Goal: Transaction & Acquisition: Purchase product/service

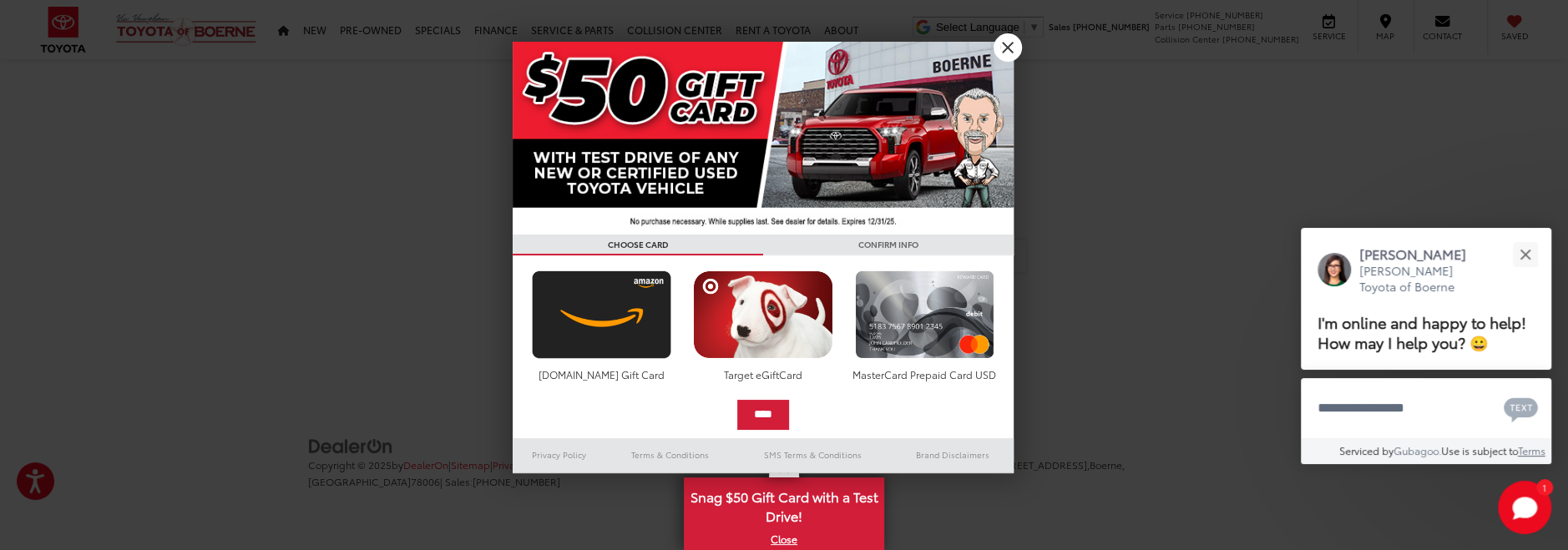
click at [1006, 44] on link "X" at bounding box center [1008, 48] width 29 height 29
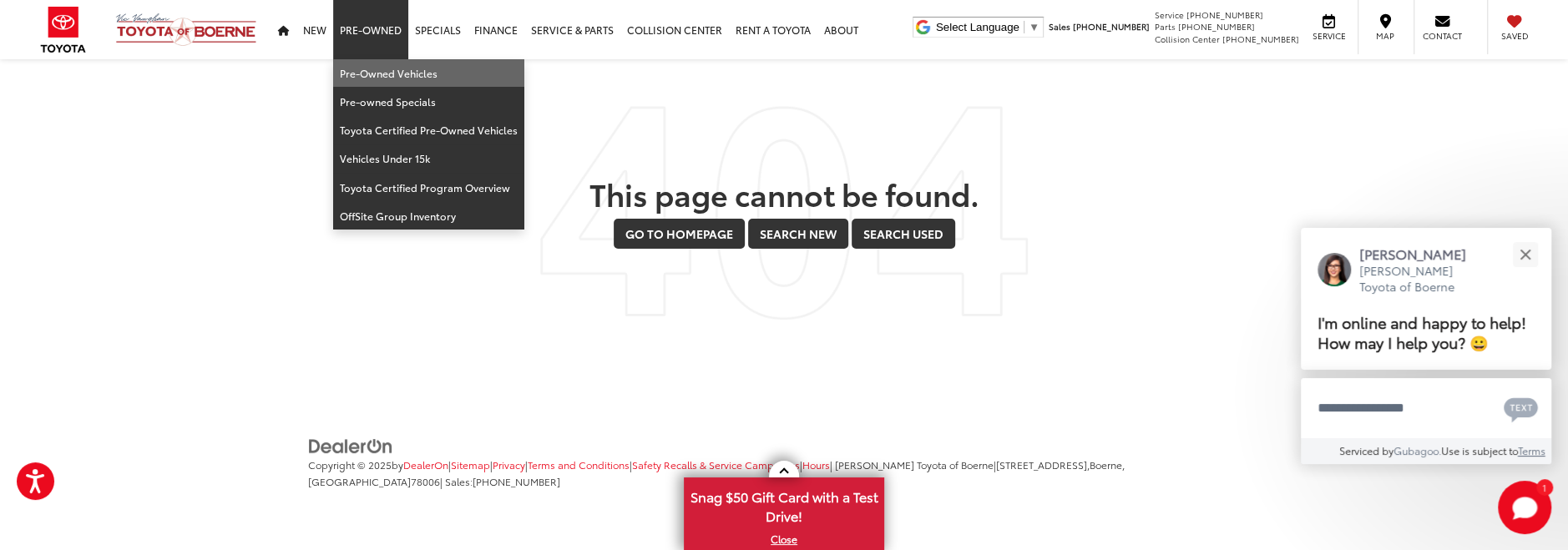
click at [380, 70] on link "Pre-Owned Vehicles" at bounding box center [429, 74] width 191 height 29
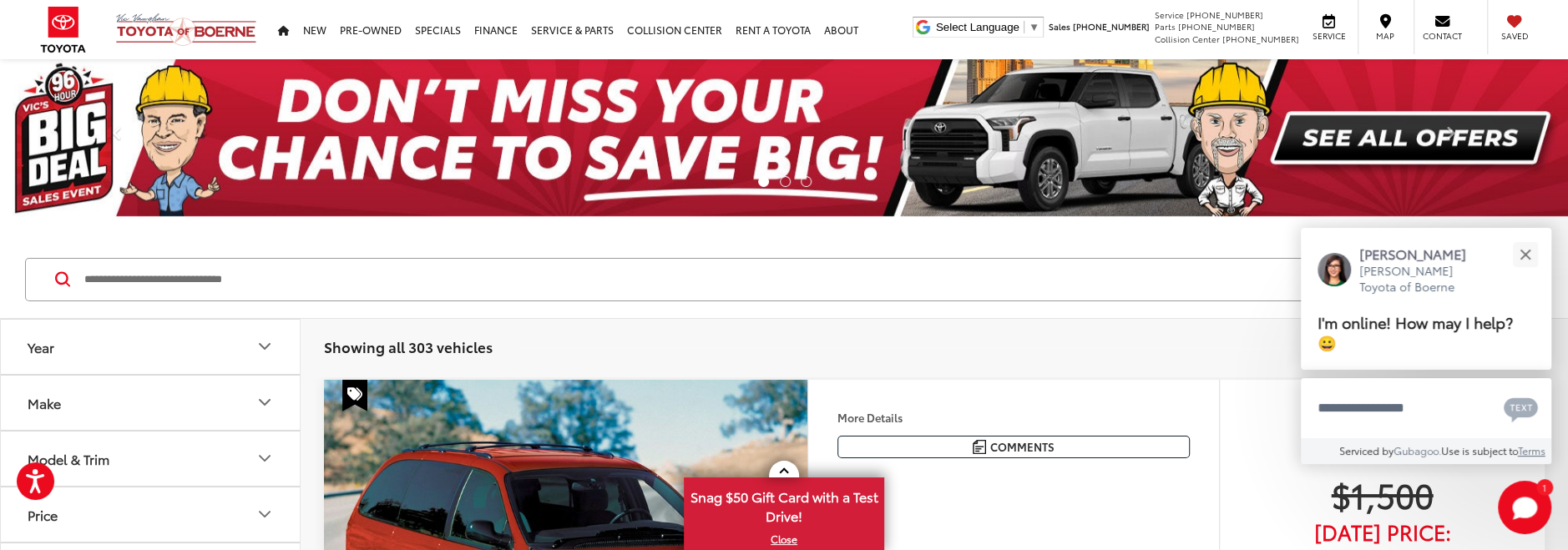
scroll to position [176, 0]
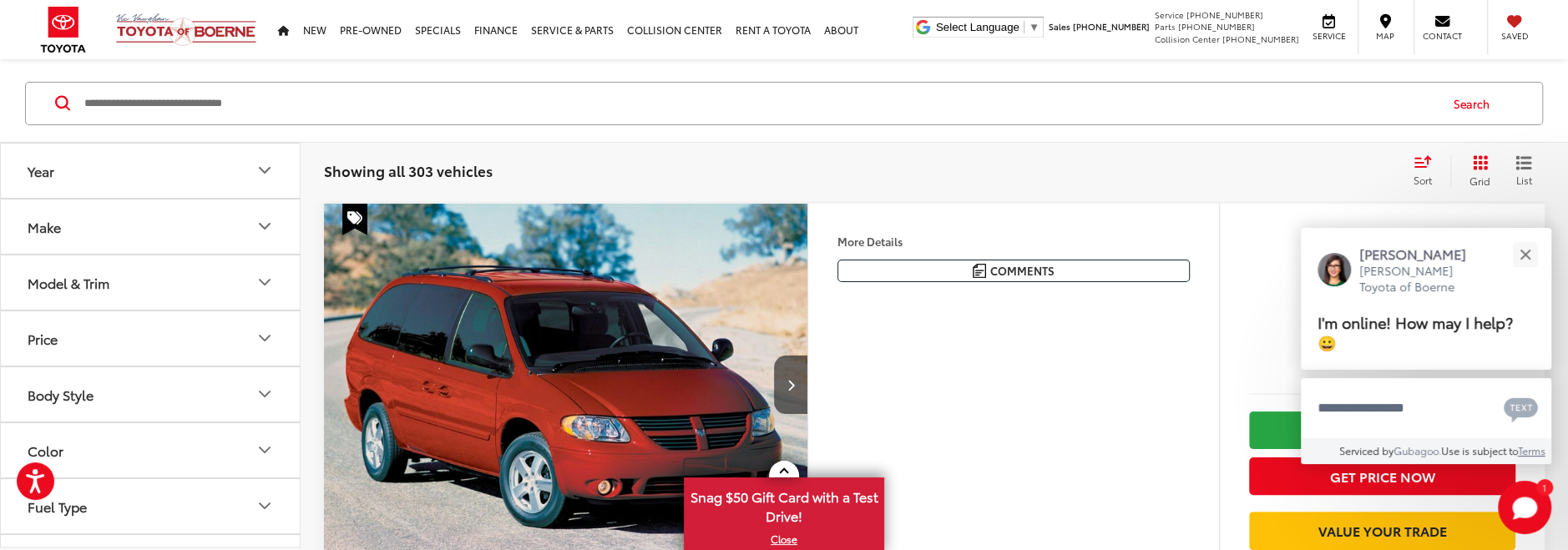
click at [264, 220] on icon "Make" at bounding box center [264, 227] width 20 height 20
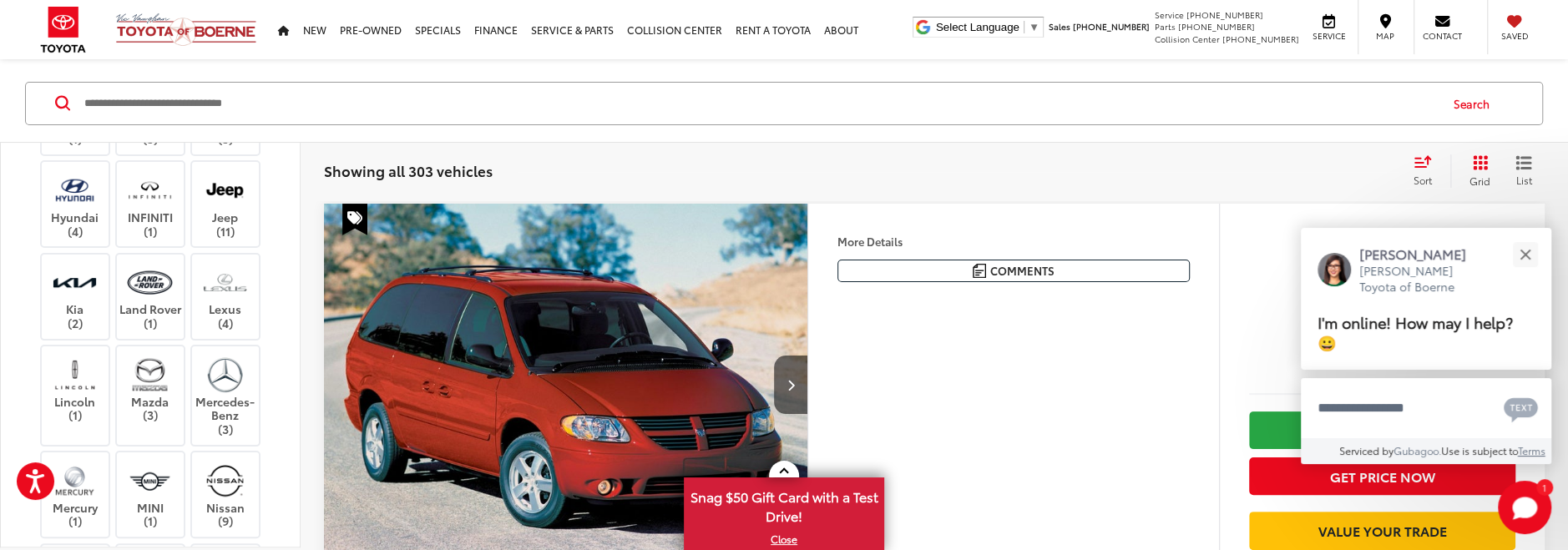
scroll to position [0, 0]
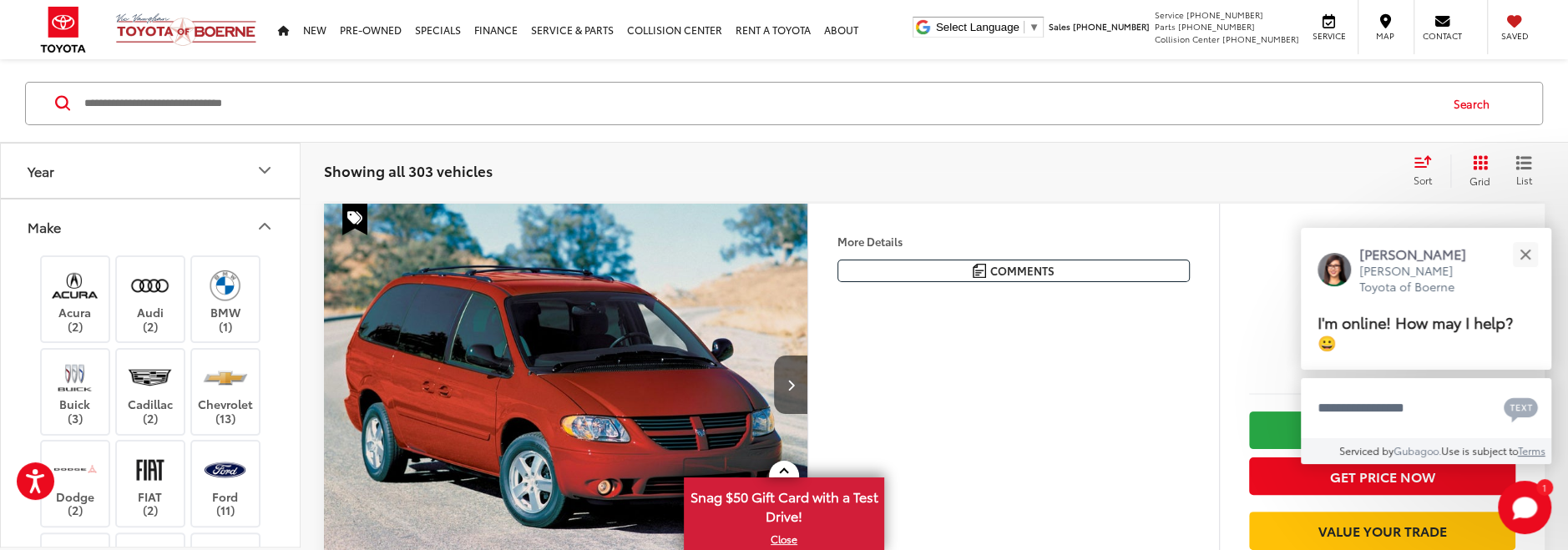
click at [262, 169] on icon "Year" at bounding box center [264, 170] width 10 height 5
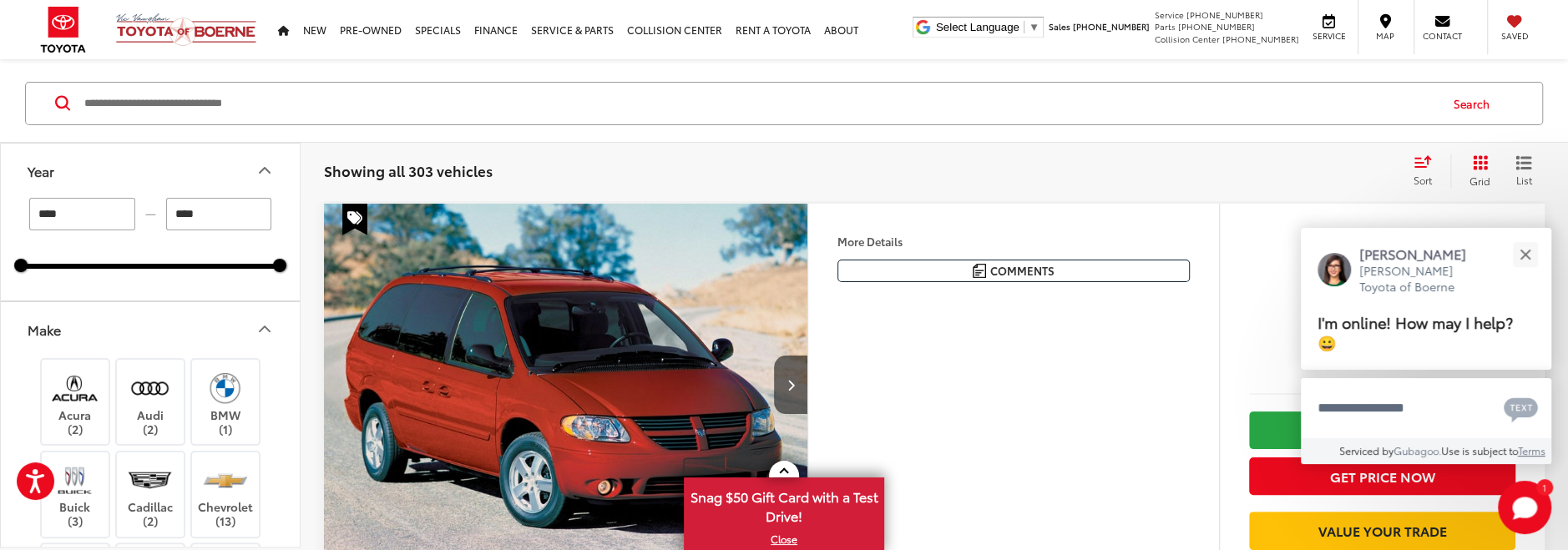
drag, startPoint x: 92, startPoint y: 207, endPoint x: 23, endPoint y: 211, distance: 69.1
click at [29, 211] on input "****" at bounding box center [82, 214] width 106 height 33
click at [167, 239] on div "**** — **** 2000 2025" at bounding box center [150, 233] width 259 height 71
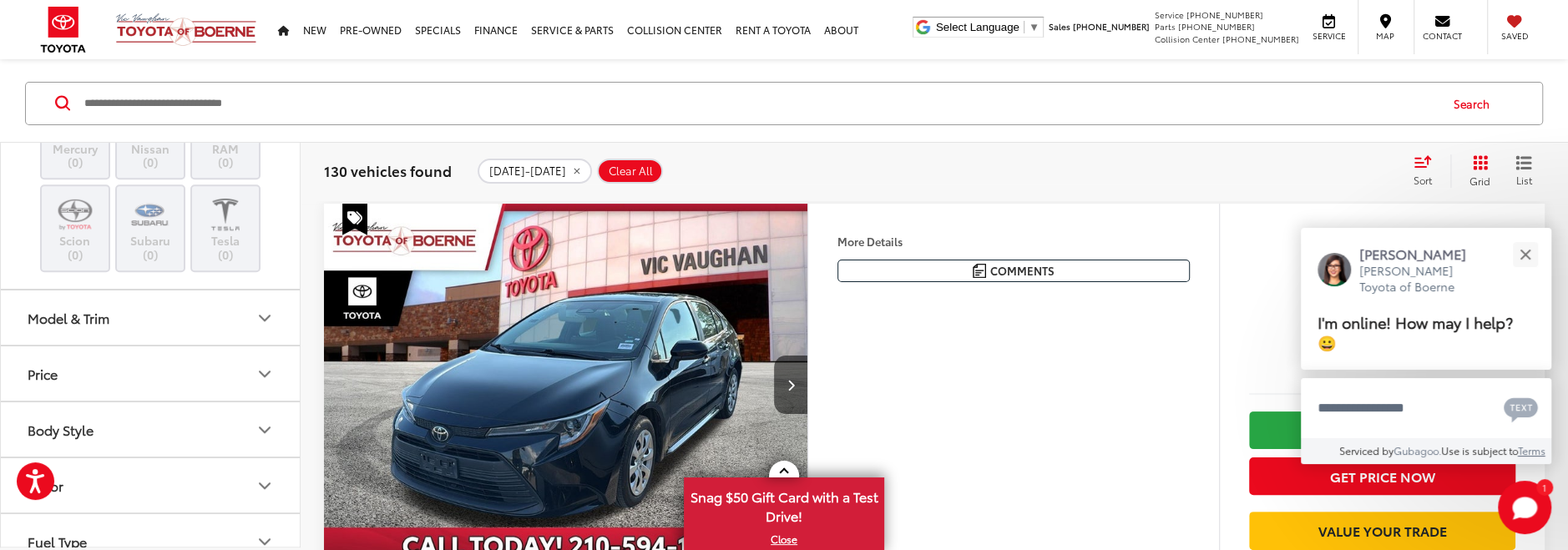
scroll to position [1019, 0]
click at [184, 301] on button "Model & Trim" at bounding box center [151, 316] width 301 height 55
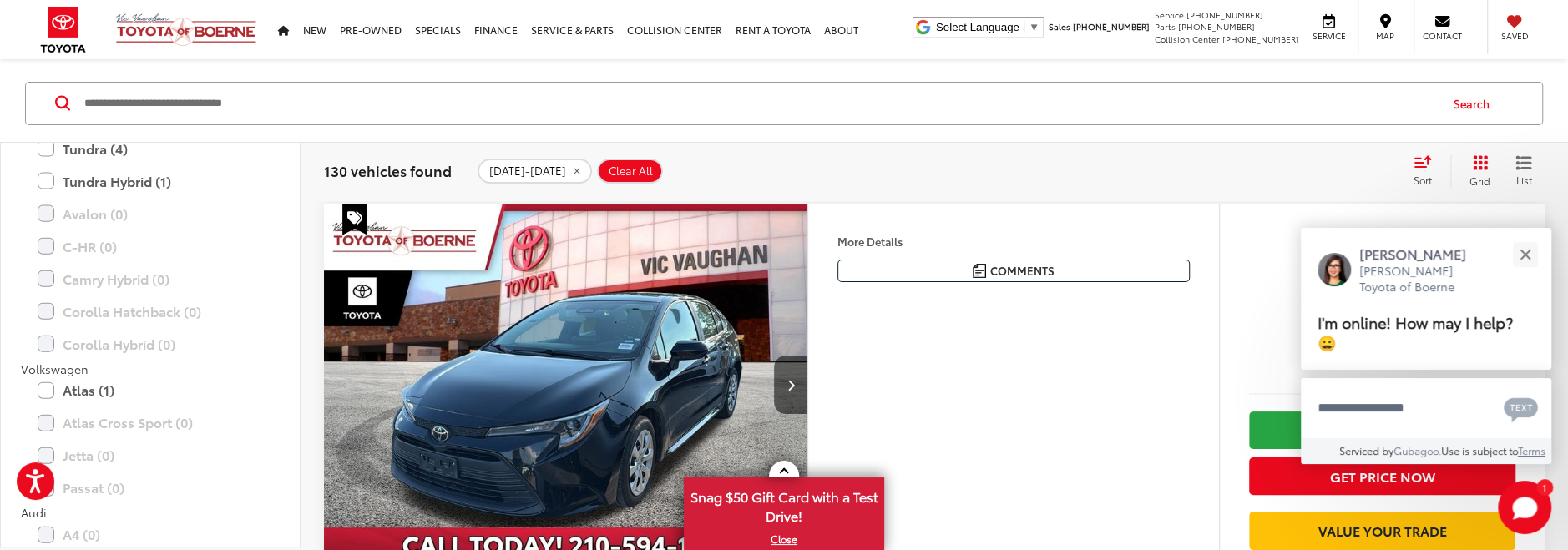
scroll to position [2957, 0]
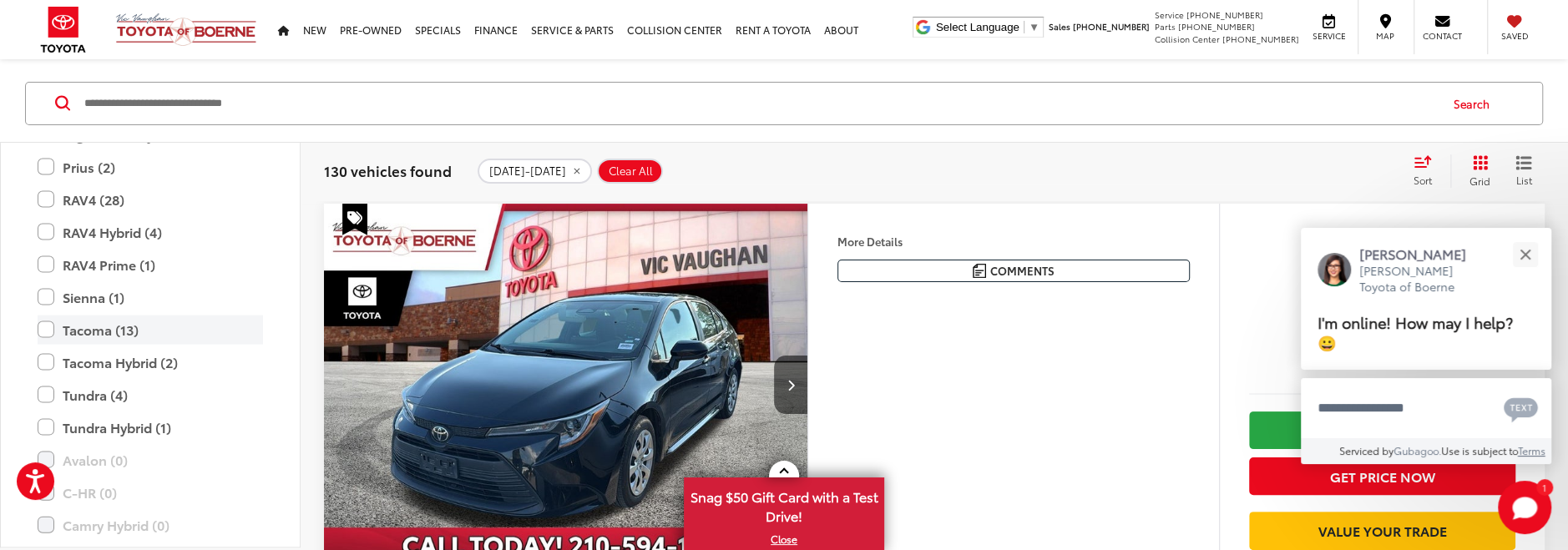
click at [44, 321] on label "Tacoma (13)" at bounding box center [150, 330] width 226 height 29
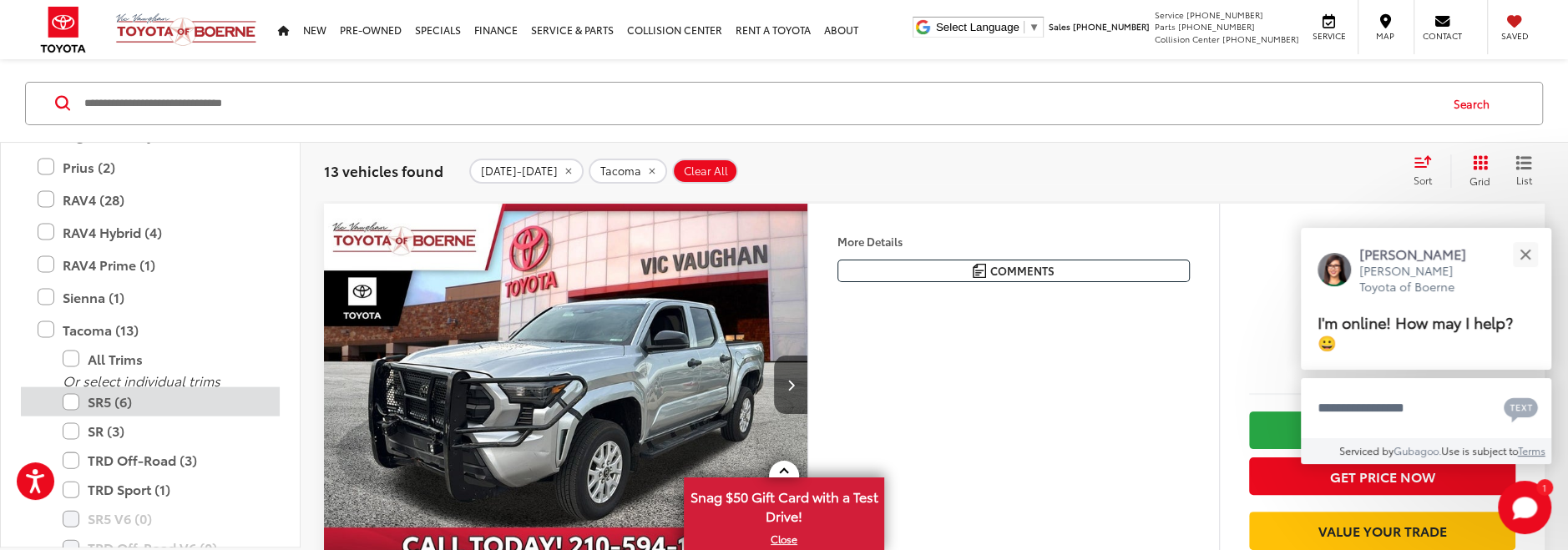
click at [72, 388] on label "SR5 (6)" at bounding box center [163, 401] width 201 height 29
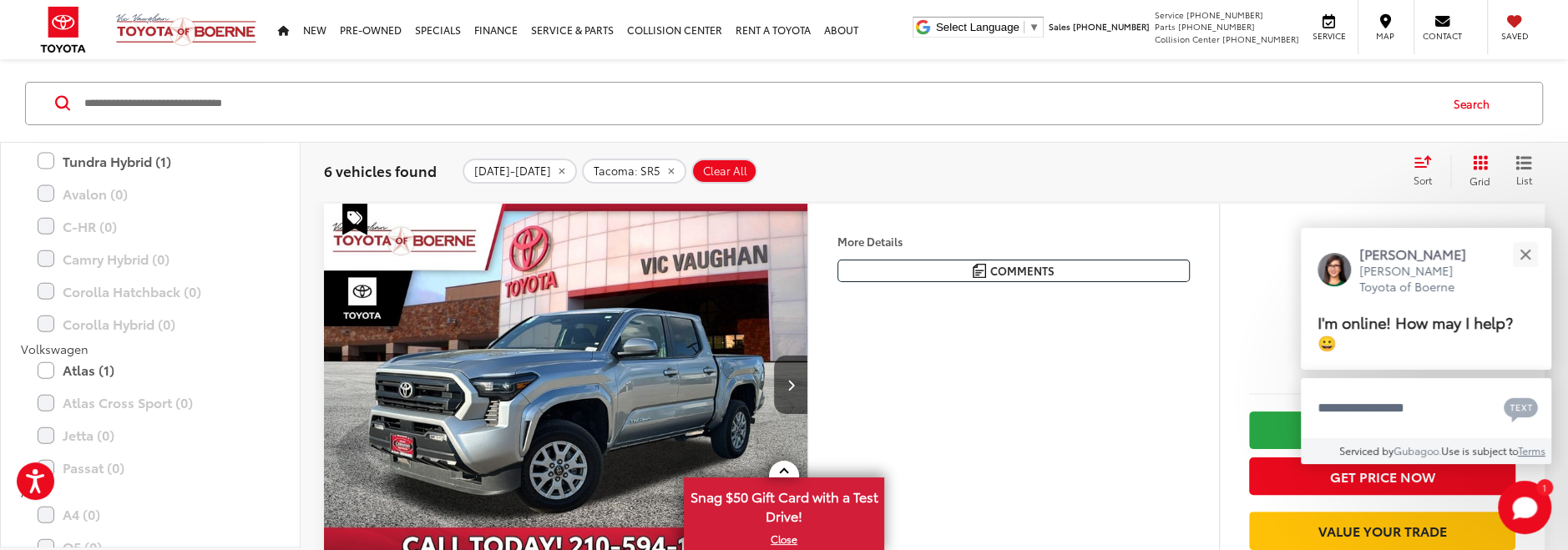
scroll to position [3266, 0]
click at [796, 168] on div "2024-2025 Tacoma: SR5 Clear All + 0" at bounding box center [930, 171] width 936 height 25
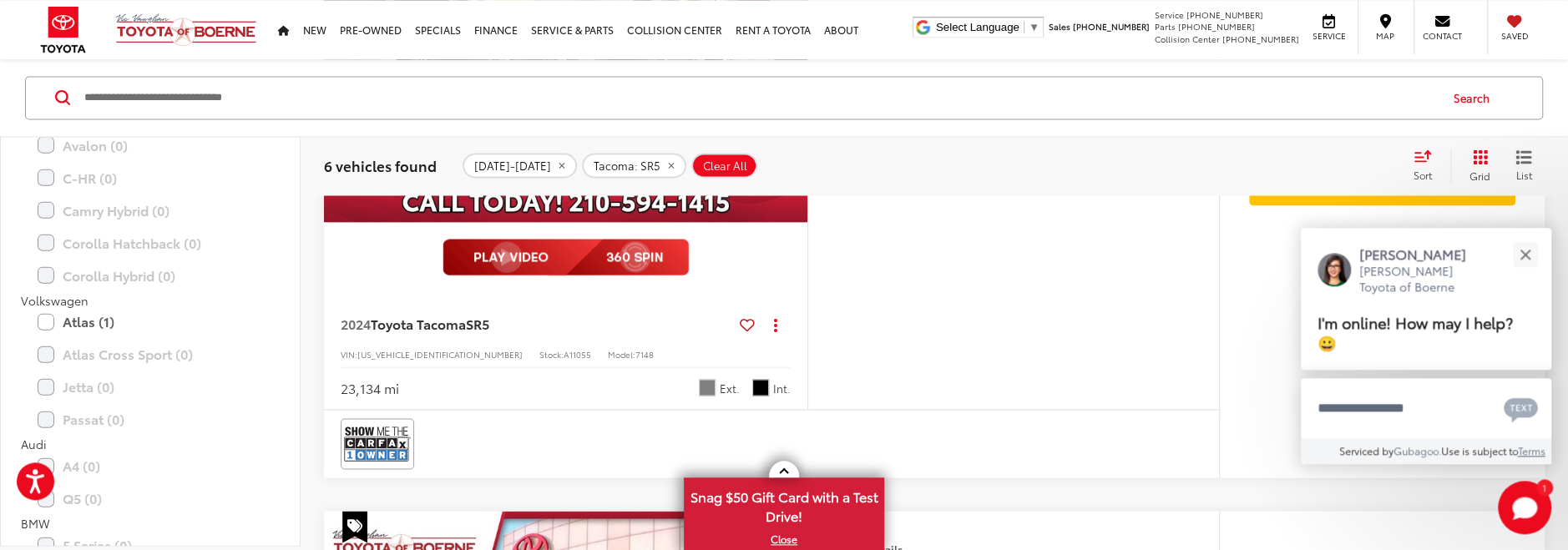
scroll to position [2469, 0]
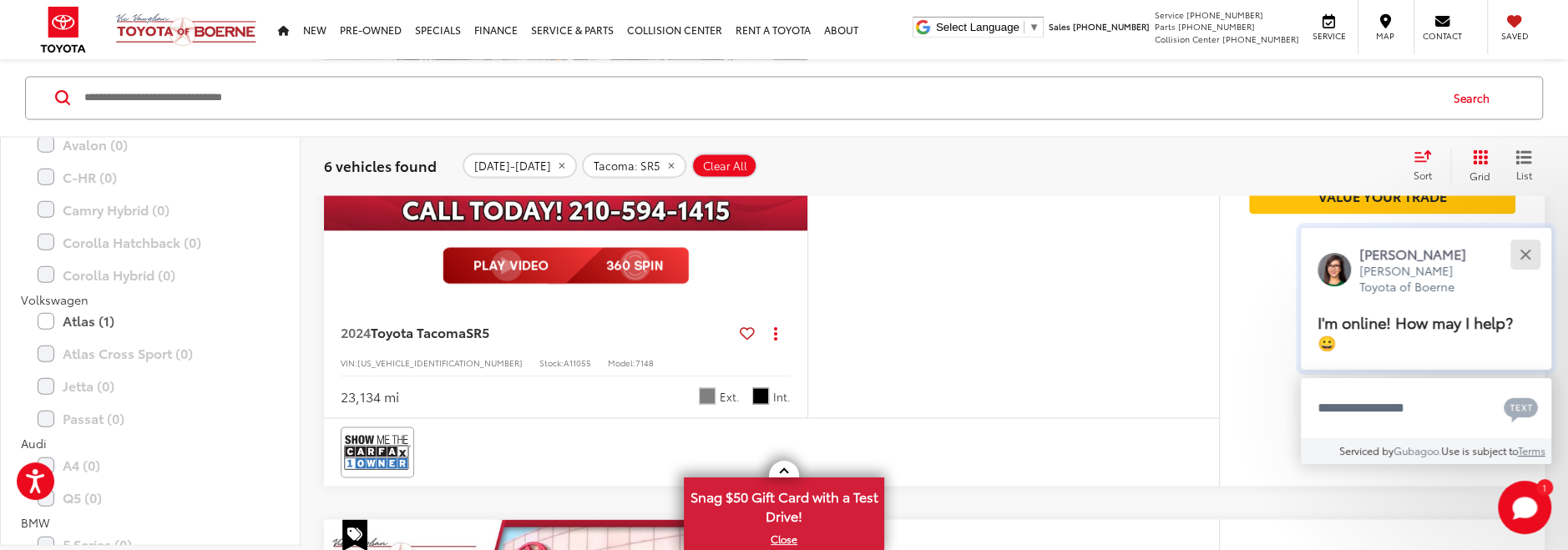
click at [1524, 253] on button "Close" at bounding box center [1524, 254] width 36 height 36
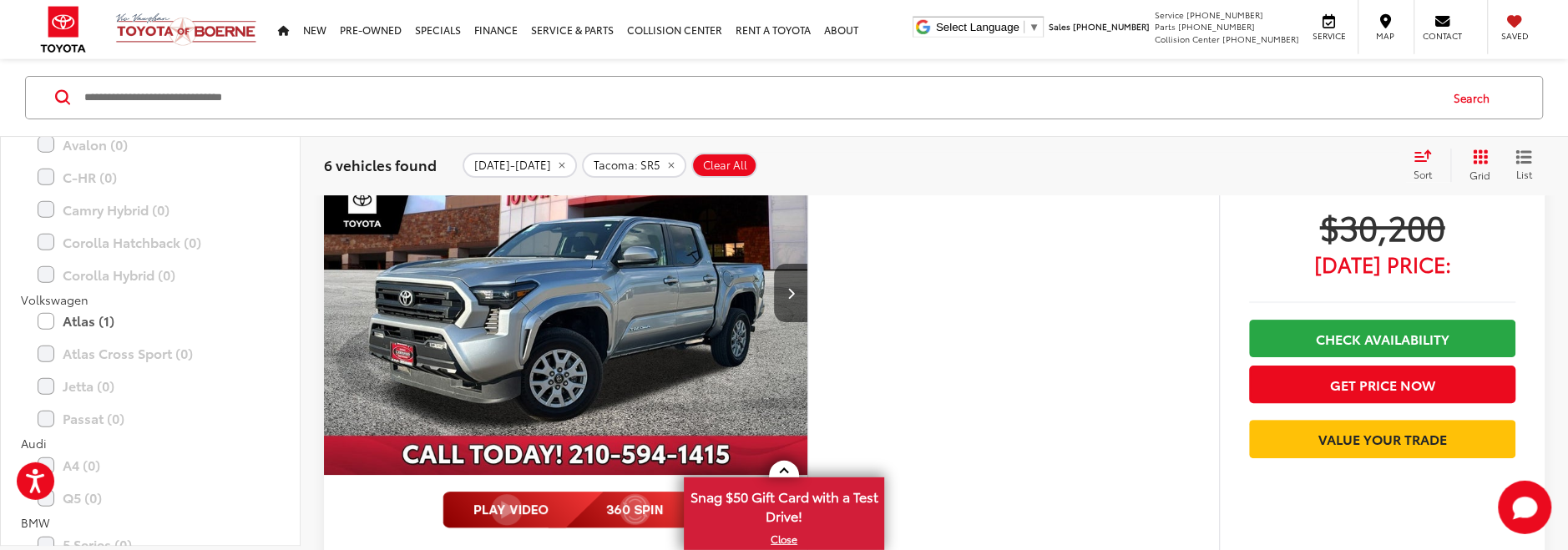
scroll to position [264, 0]
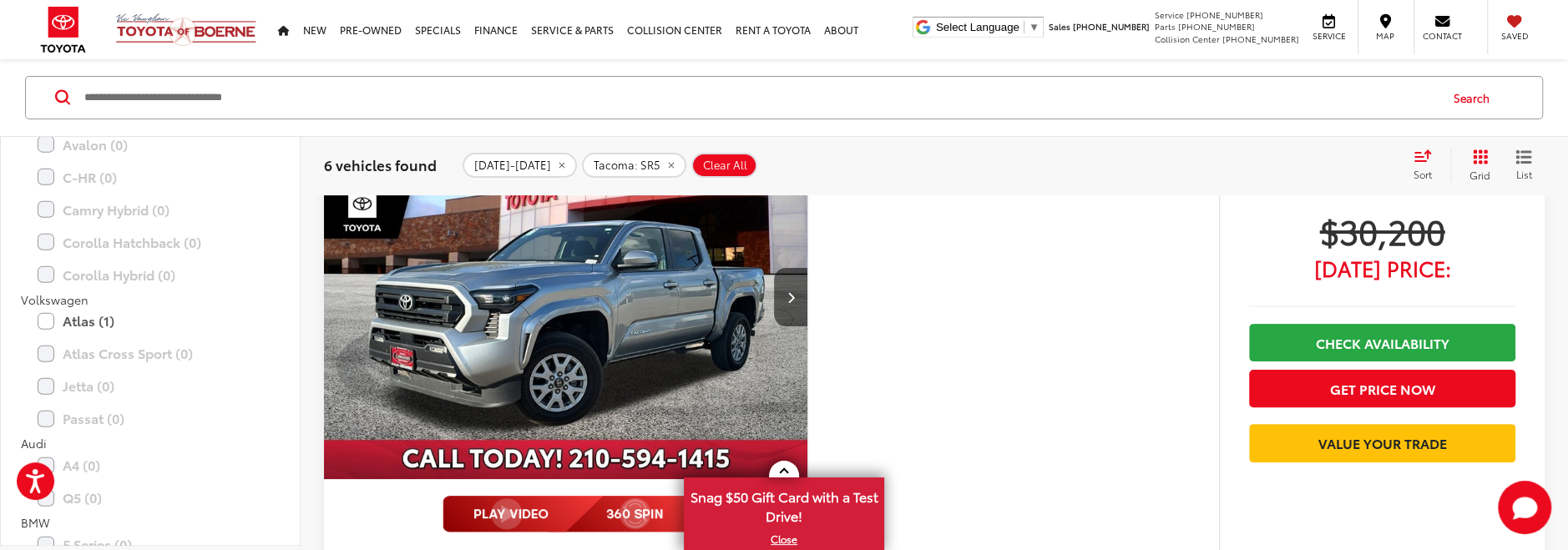
click at [604, 309] on img "2024 Toyota Tacoma SR5 0" at bounding box center [566, 298] width 486 height 364
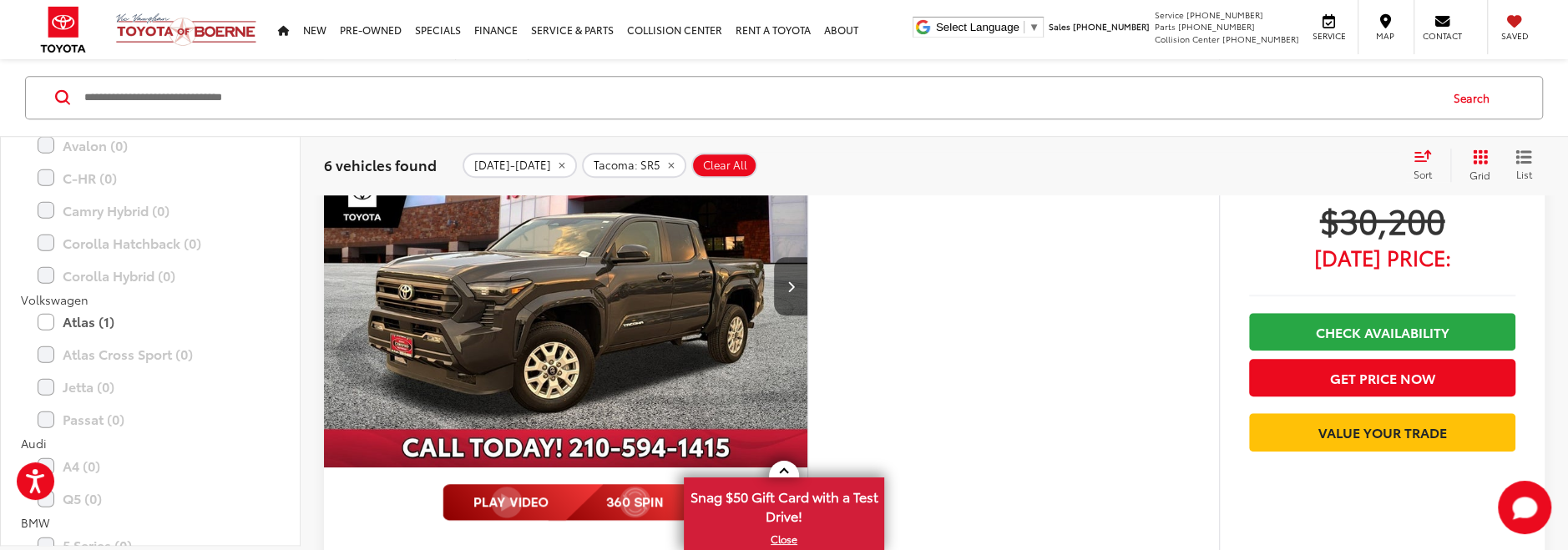
scroll to position [970, 0]
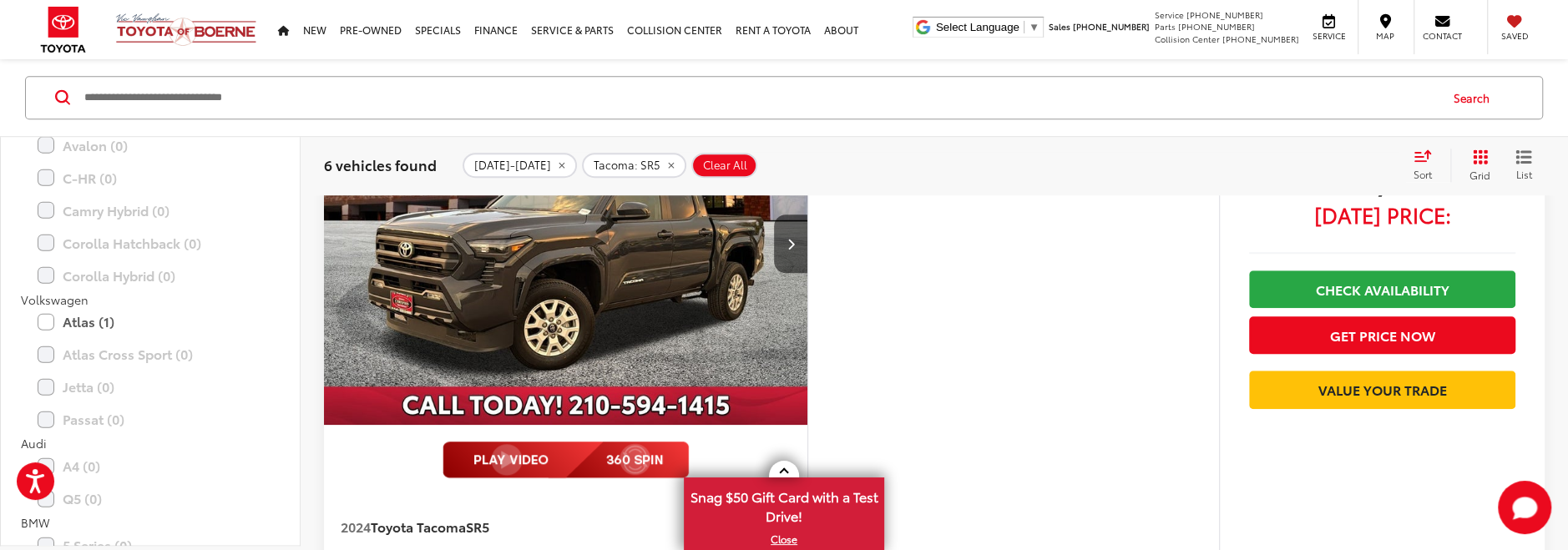
click at [536, 302] on img "2024 Toyota Tacoma SR5 0" at bounding box center [566, 245] width 486 height 364
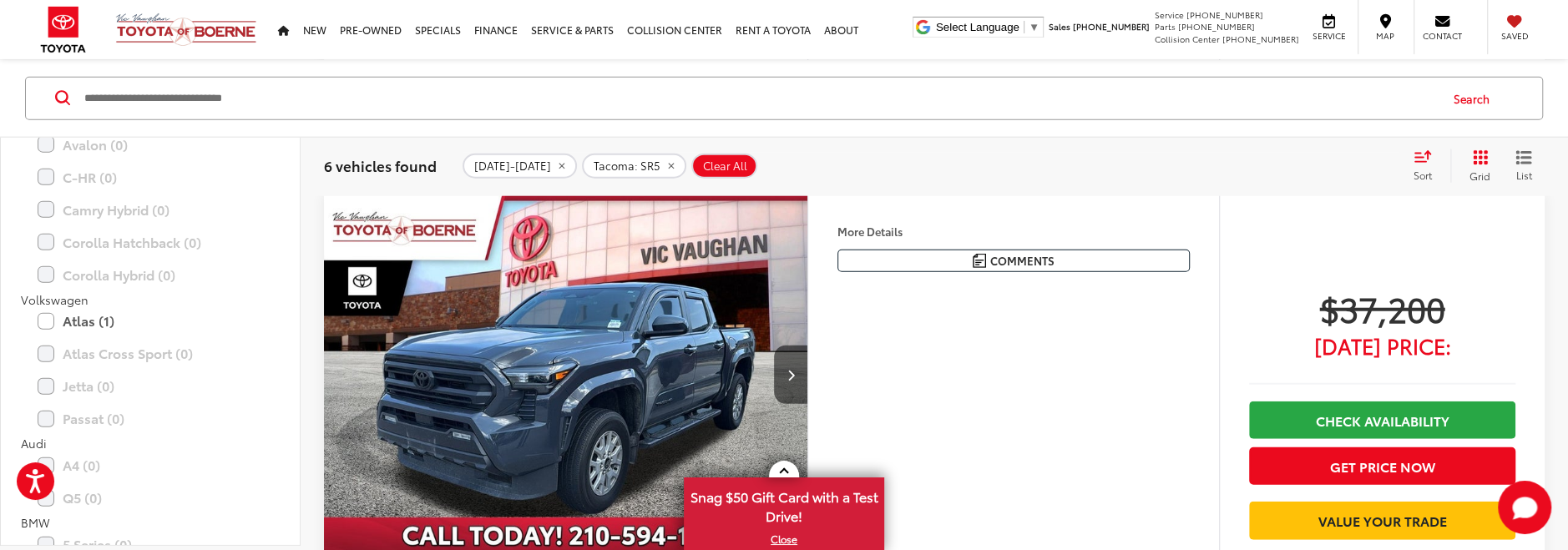
scroll to position [3439, 0]
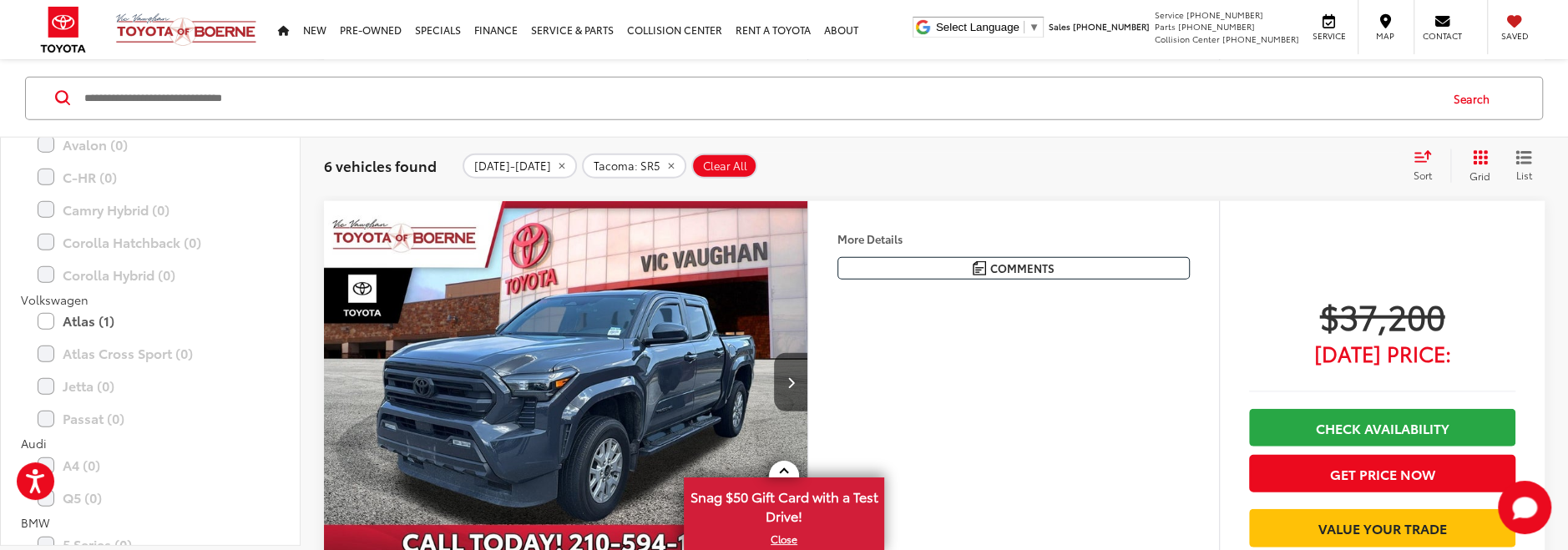
click at [461, 365] on img "2024 Toyota Tacoma SR5 0" at bounding box center [566, 384] width 486 height 364
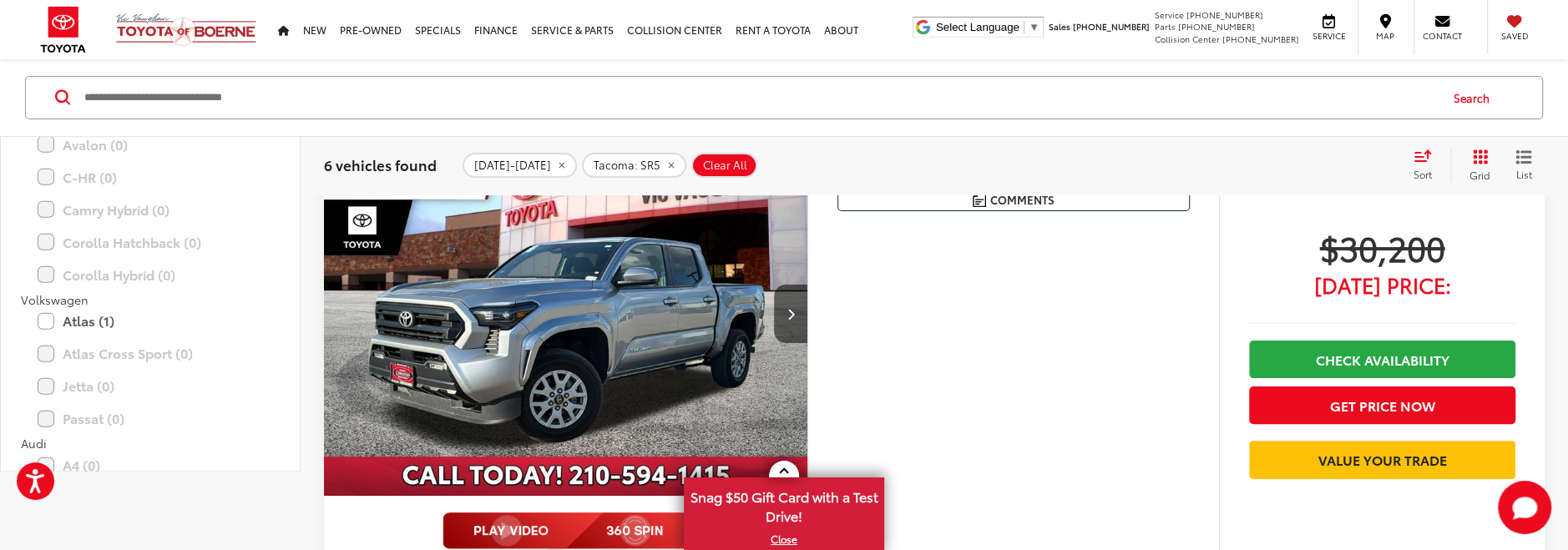
scroll to position [264, 0]
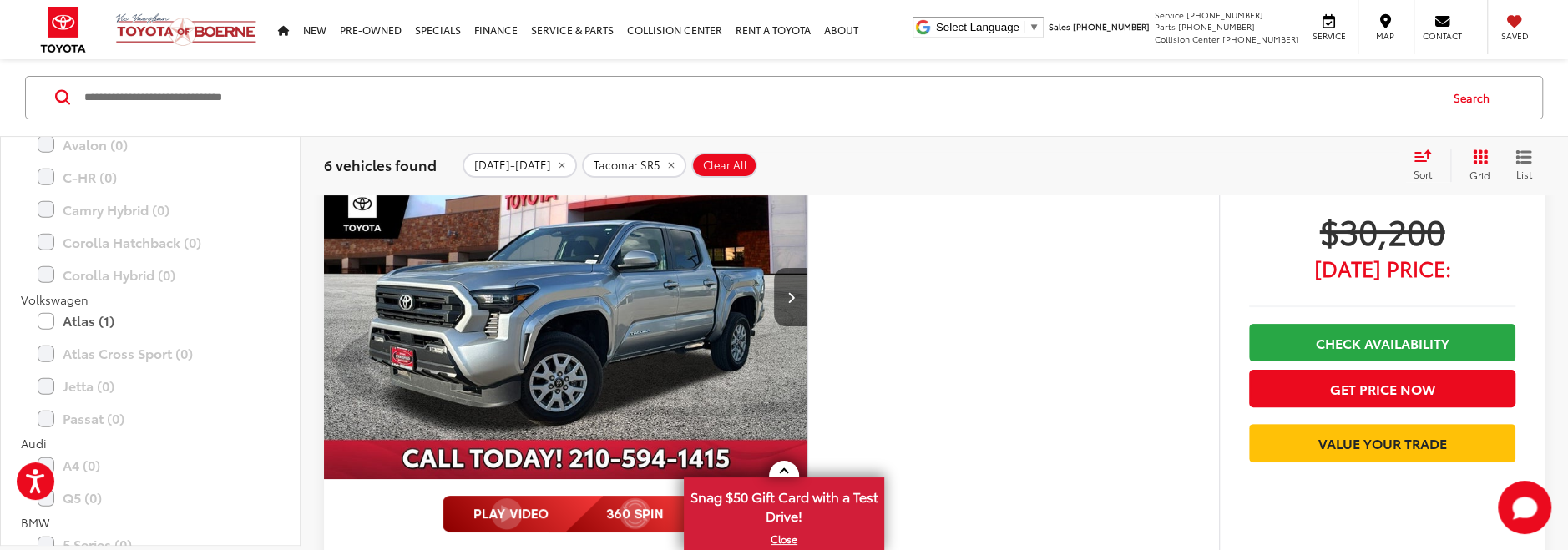
click at [593, 308] on img "2024 Toyota Tacoma SR5 0" at bounding box center [566, 298] width 486 height 364
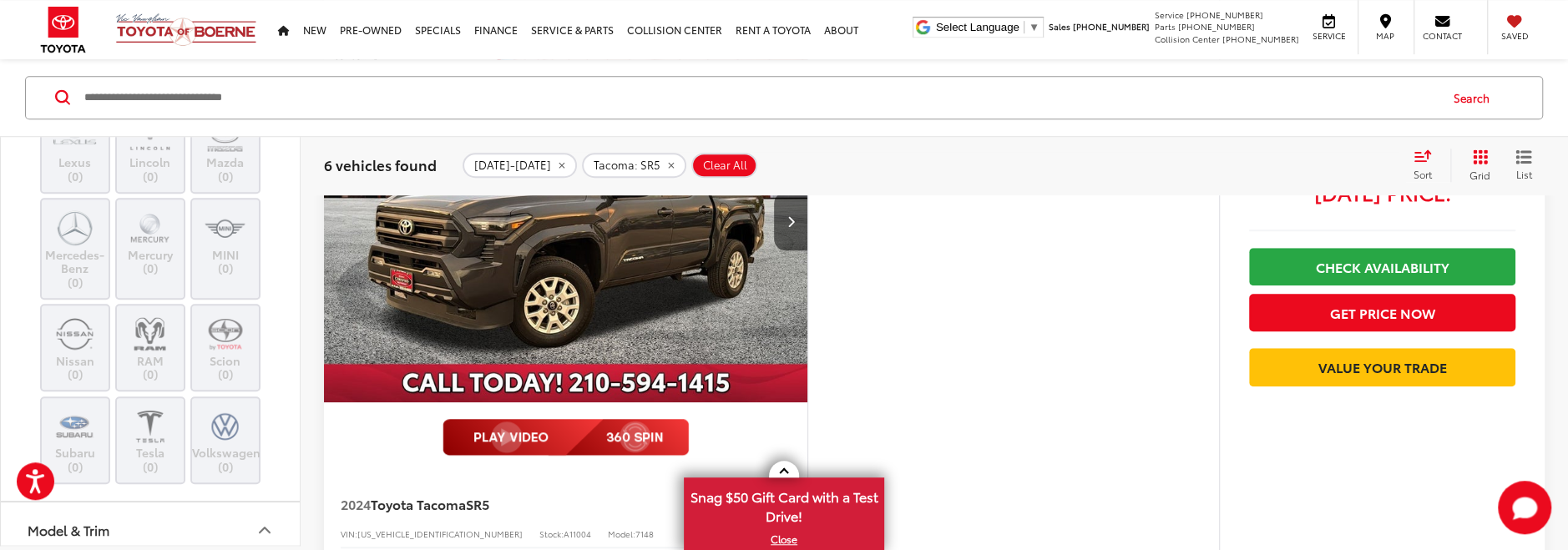
scroll to position [0, 0]
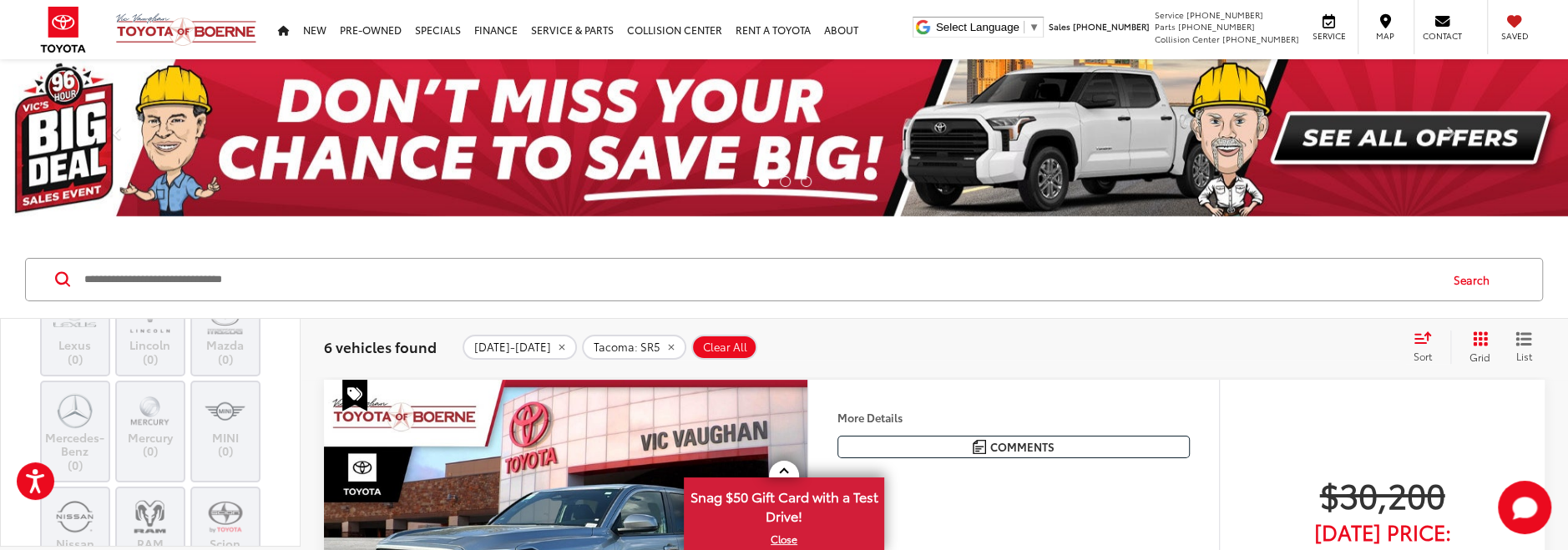
click at [558, 346] on icon "remove 2024-2025" at bounding box center [561, 347] width 6 height 6
type input "****"
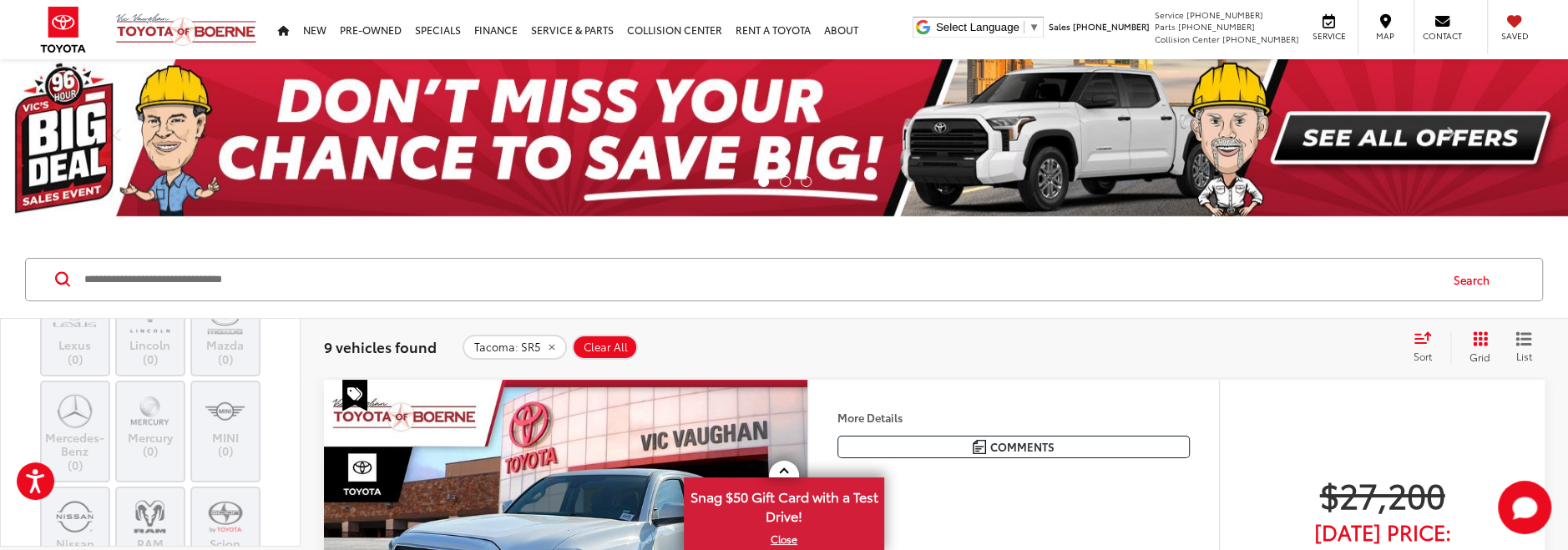
click at [577, 303] on div "Search" at bounding box center [784, 280] width 1568 height 77
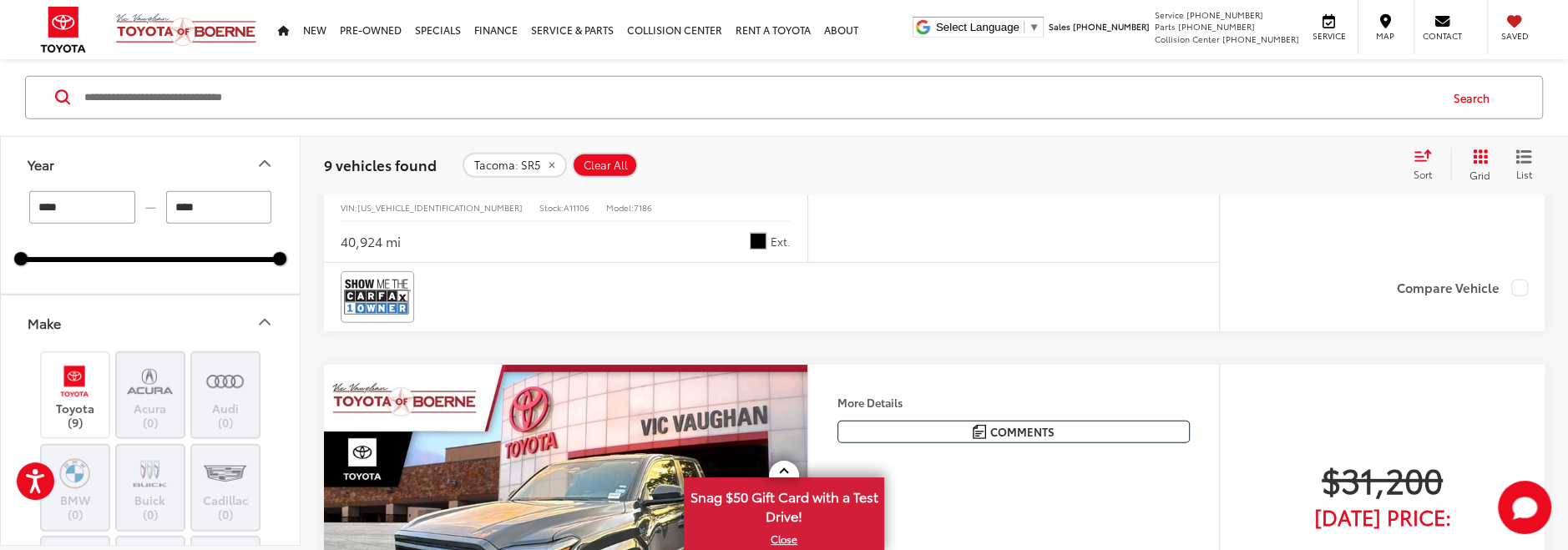
click at [103, 203] on input "****" at bounding box center [82, 207] width 106 height 33
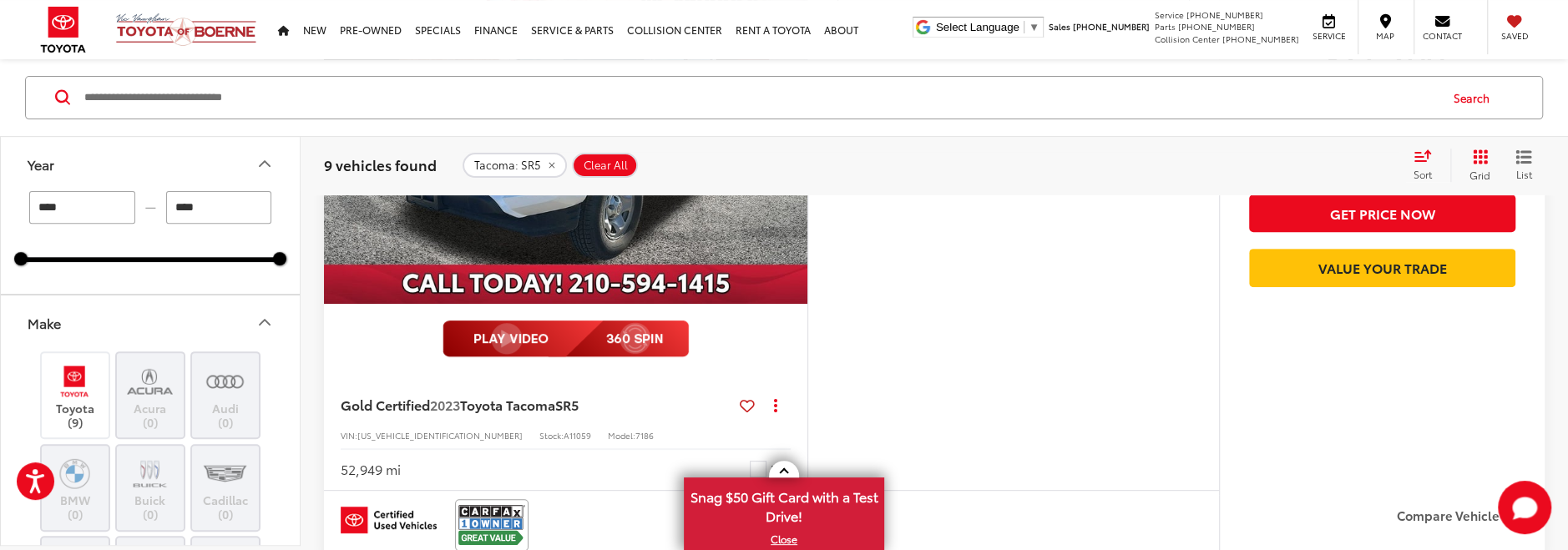
scroll to position [441, 0]
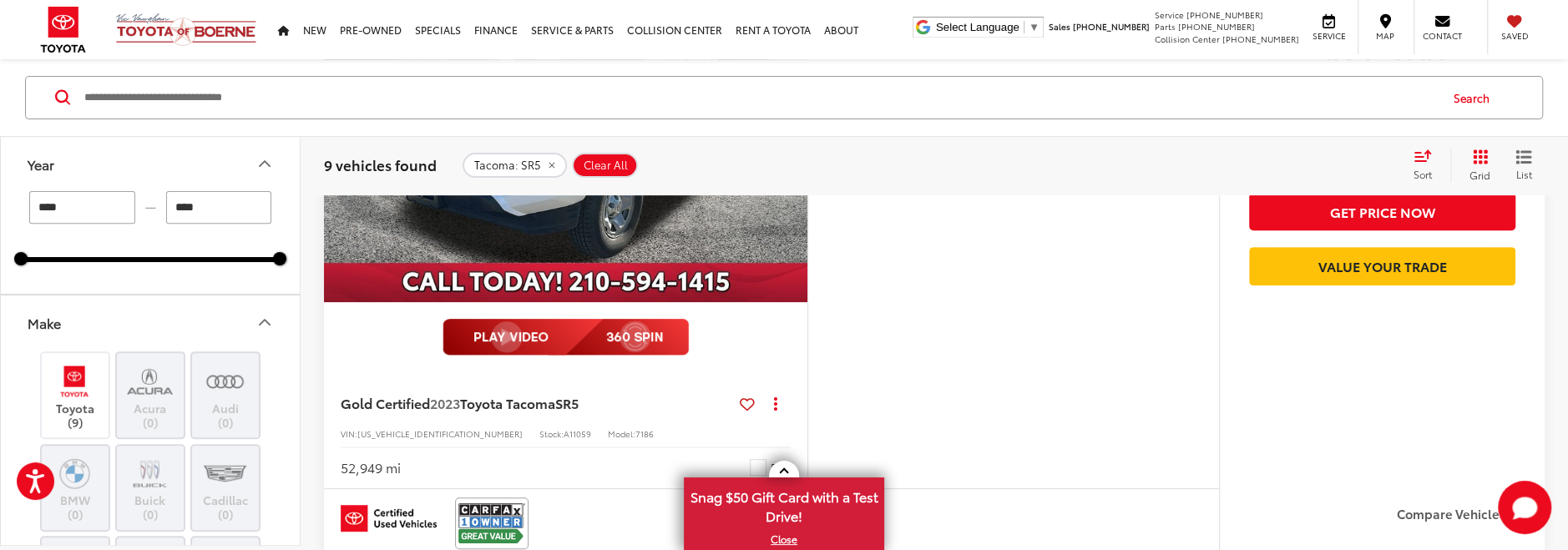
type input "****"
click at [220, 273] on div "**** — **** 2023 2024" at bounding box center [150, 243] width 299 height 102
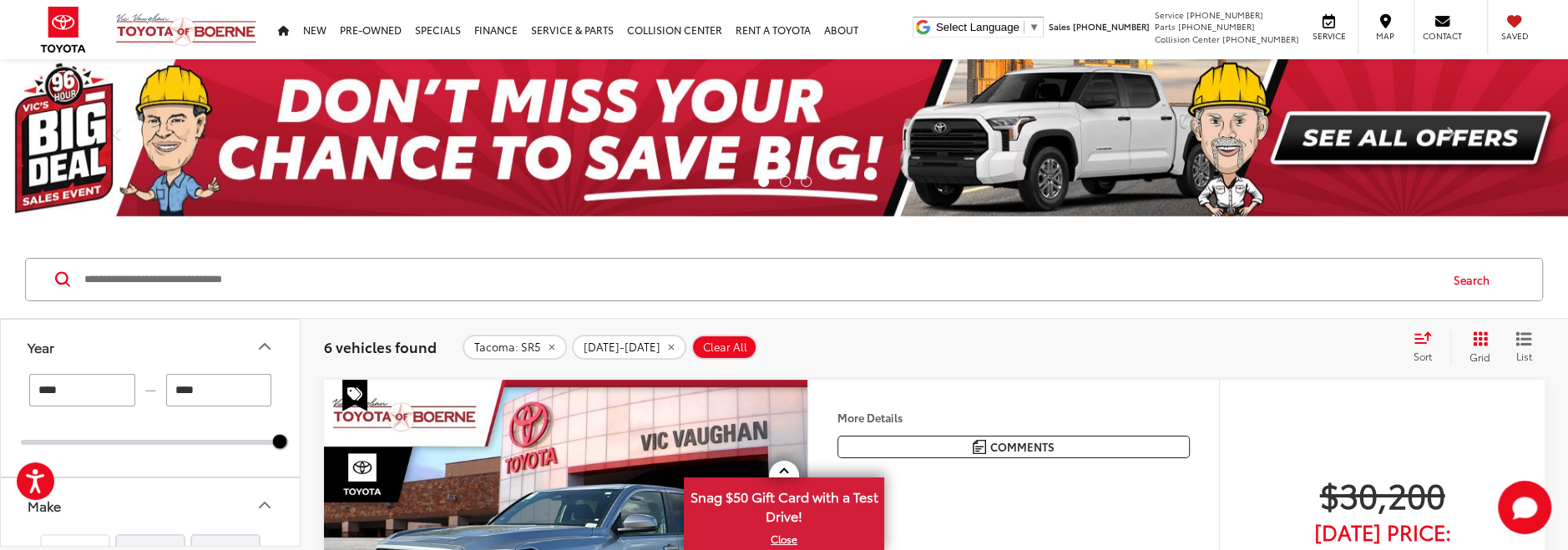
click at [118, 503] on button "Make" at bounding box center [151, 505] width 301 height 55
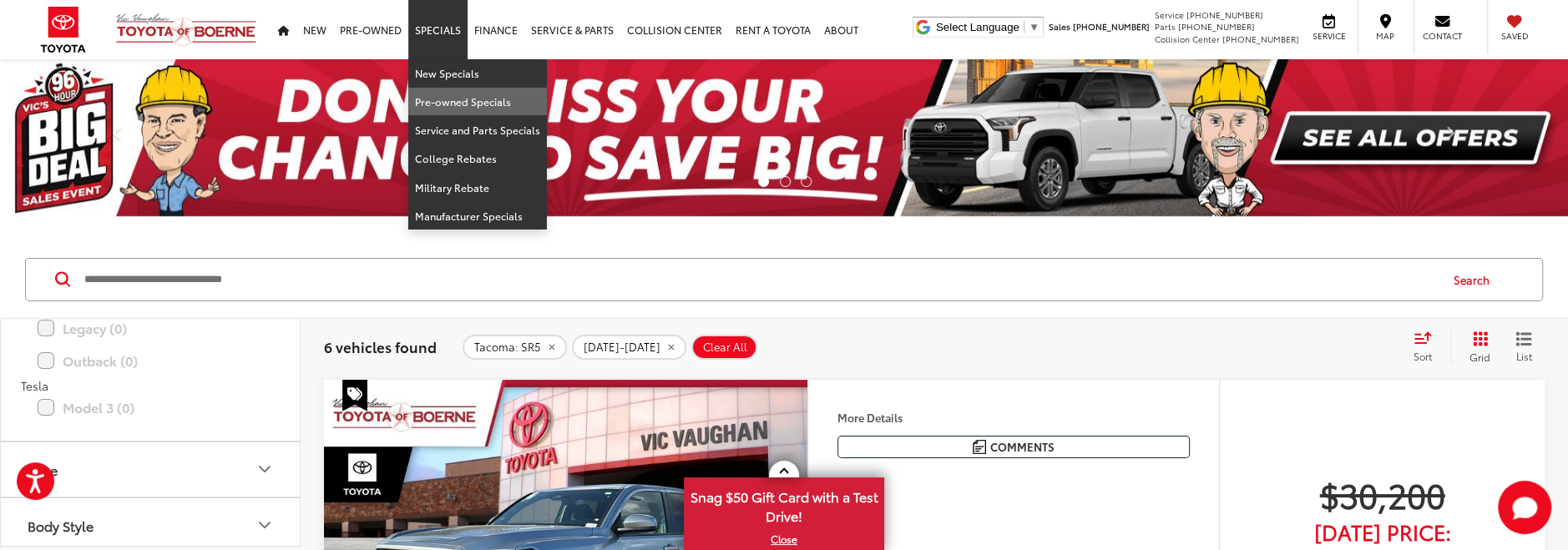
click at [447, 102] on link "Pre-owned Specials" at bounding box center [477, 102] width 139 height 29
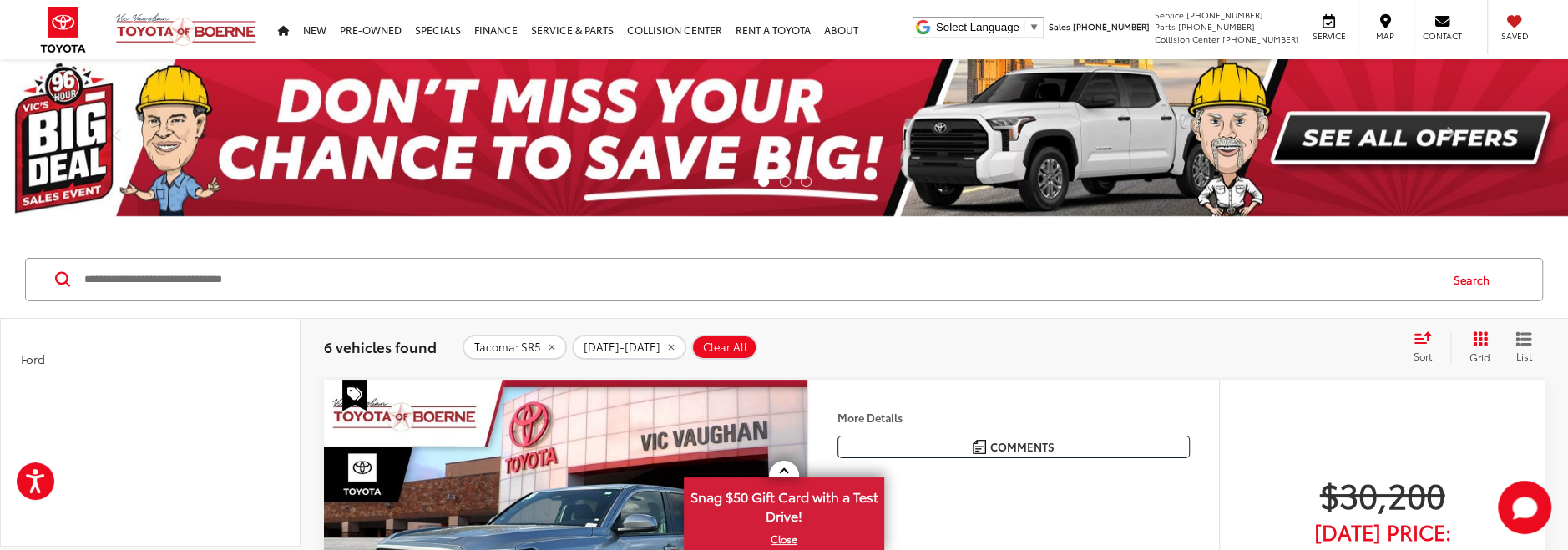
scroll to position [0, 0]
click at [222, 385] on input "****" at bounding box center [219, 390] width 106 height 33
type input "****"
click at [159, 423] on div "**** — **** 2024 2024" at bounding box center [150, 410] width 259 height 71
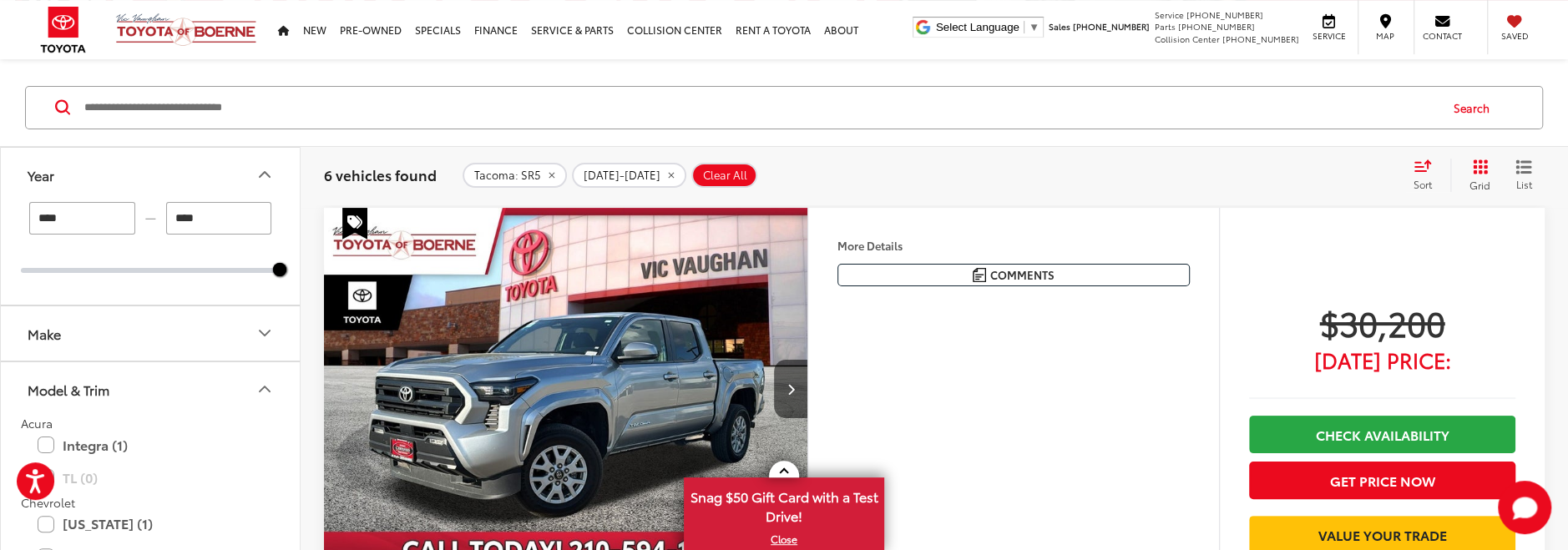
scroll to position [176, 0]
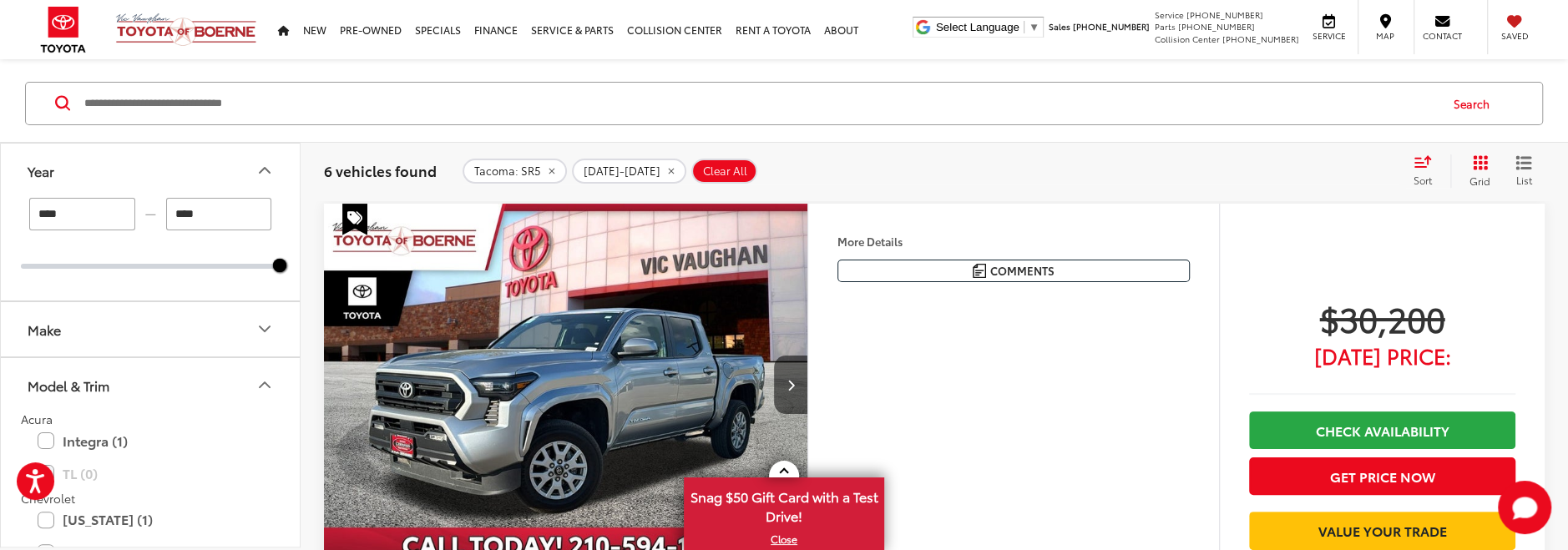
click at [264, 327] on icon "Make" at bounding box center [264, 329] width 20 height 20
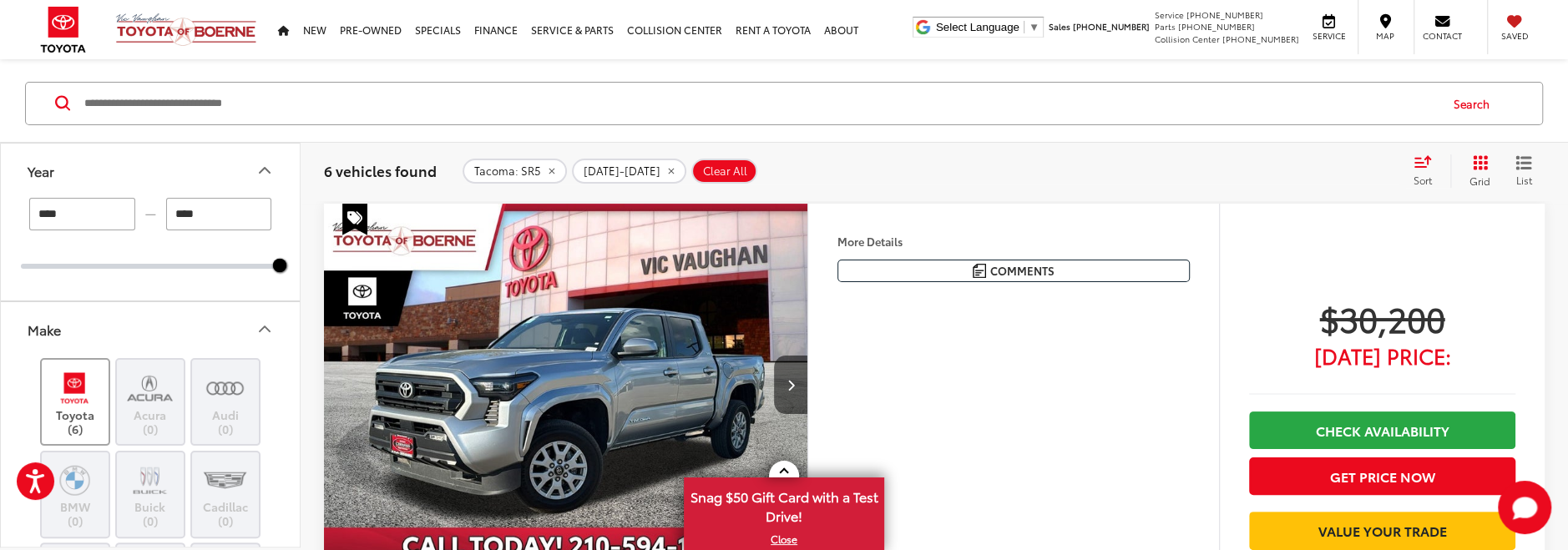
click at [81, 379] on img at bounding box center [75, 388] width 46 height 39
click at [264, 327] on icon "Make" at bounding box center [264, 329] width 10 height 5
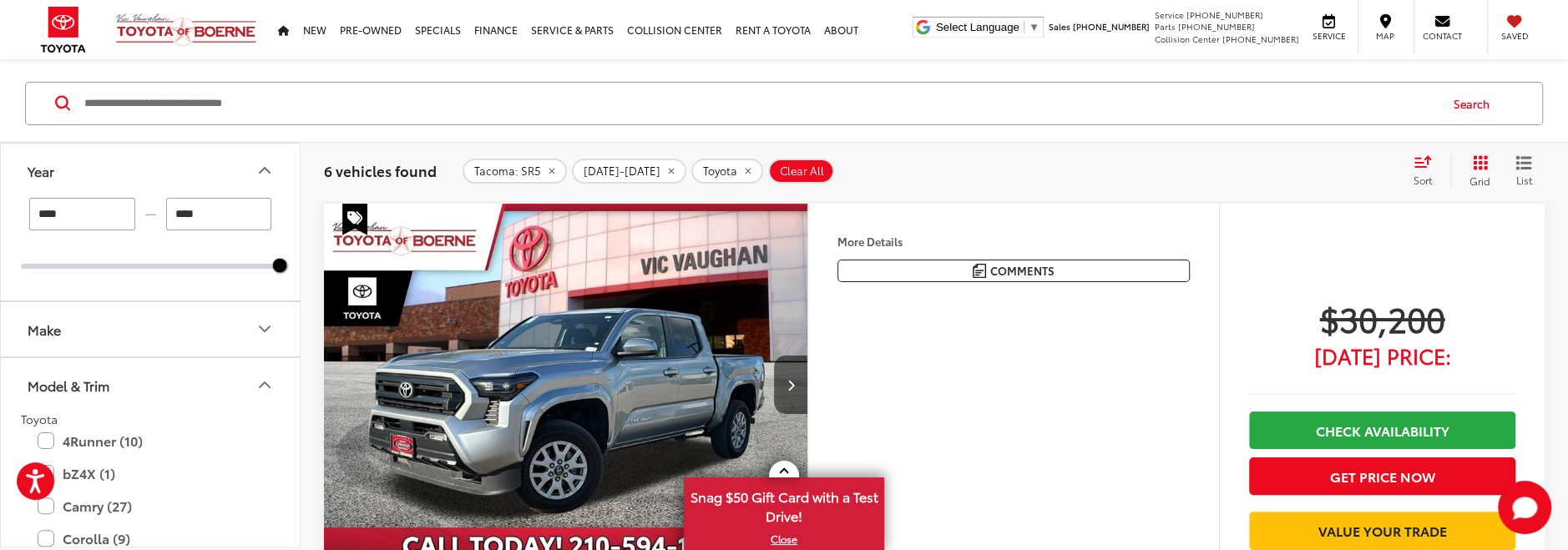
click at [267, 375] on icon "Model & Trim" at bounding box center [264, 385] width 20 height 20
click at [264, 384] on icon "Model & Trim" at bounding box center [264, 385] width 10 height 5
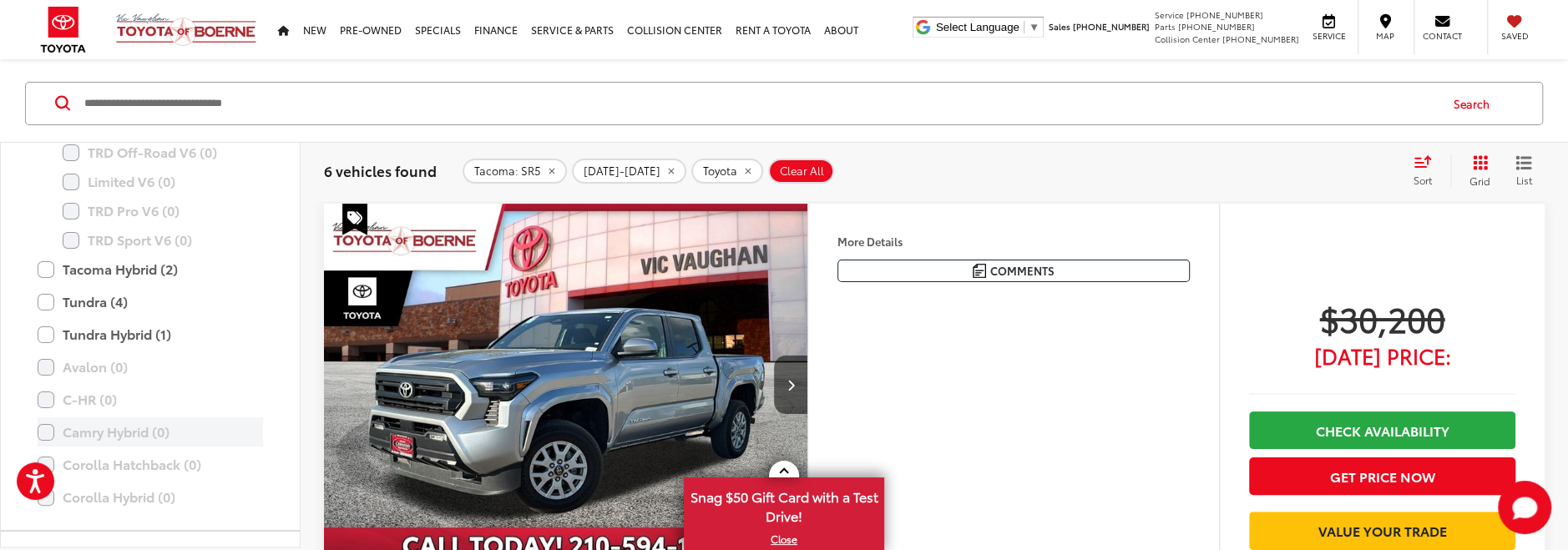
scroll to position [917, 0]
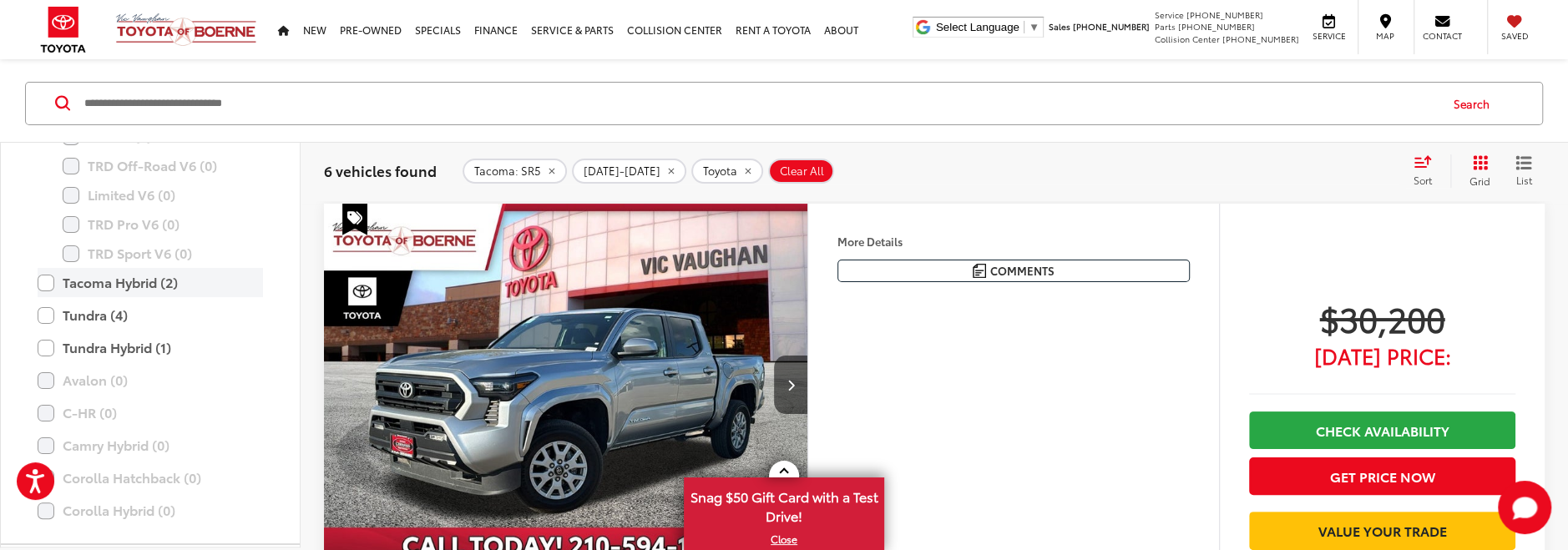
click at [50, 280] on label "Tacoma Hybrid (2)" at bounding box center [150, 282] width 226 height 29
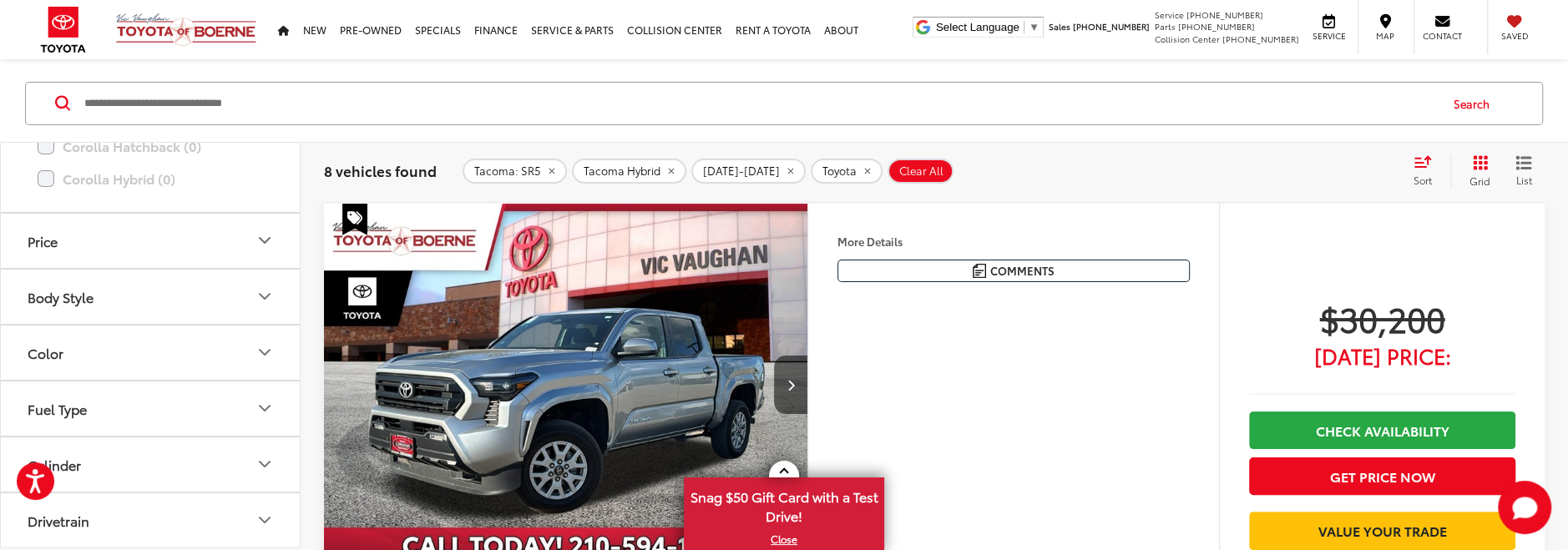
scroll to position [953, 0]
click at [267, 232] on icon "Price" at bounding box center [264, 234] width 10 height 5
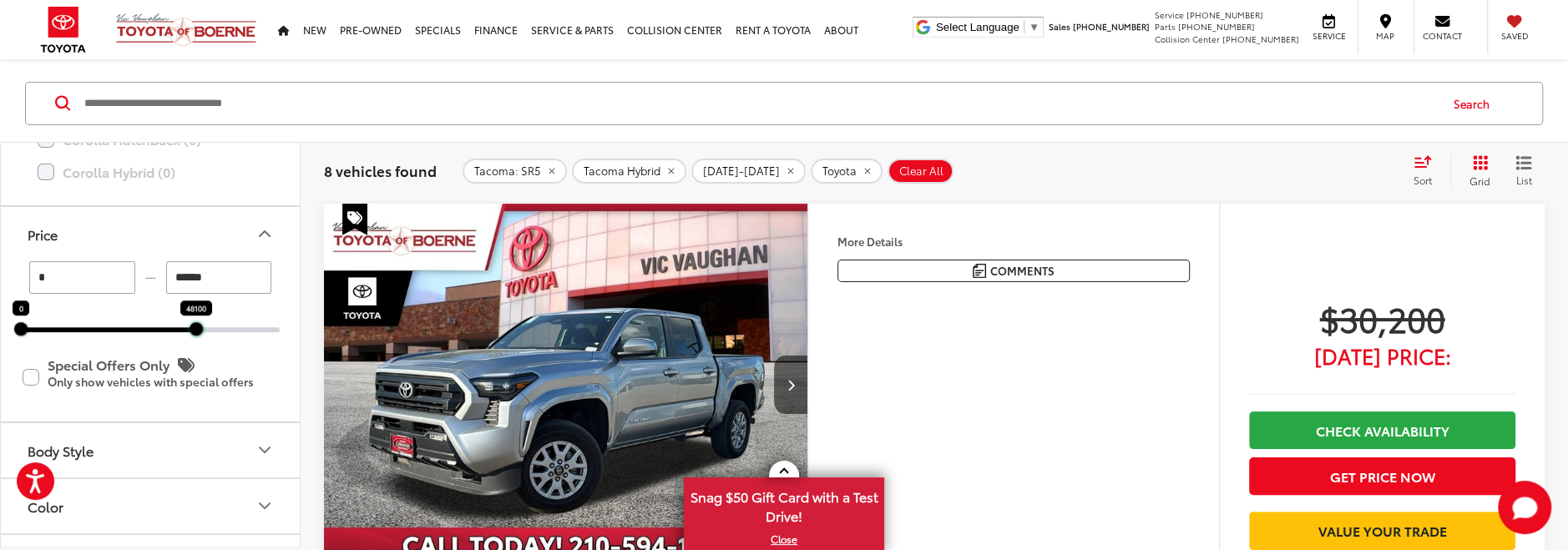
drag, startPoint x: 276, startPoint y: 325, endPoint x: 193, endPoint y: 339, distance: 84.2
click at [193, 339] on div "* — ****** 0 48100 Special Offers Only Only show vehicles with special offers" at bounding box center [150, 341] width 299 height 160
drag, startPoint x: 196, startPoint y: 329, endPoint x: 145, endPoint y: 329, distance: 51.0
click at [145, 329] on div at bounding box center [146, 329] width 13 height 13
click at [142, 331] on div at bounding box center [140, 329] width 13 height 13
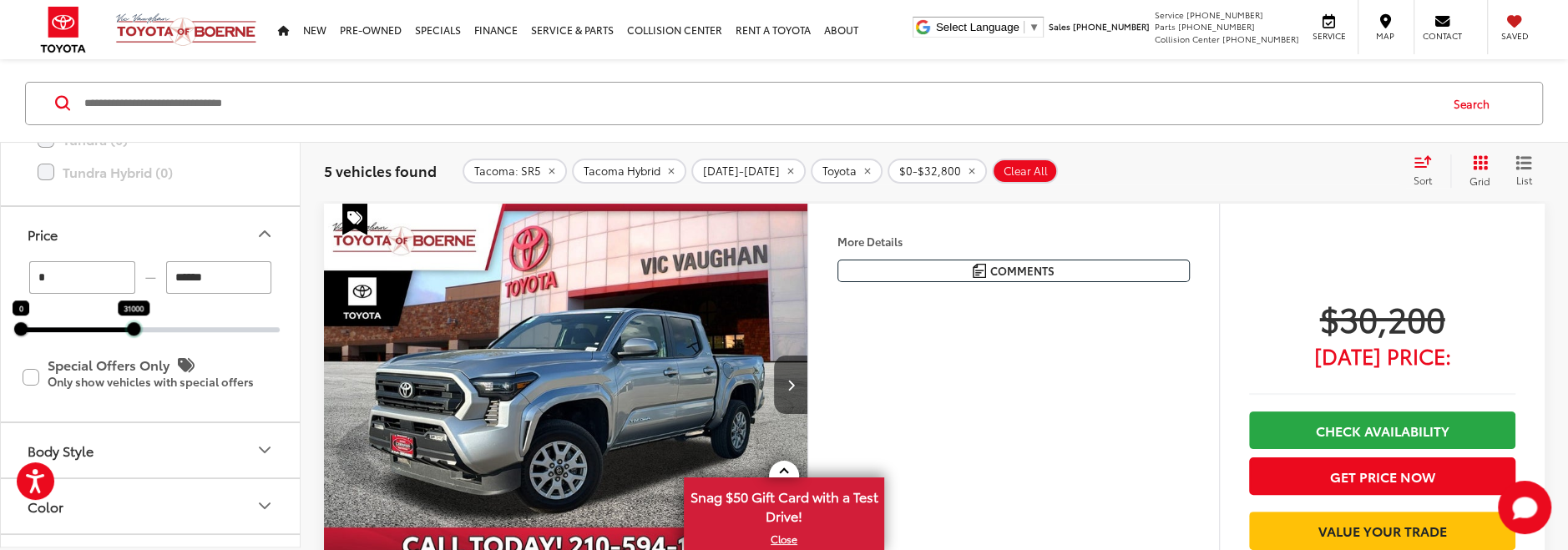
click at [133, 329] on div at bounding box center [133, 329] width 13 height 13
type input "******"
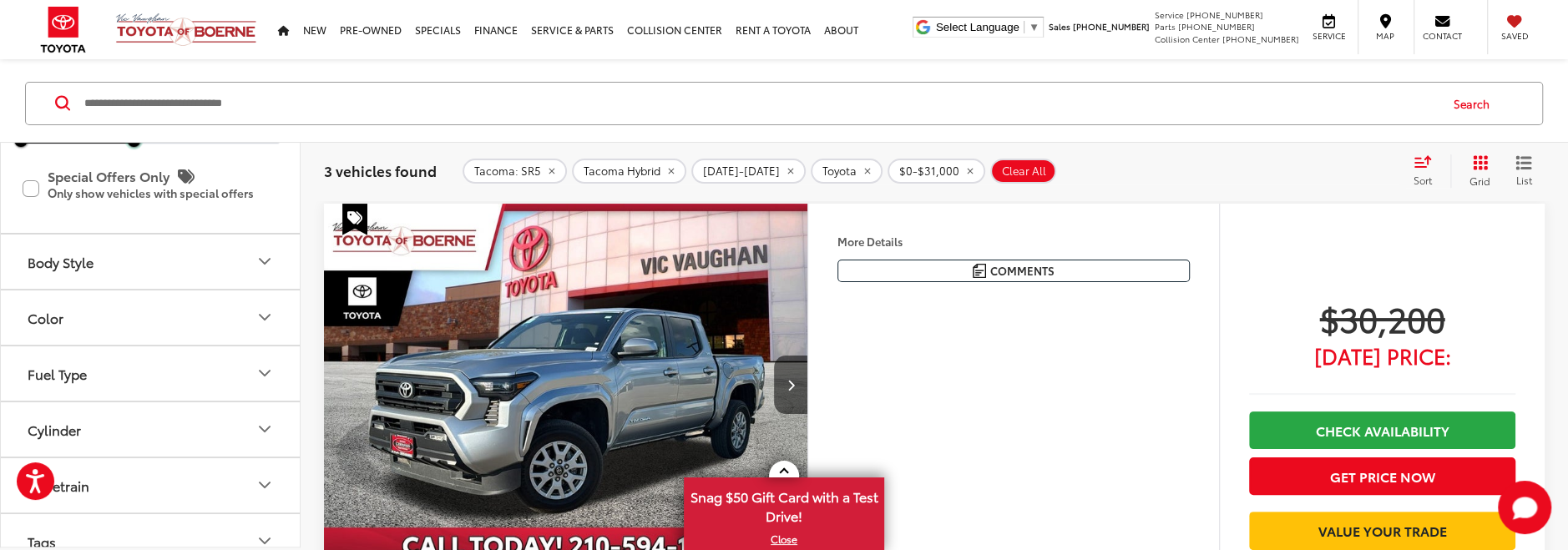
scroll to position [1157, 0]
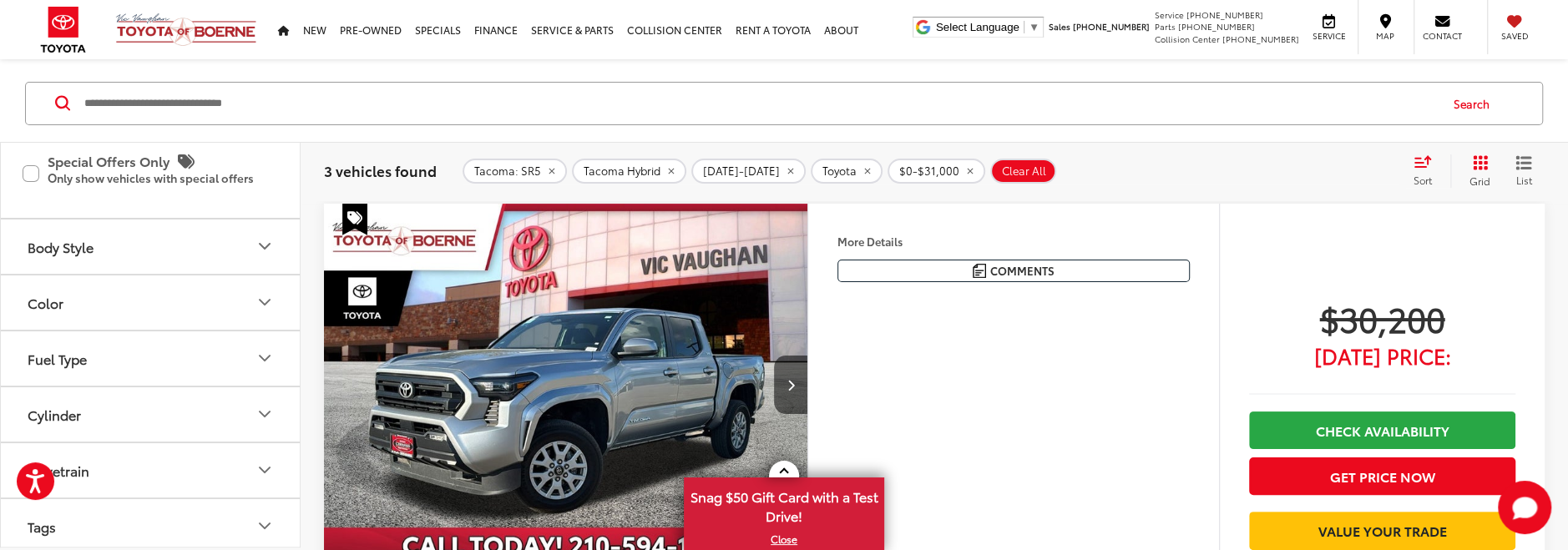
click at [260, 244] on icon "Body Style" at bounding box center [264, 246] width 20 height 20
click at [34, 285] on label "4D Double Cab (3)" at bounding box center [85, 287] width 128 height 28
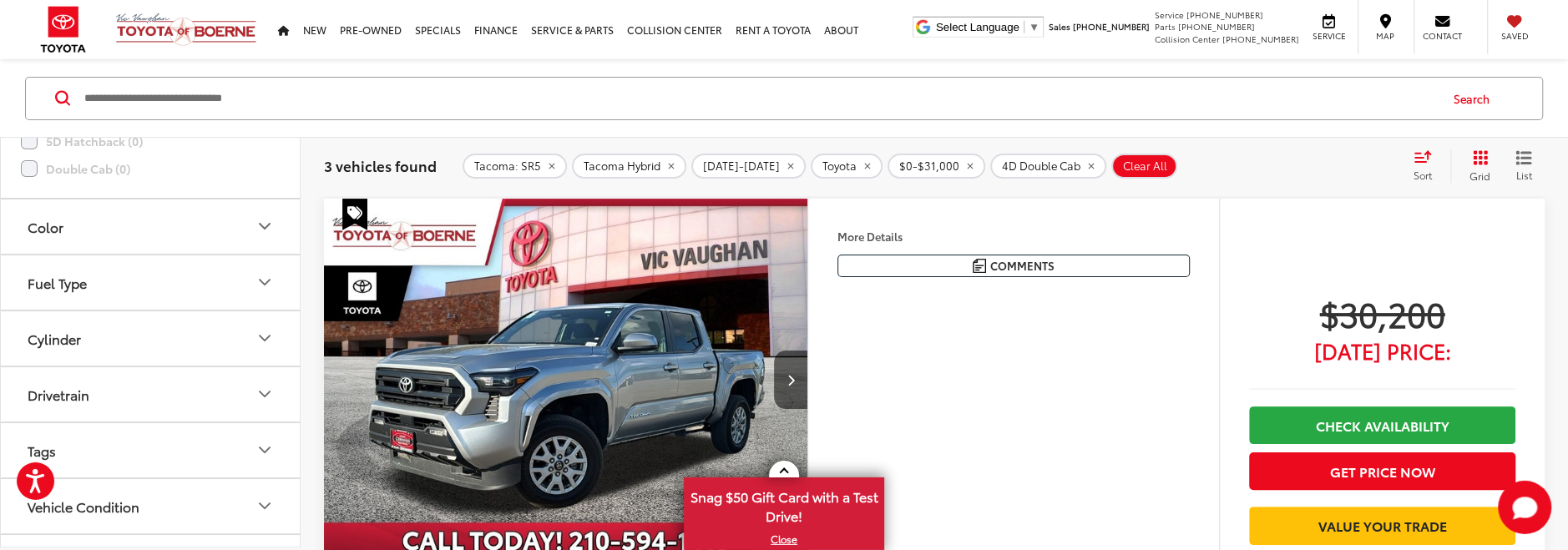
scroll to position [1667, 0]
click at [267, 266] on icon "Fuel Type" at bounding box center [264, 271] width 20 height 20
click at [31, 312] on label "Gasoline (3)" at bounding box center [150, 315] width 255 height 29
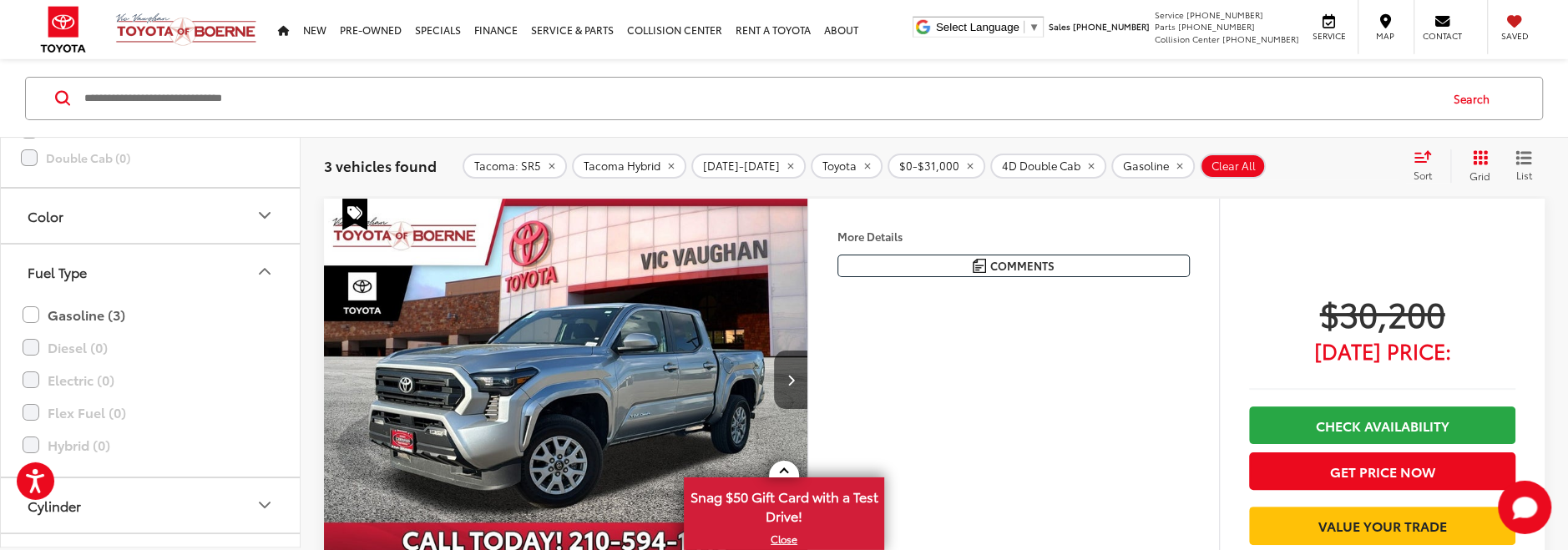
click at [264, 267] on icon "Fuel Type" at bounding box center [264, 271] width 20 height 20
click at [264, 325] on icon "Cylinder" at bounding box center [264, 327] width 10 height 5
click at [34, 360] on label "4 (3)" at bounding box center [45, 369] width 50 height 28
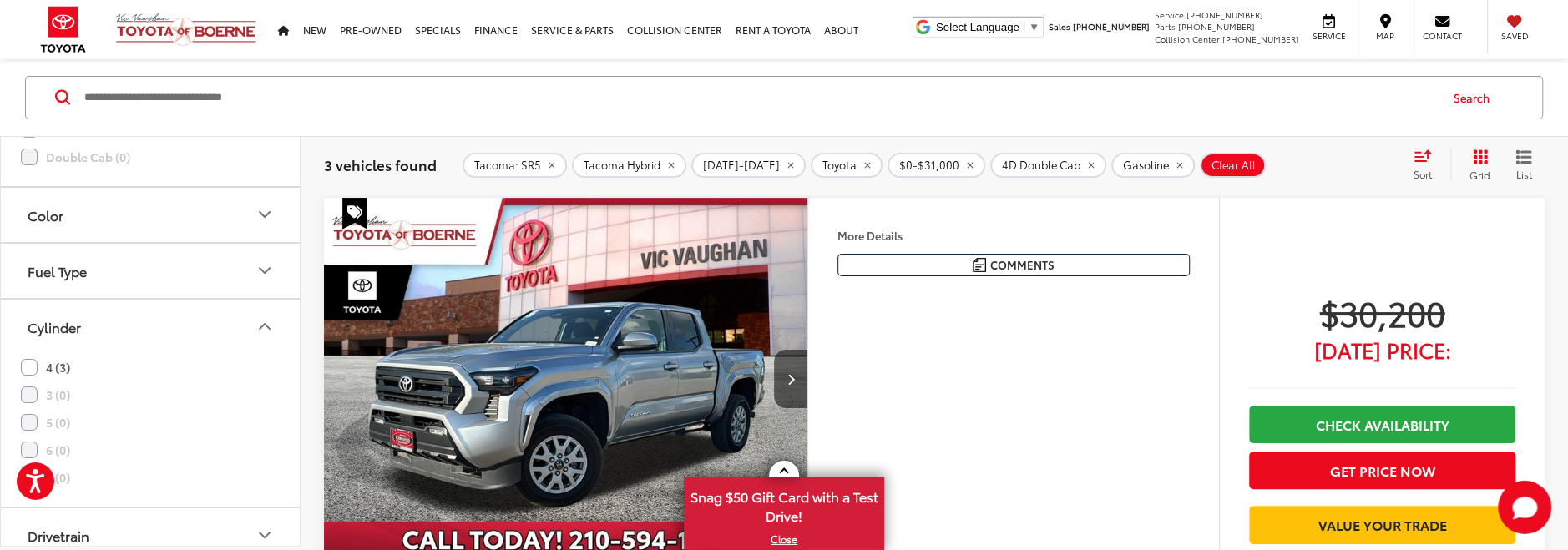
scroll to position [181, 0]
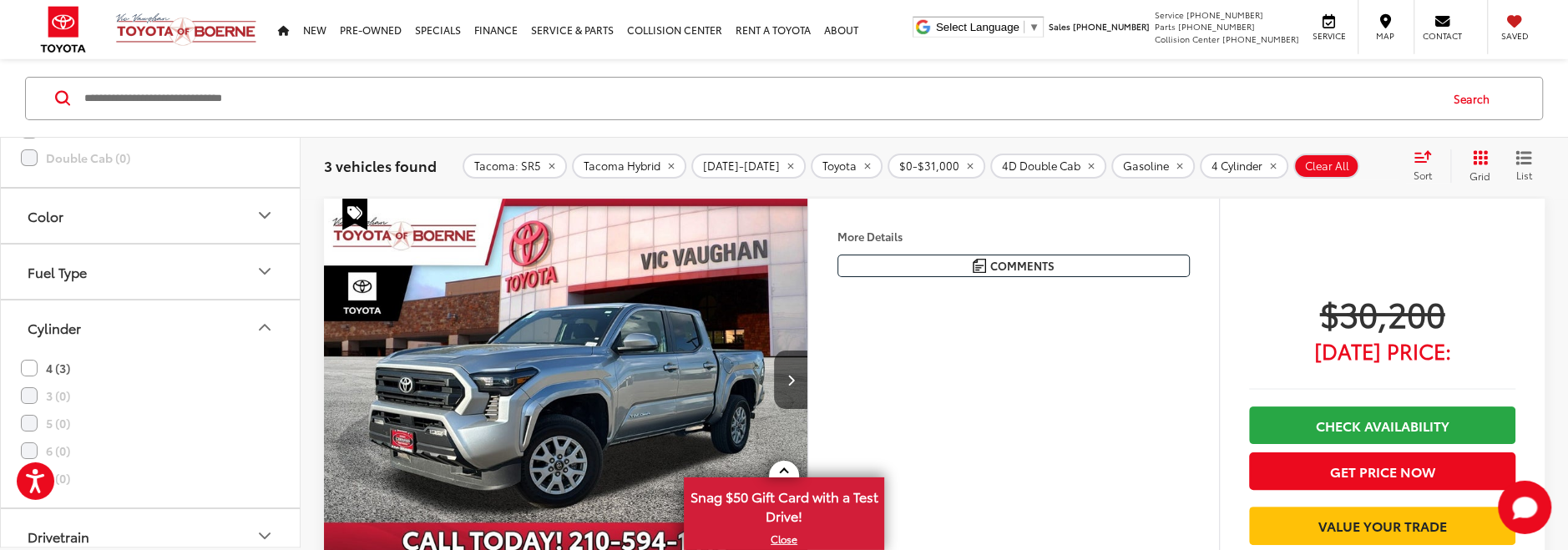
click at [264, 321] on icon "Cylinder" at bounding box center [264, 327] width 20 height 20
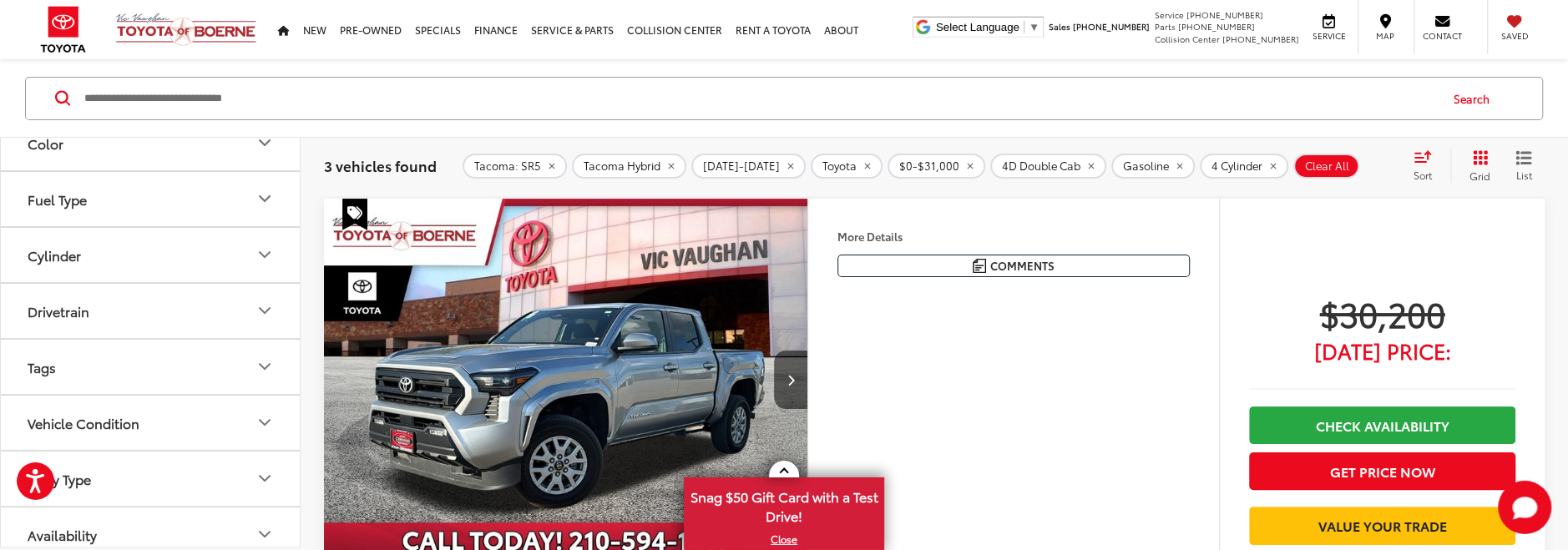
scroll to position [1745, 0]
click at [266, 296] on icon "Drivetrain" at bounding box center [264, 306] width 20 height 20
click at [29, 338] on label "RWD (3)" at bounding box center [56, 347] width 71 height 28
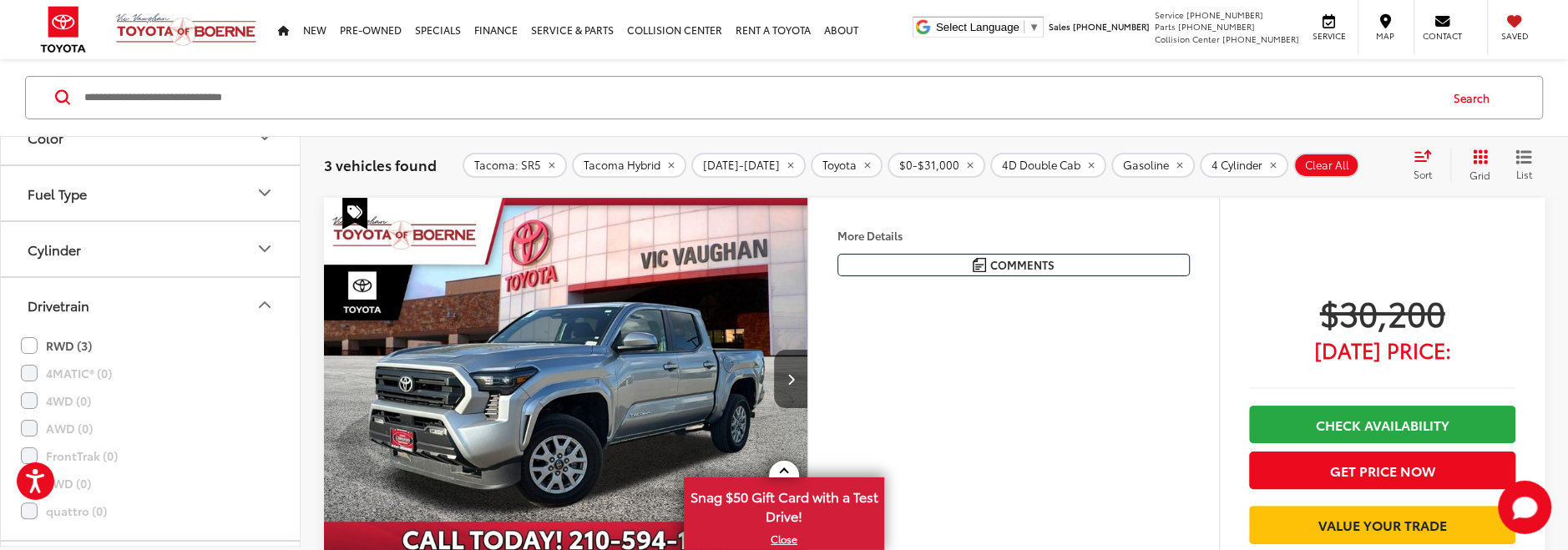
scroll to position [181, 0]
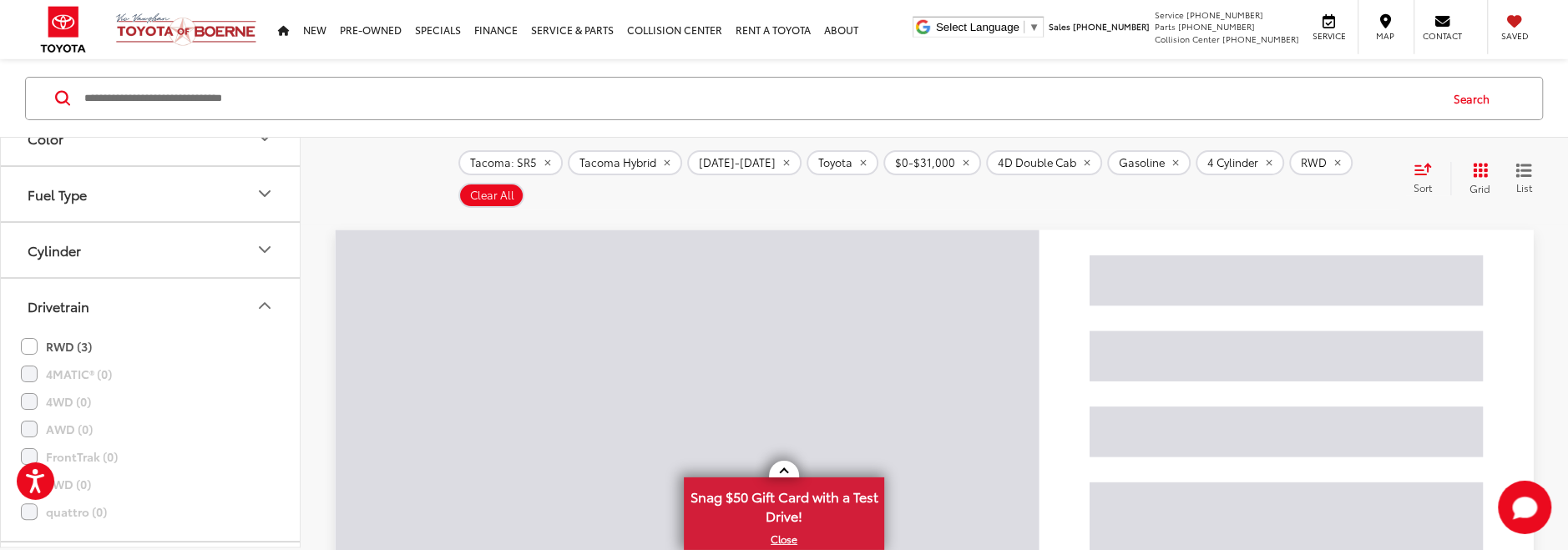
click at [260, 298] on icon "Drivetrain" at bounding box center [264, 306] width 20 height 20
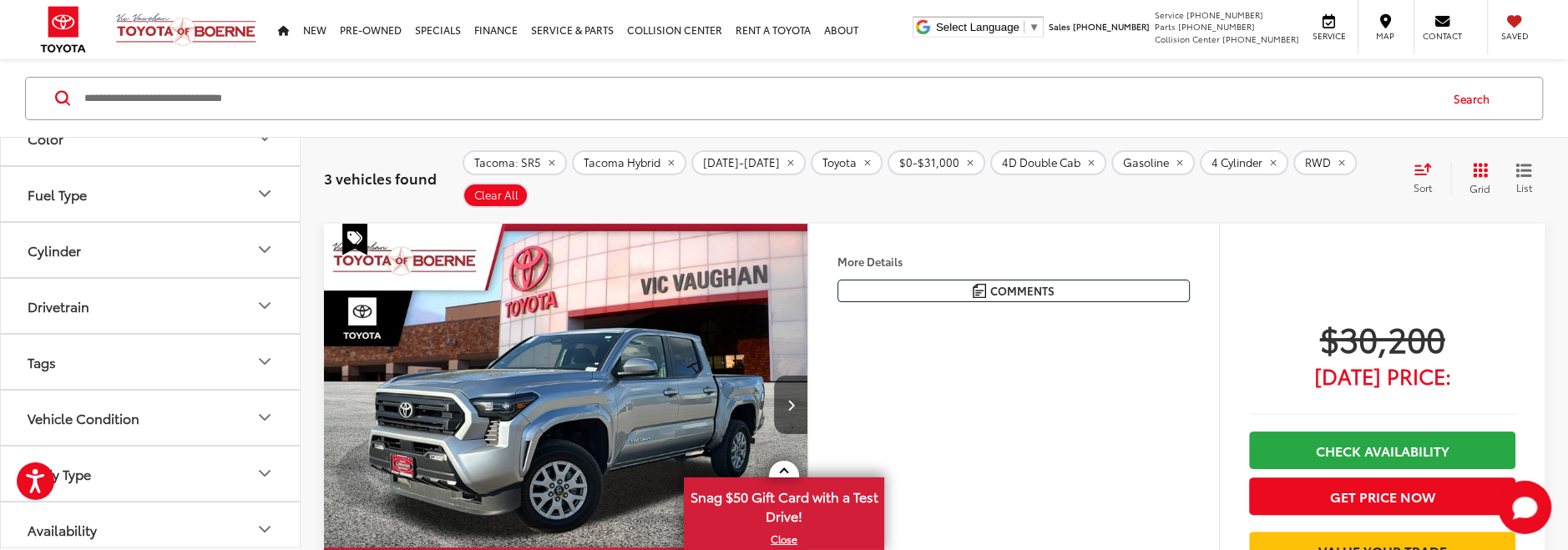
click at [265, 359] on icon "Tags" at bounding box center [264, 362] width 10 height 5
click at [265, 354] on icon "Tags" at bounding box center [264, 362] width 20 height 20
click at [265, 407] on icon "Vehicle Condition" at bounding box center [264, 417] width 20 height 20
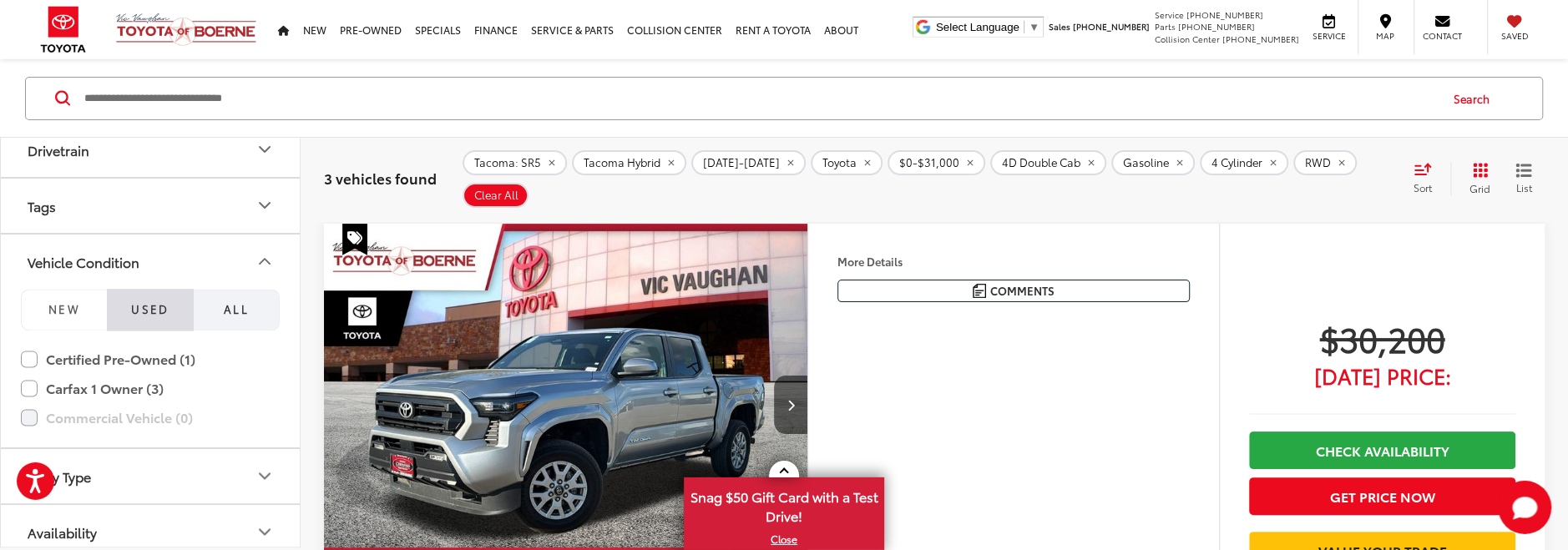
scroll to position [1904, 0]
click at [29, 348] on label "Certified Pre-Owned (1)" at bounding box center [150, 357] width 259 height 29
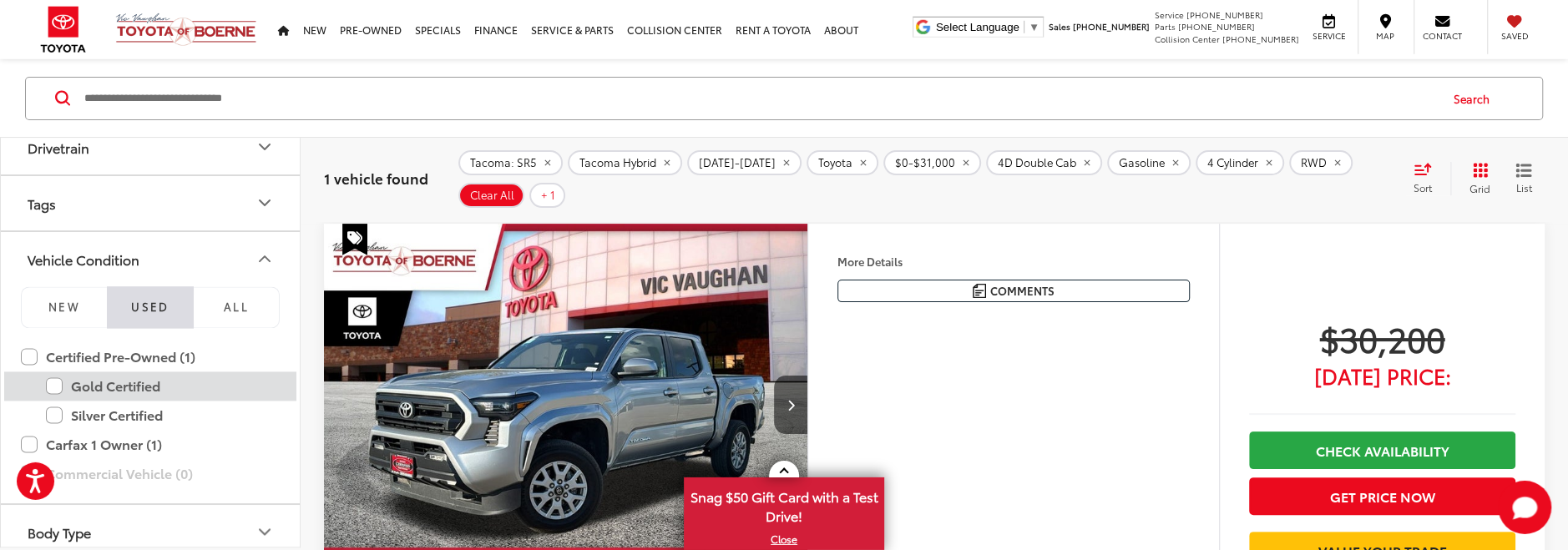
click at [55, 377] on label "Gold Certified" at bounding box center [163, 386] width 233 height 29
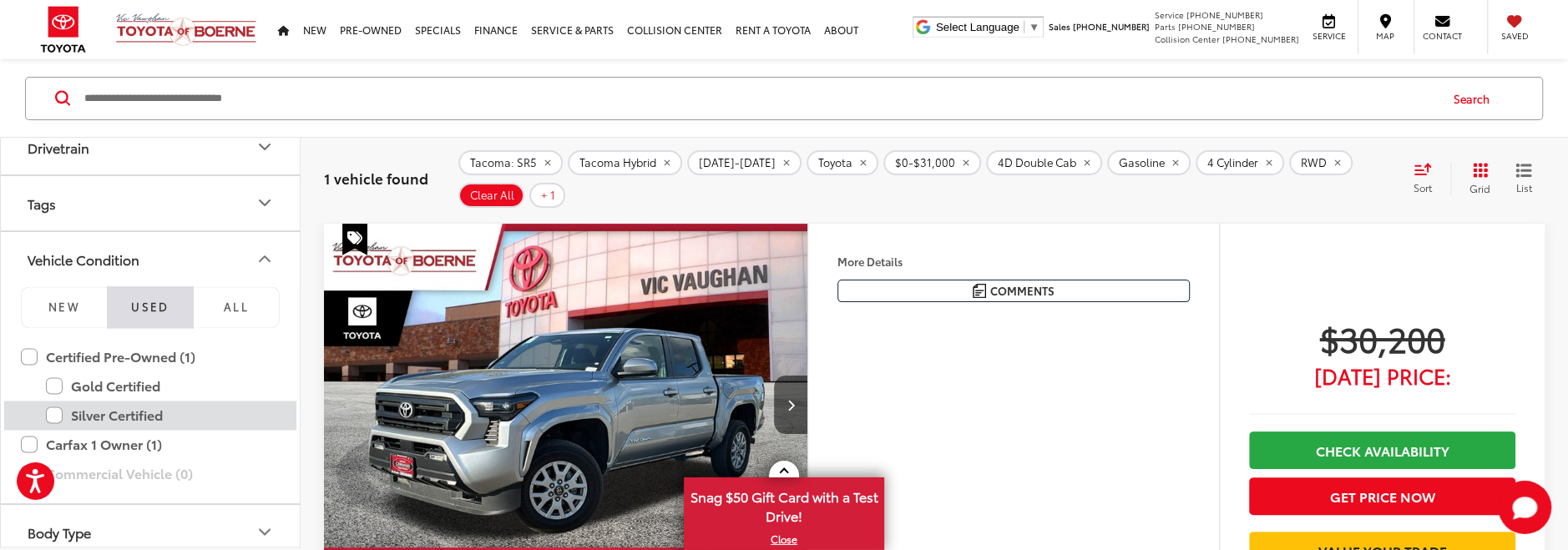
click at [58, 401] on label "Silver Certified" at bounding box center [163, 415] width 233 height 29
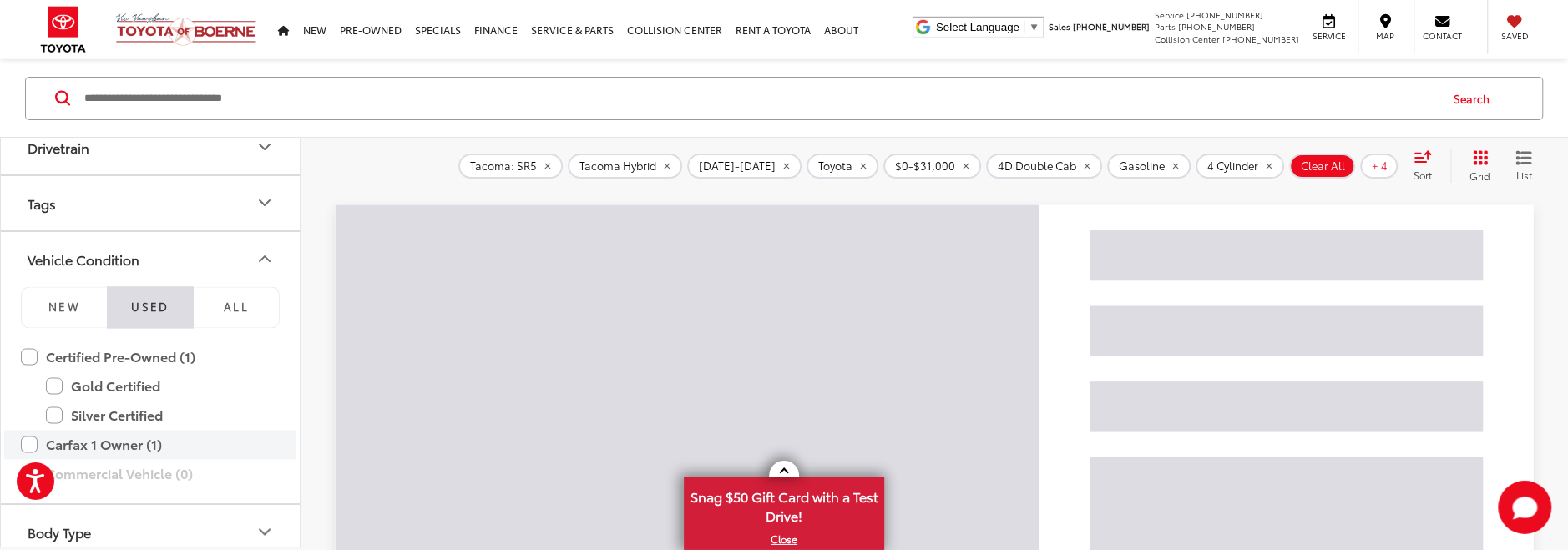
scroll to position [1904, 0]
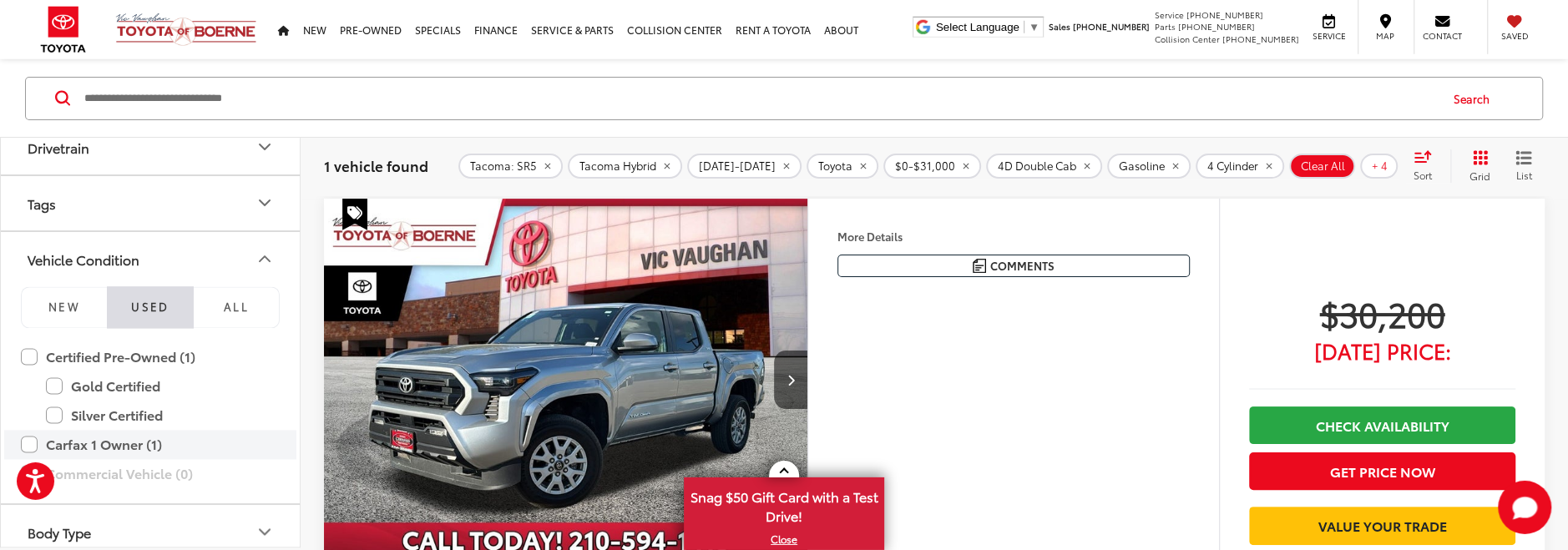
click at [32, 437] on label "Carfax 1 Owner (1)" at bounding box center [150, 444] width 259 height 29
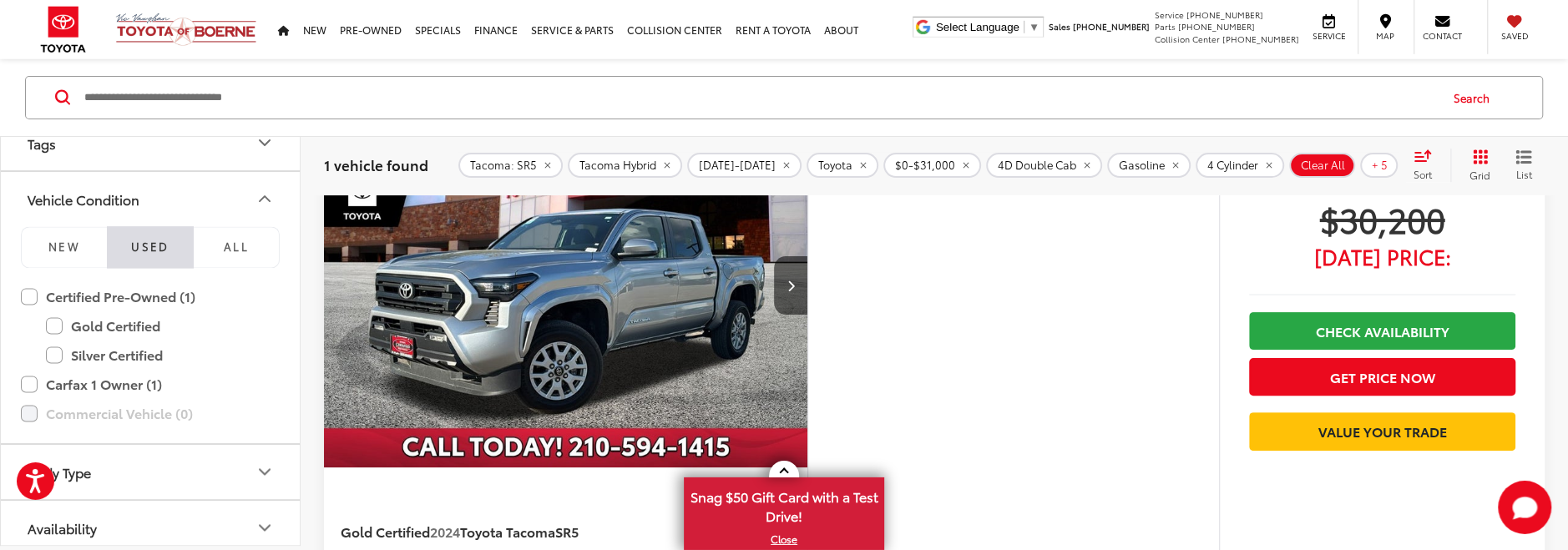
scroll to position [264, 0]
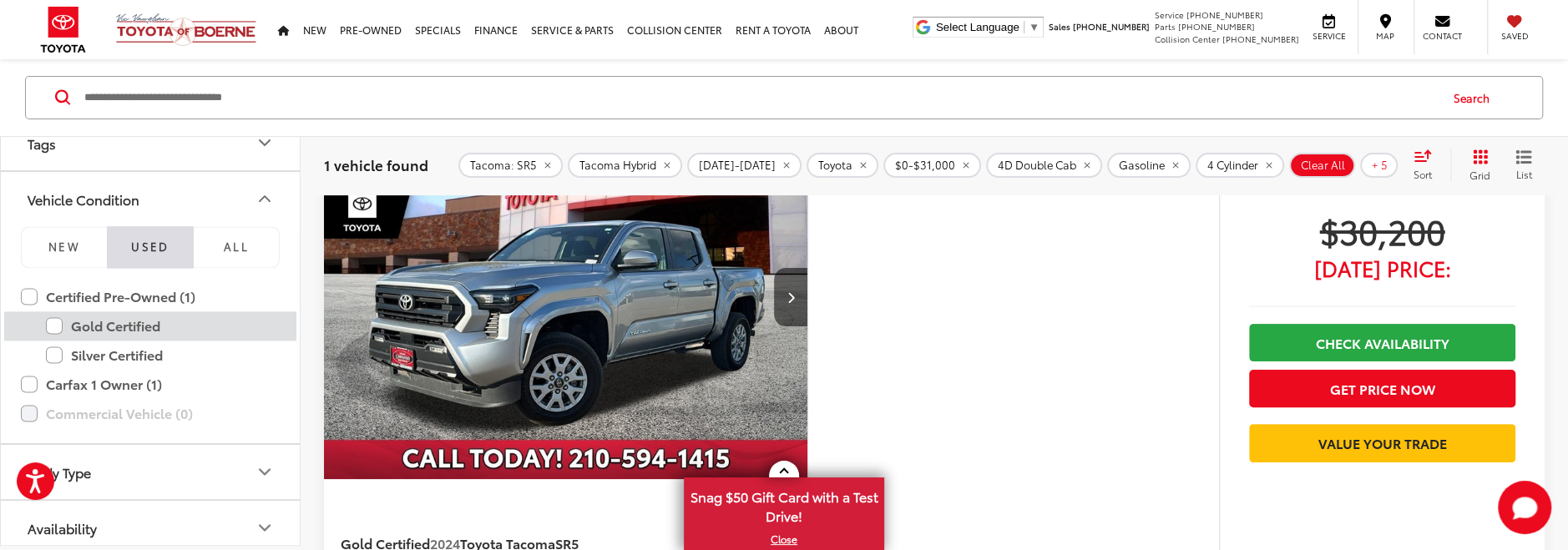
click at [46, 312] on label "Gold Certified" at bounding box center [163, 326] width 233 height 29
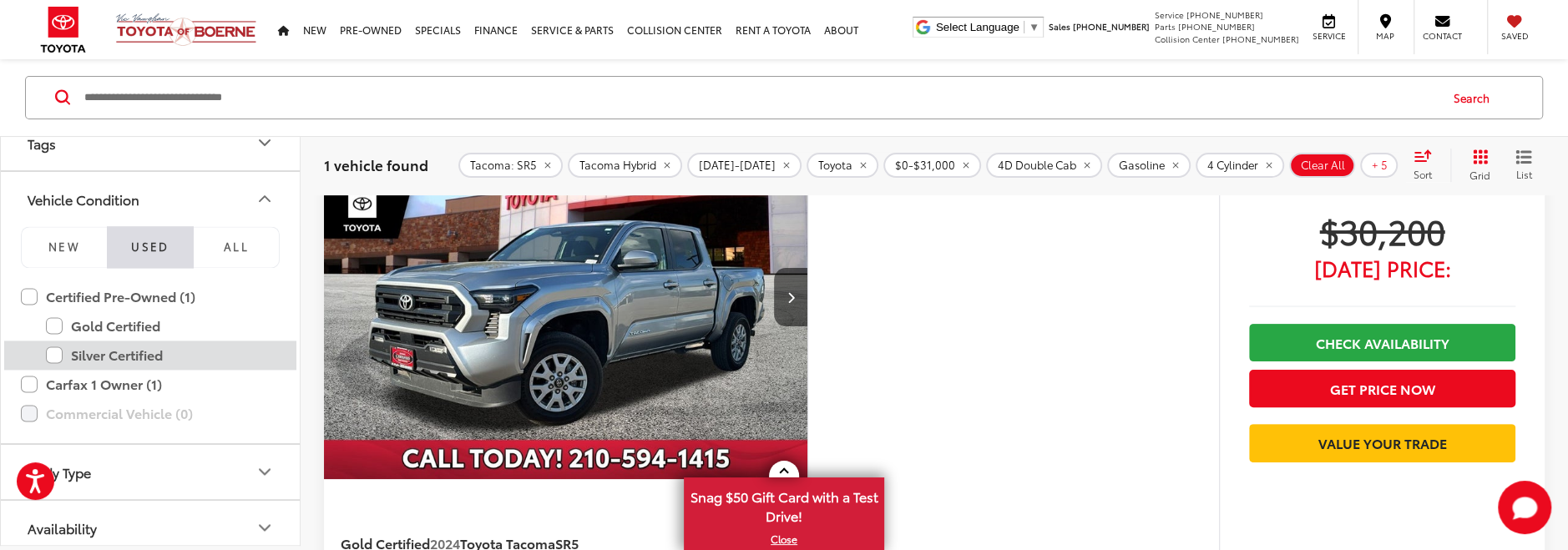
scroll to position [1962, 0]
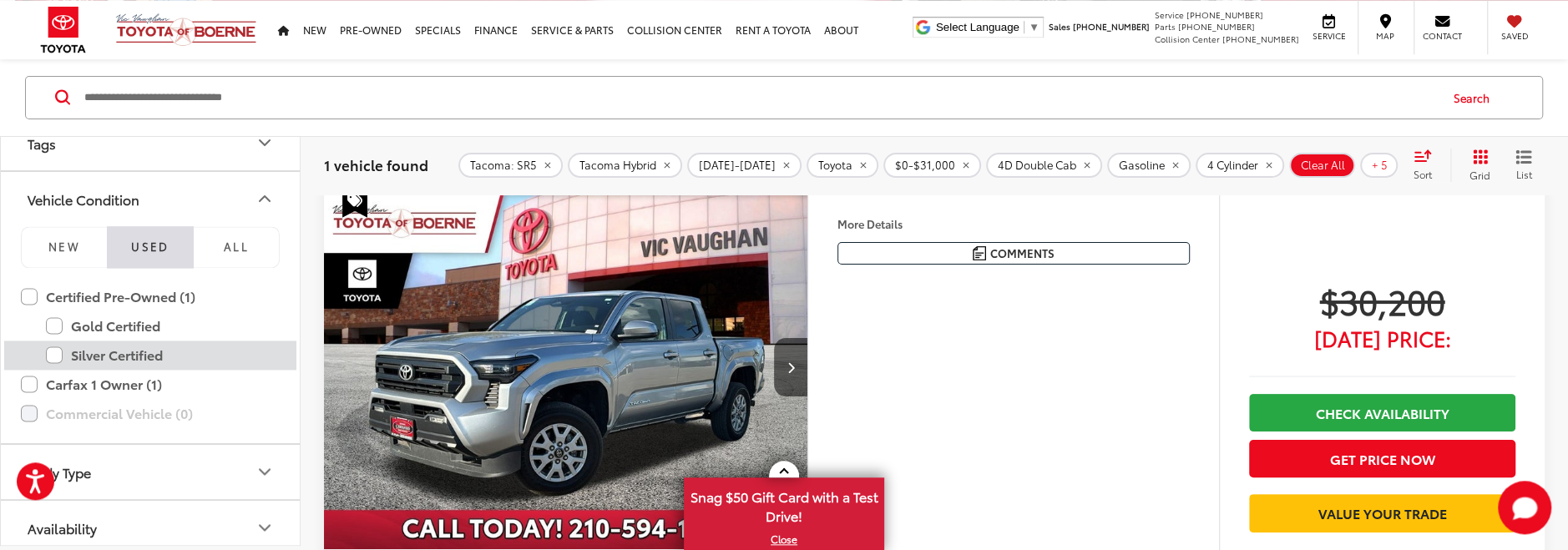
click at [51, 343] on label "Silver Certified" at bounding box center [163, 355] width 233 height 29
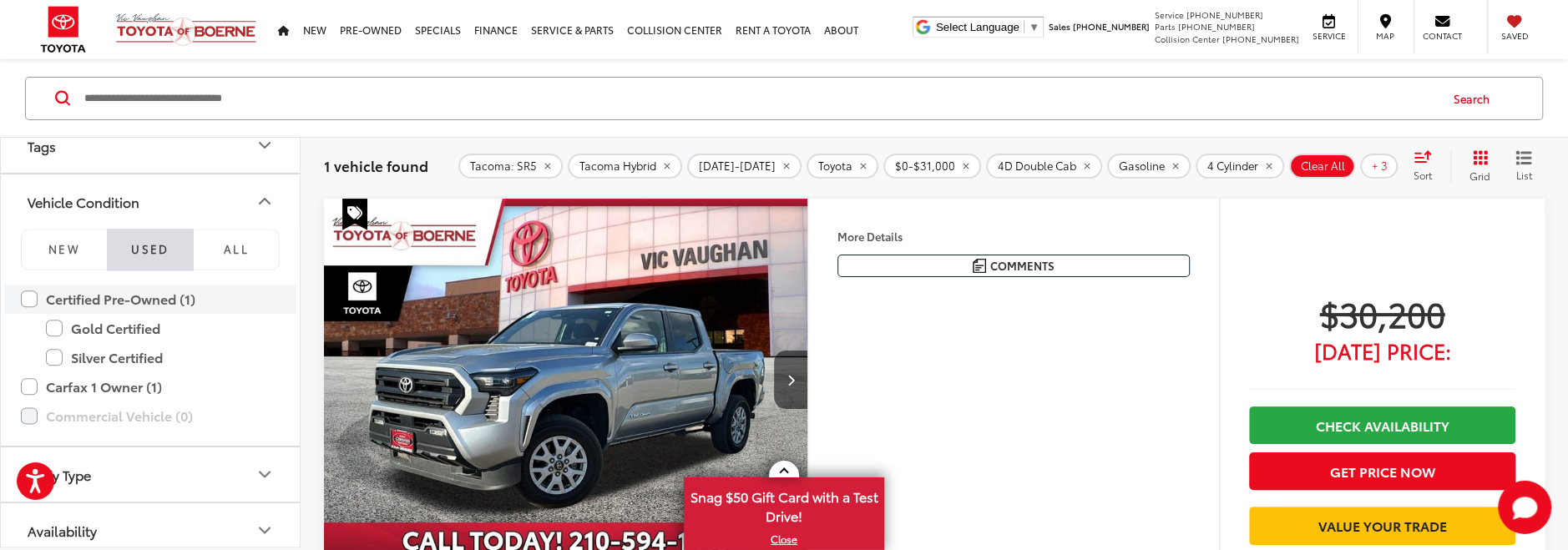
click at [30, 291] on label "Certified Pre-Owned (1)" at bounding box center [150, 299] width 259 height 29
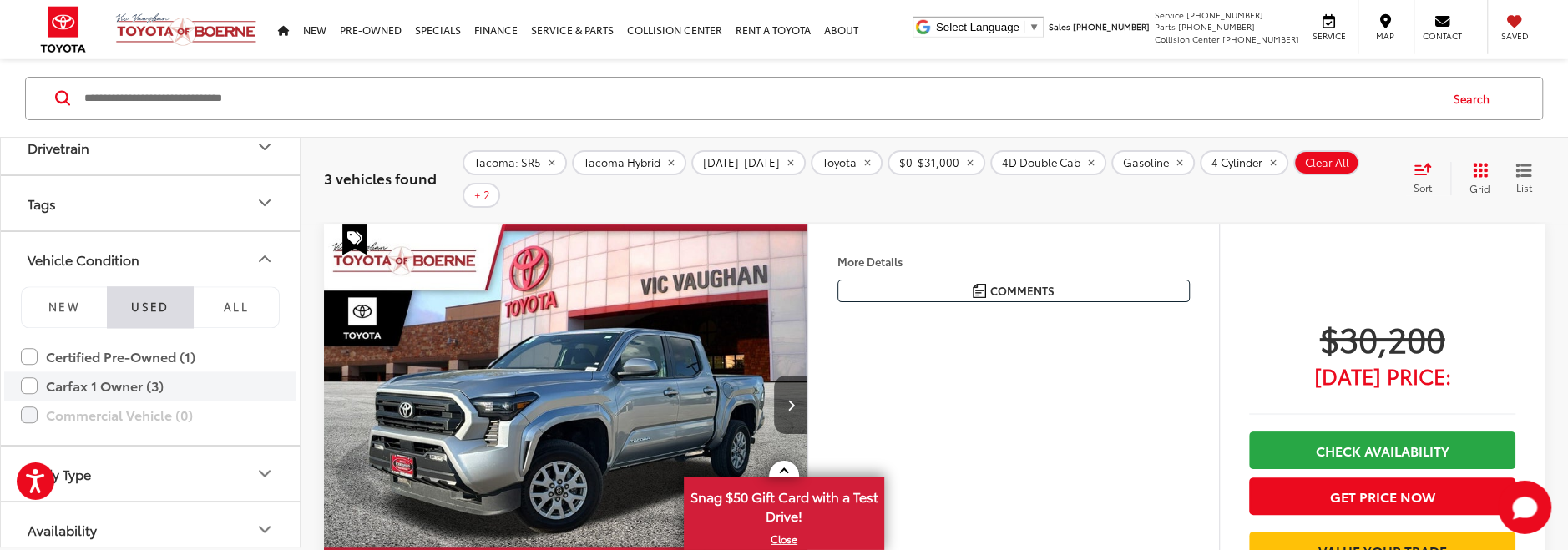
click at [30, 380] on label "Carfax 1 Owner (3)" at bounding box center [150, 386] width 259 height 29
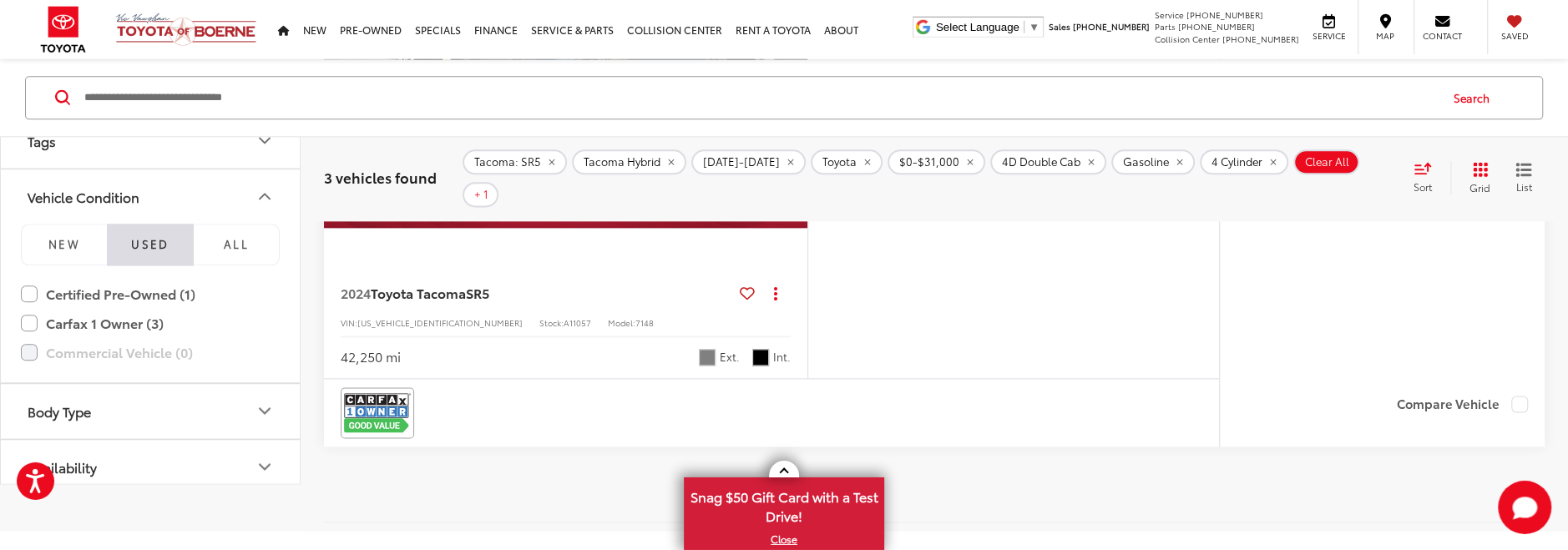
scroll to position [1769, 0]
click at [266, 402] on icon "Body Type" at bounding box center [264, 412] width 20 height 20
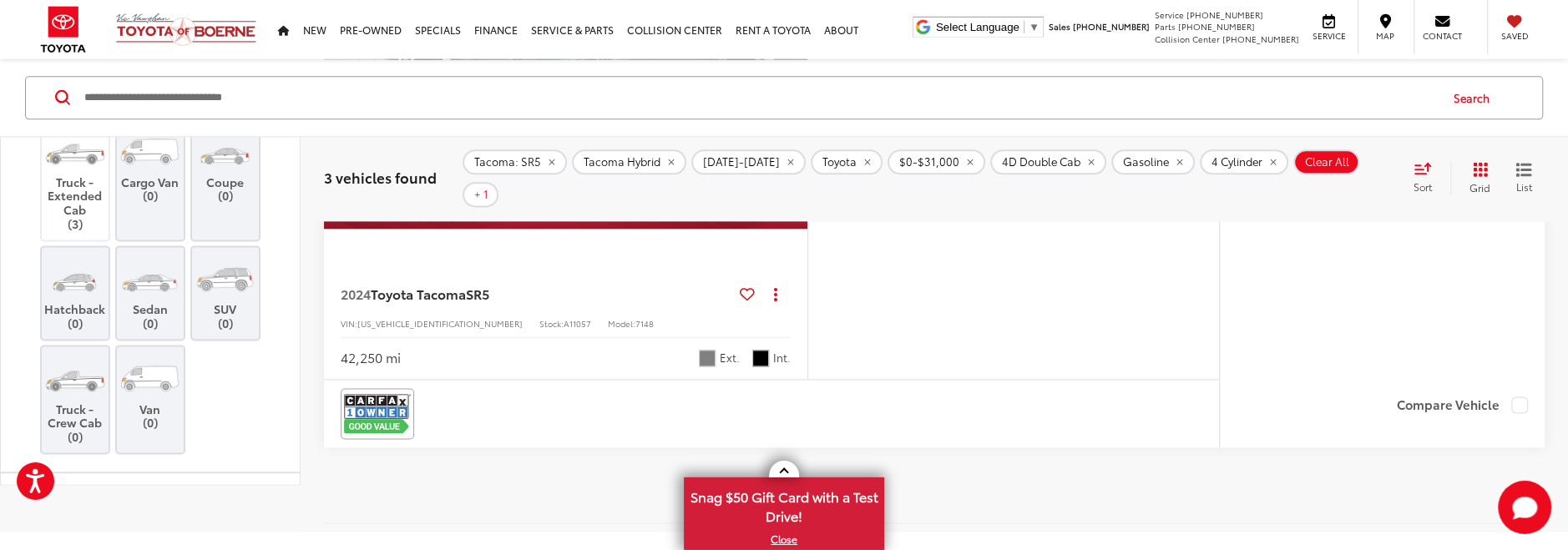
scroll to position [1993, 0]
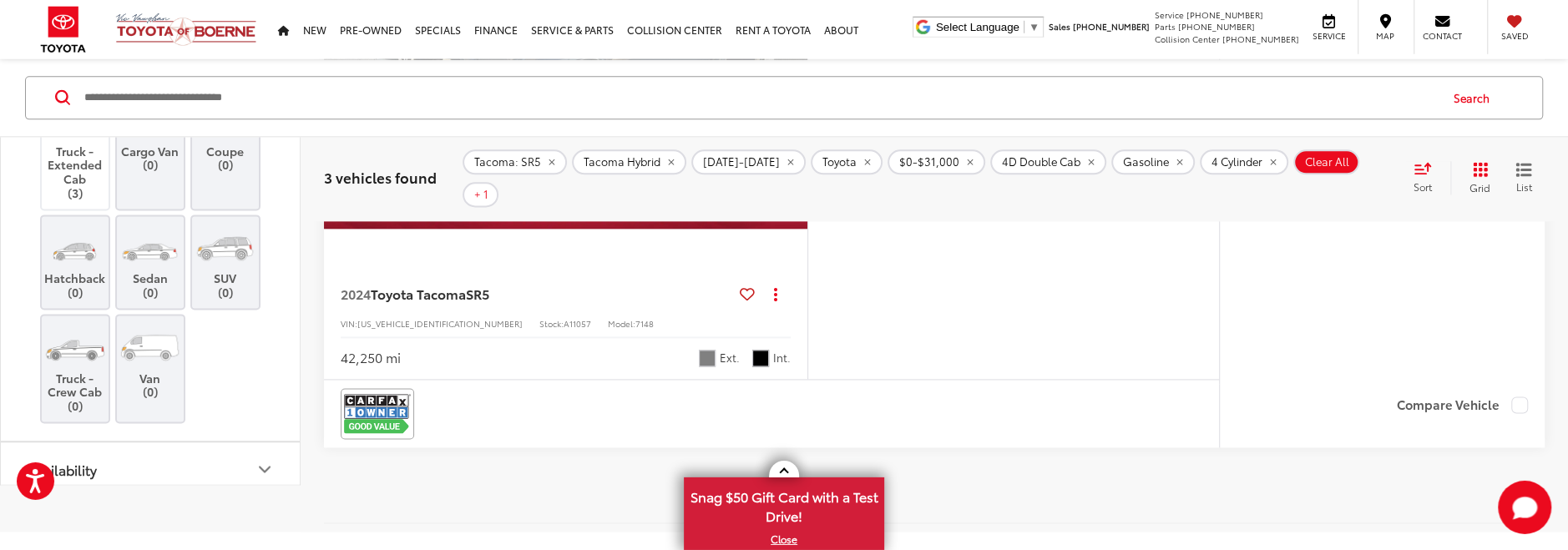
click at [269, 460] on icon "Availability" at bounding box center [264, 470] width 20 height 20
click at [259, 460] on icon "Availability" at bounding box center [264, 470] width 20 height 20
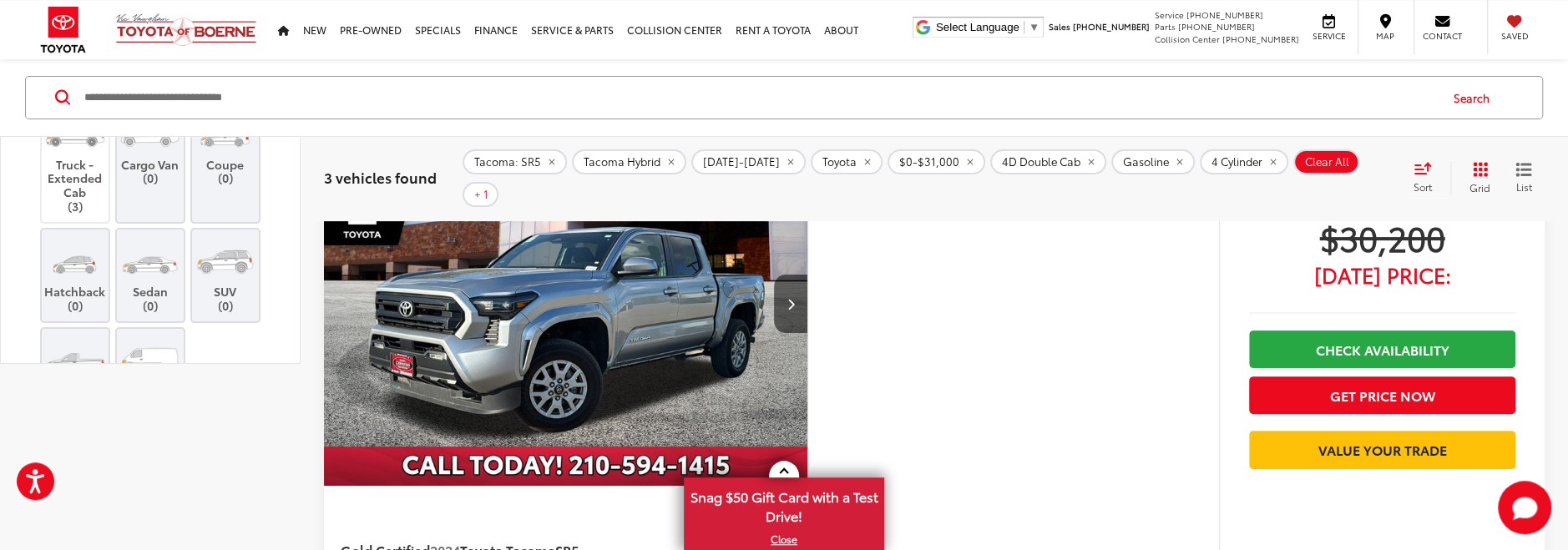
scroll to position [0, 0]
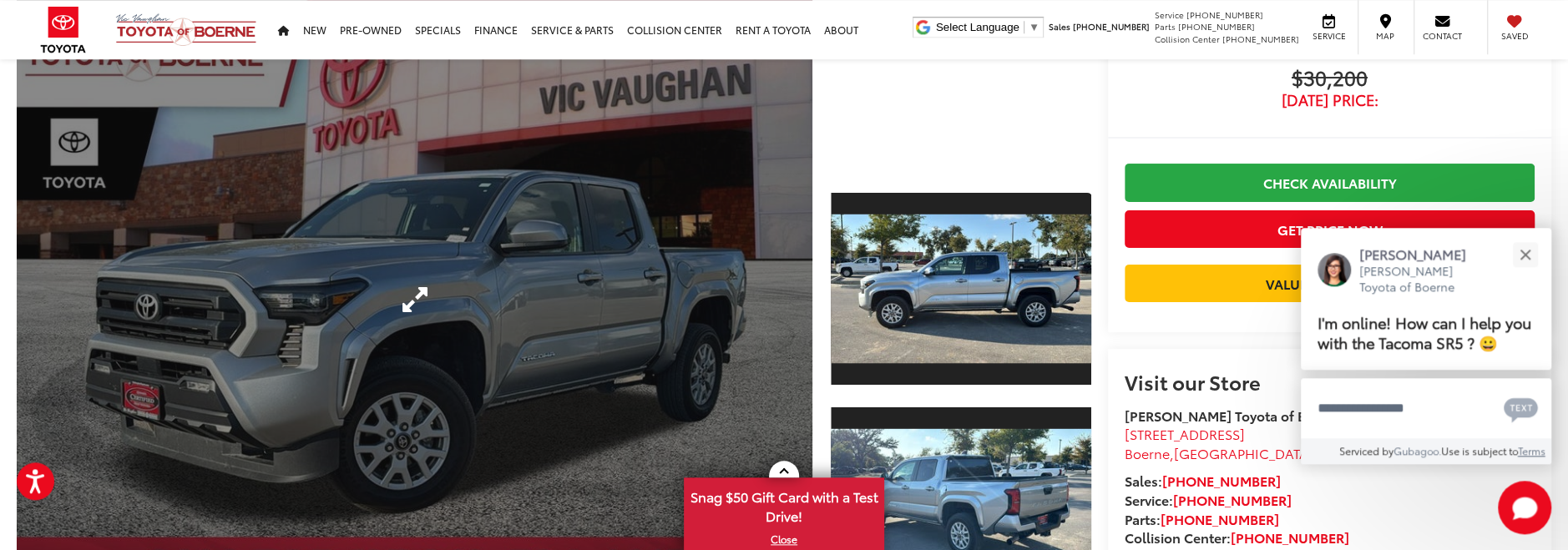
scroll to position [264, 0]
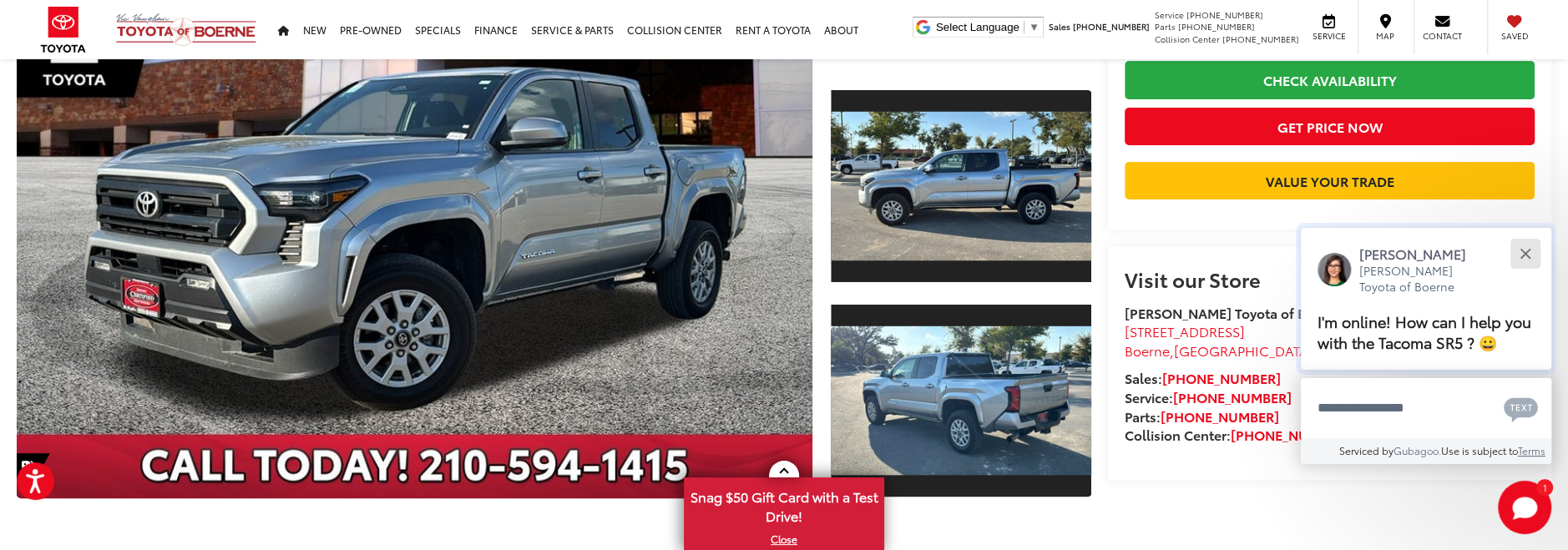
click at [1526, 249] on div "Close" at bounding box center [1524, 254] width 11 height 11
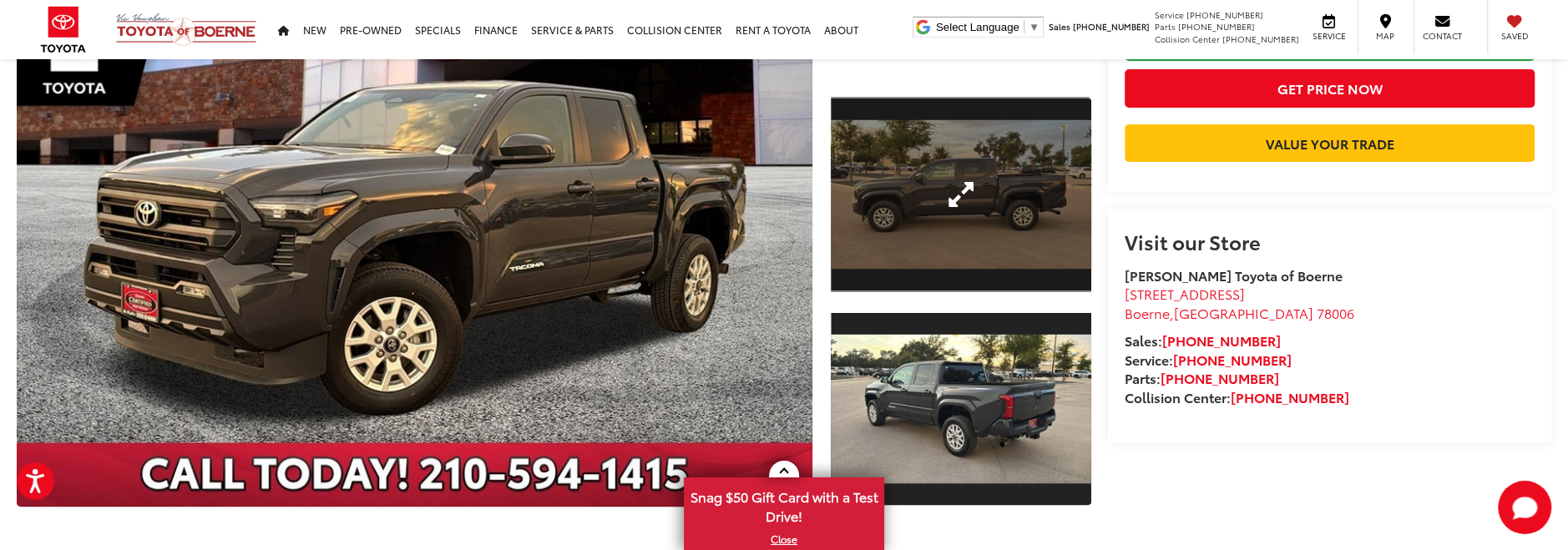
scroll to position [264, 0]
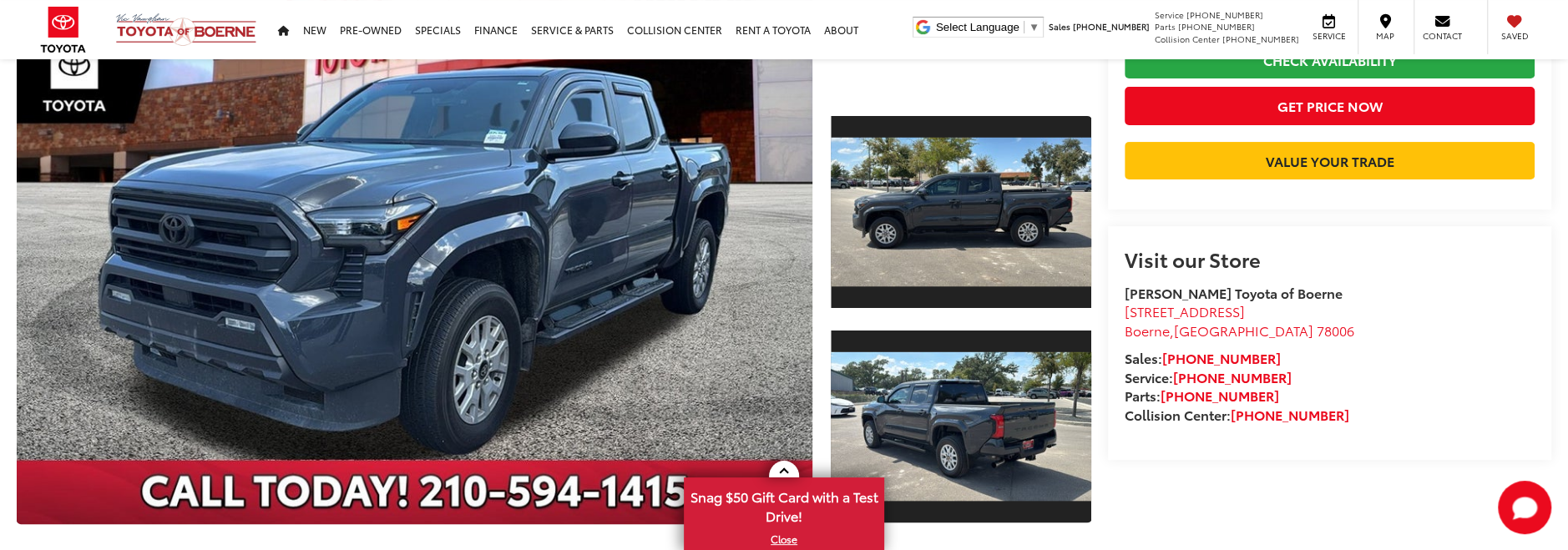
scroll to position [34, 0]
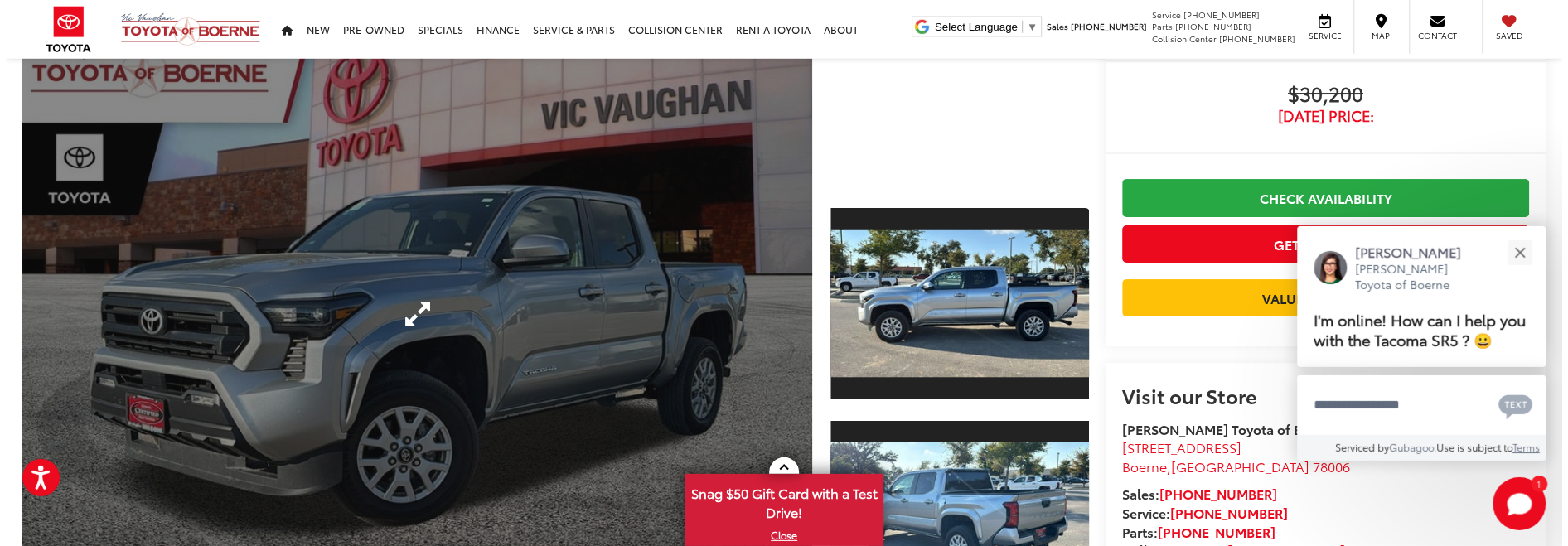
scroll to position [120, 0]
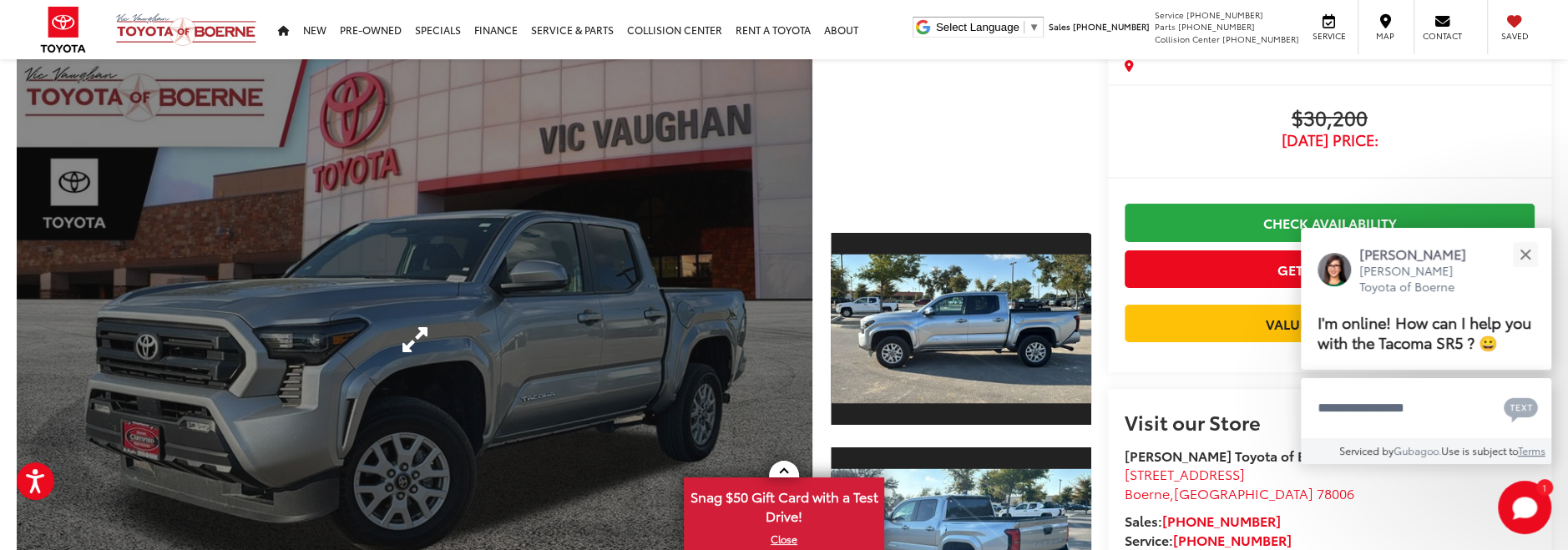
click at [523, 308] on link "Expand Photo 0" at bounding box center [415, 340] width 796 height 603
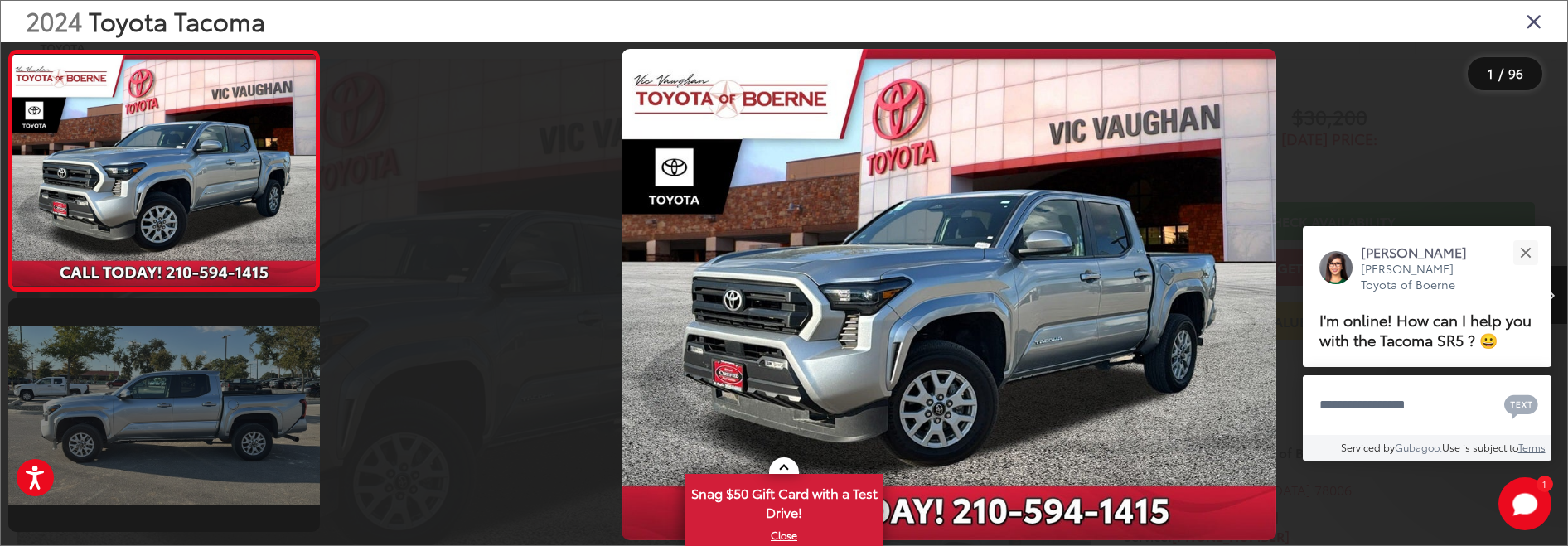
click at [188, 427] on link at bounding box center [164, 415] width 312 height 233
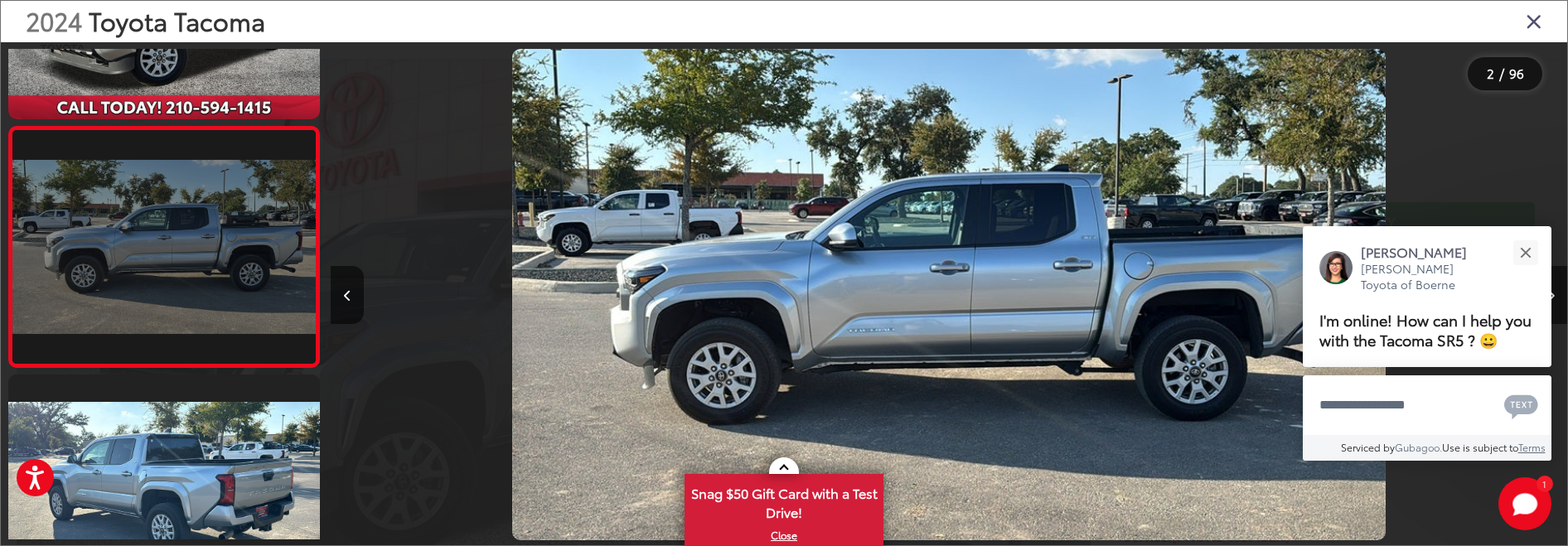
scroll to position [164, 0]
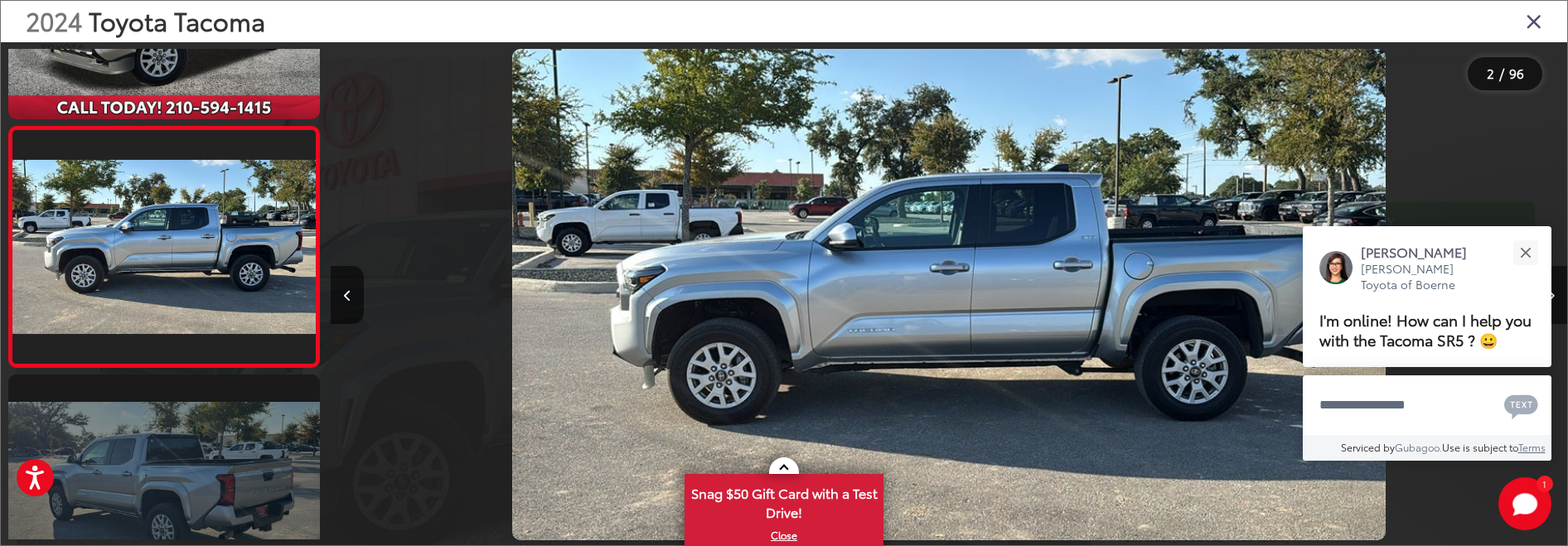
click at [207, 467] on link at bounding box center [164, 492] width 312 height 233
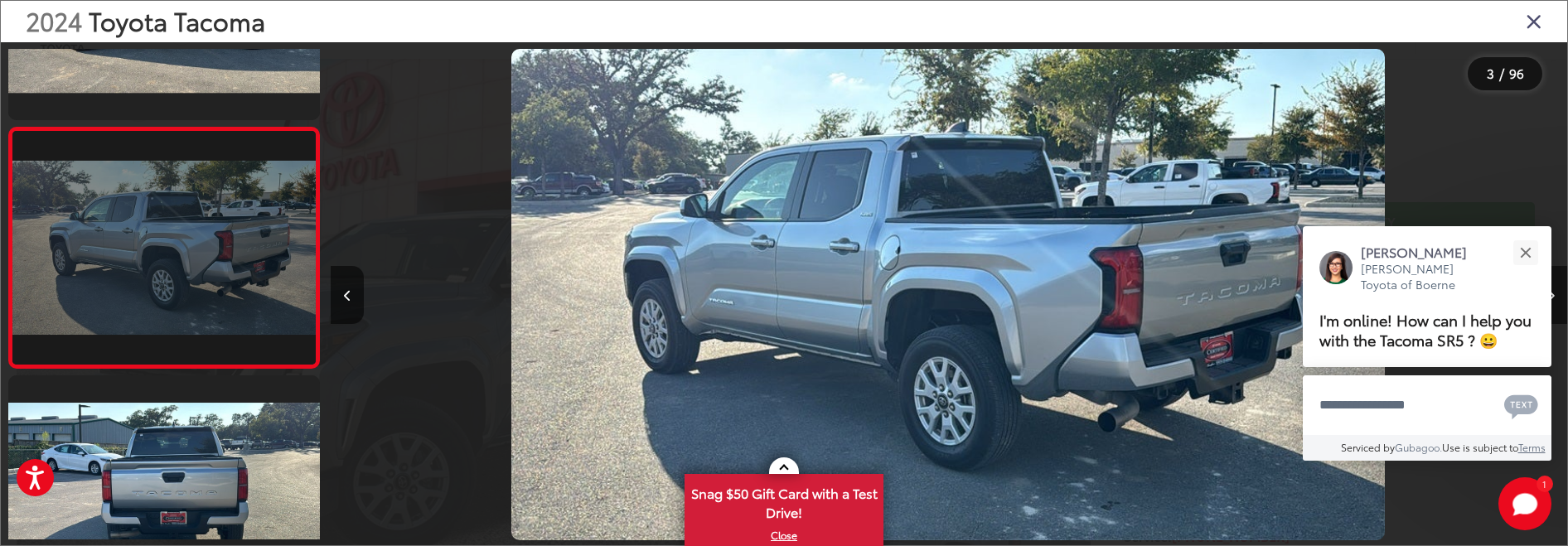
scroll to position [404, 0]
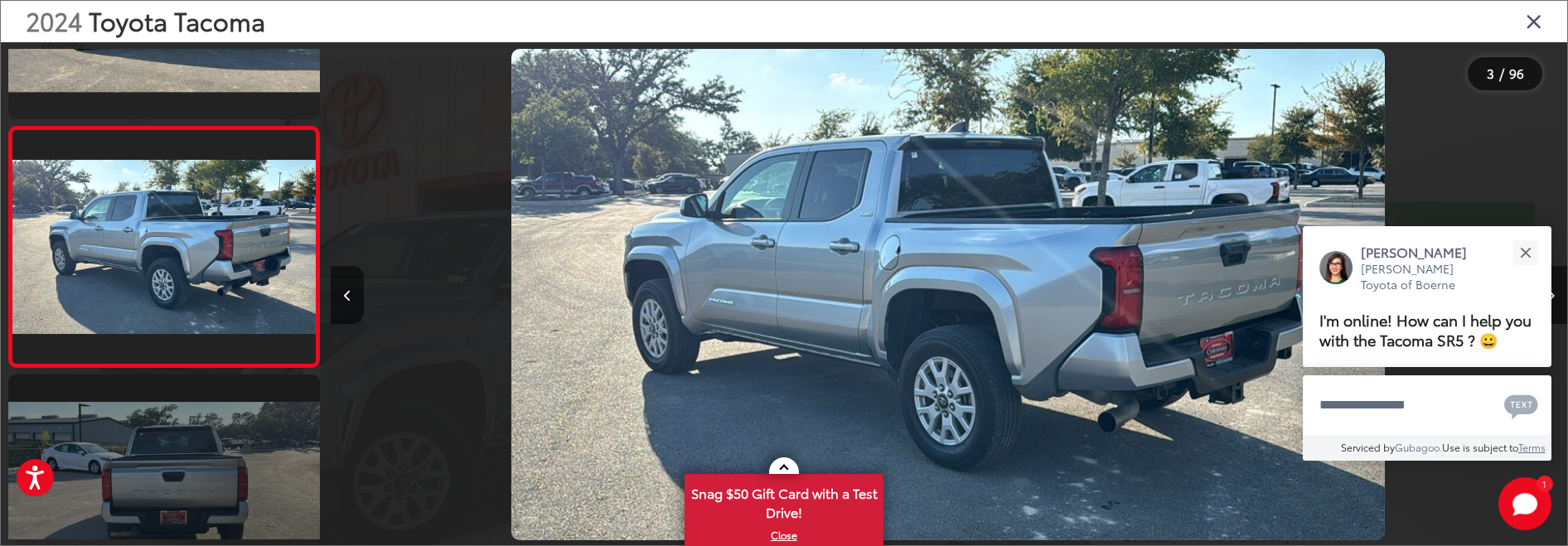
click at [207, 480] on link at bounding box center [164, 492] width 312 height 233
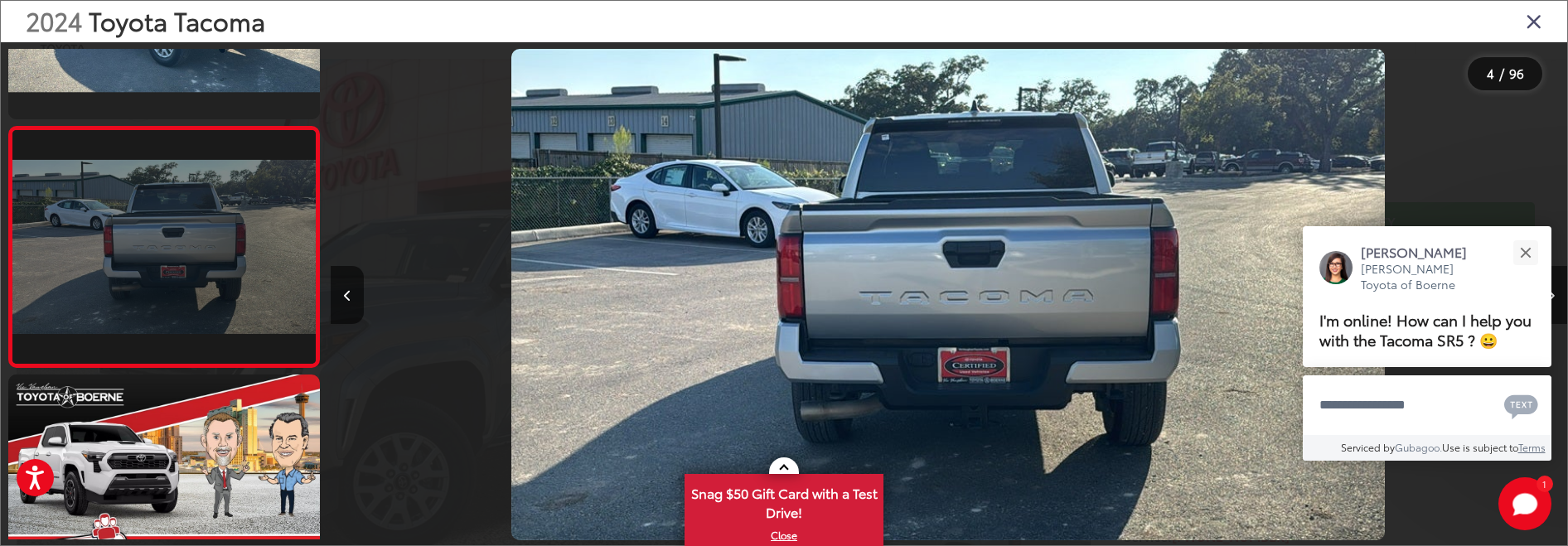
scroll to position [0, 0]
click at [207, 480] on link at bounding box center [164, 492] width 312 height 233
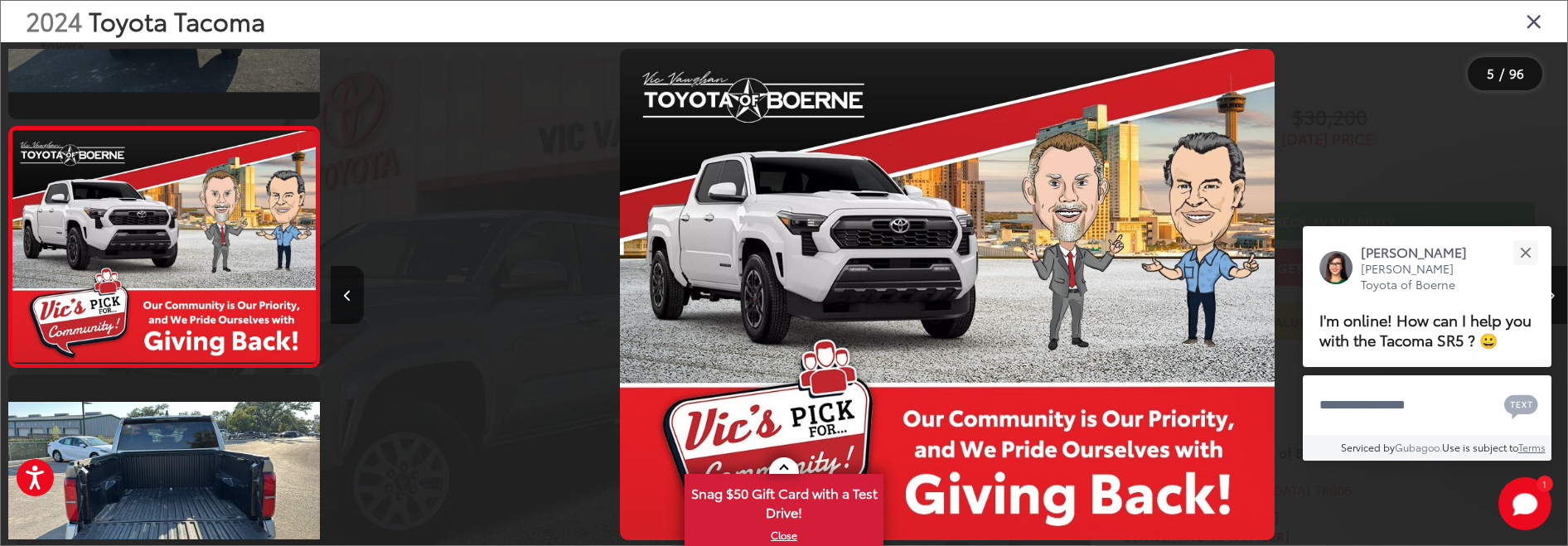
click at [207, 480] on link at bounding box center [164, 492] width 312 height 233
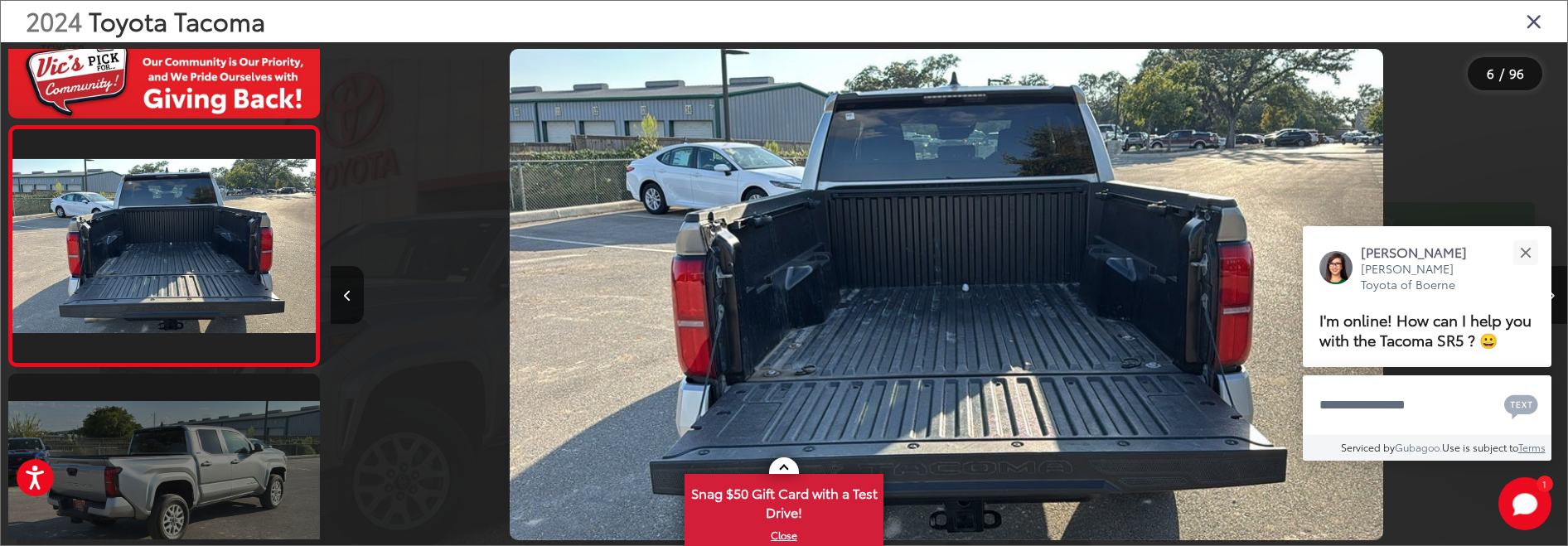
click at [205, 483] on link at bounding box center [164, 491] width 312 height 233
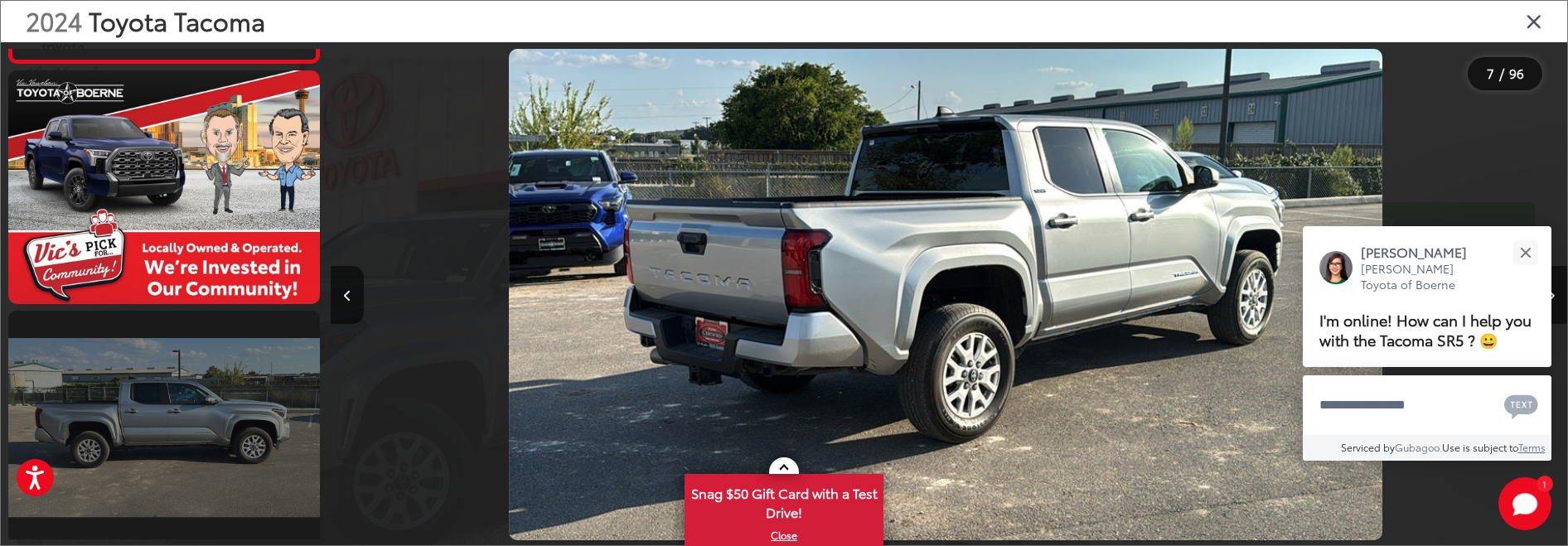
click at [217, 448] on link at bounding box center [164, 428] width 312 height 233
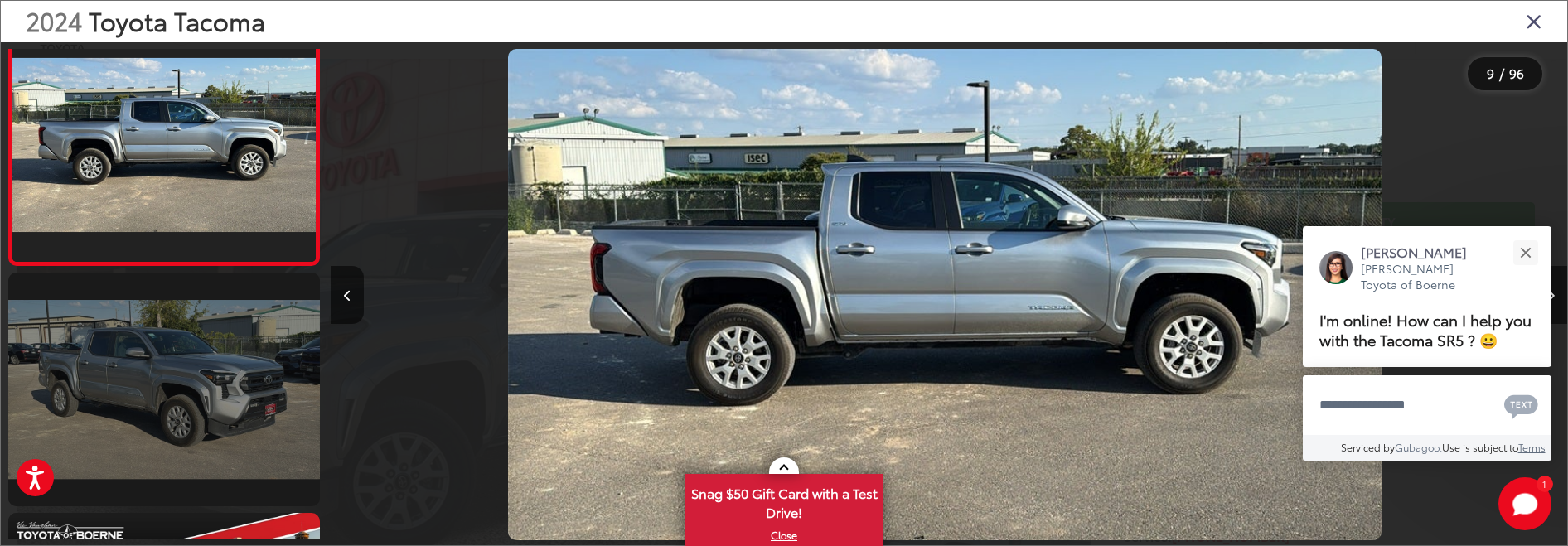
click at [207, 396] on link at bounding box center [164, 389] width 312 height 233
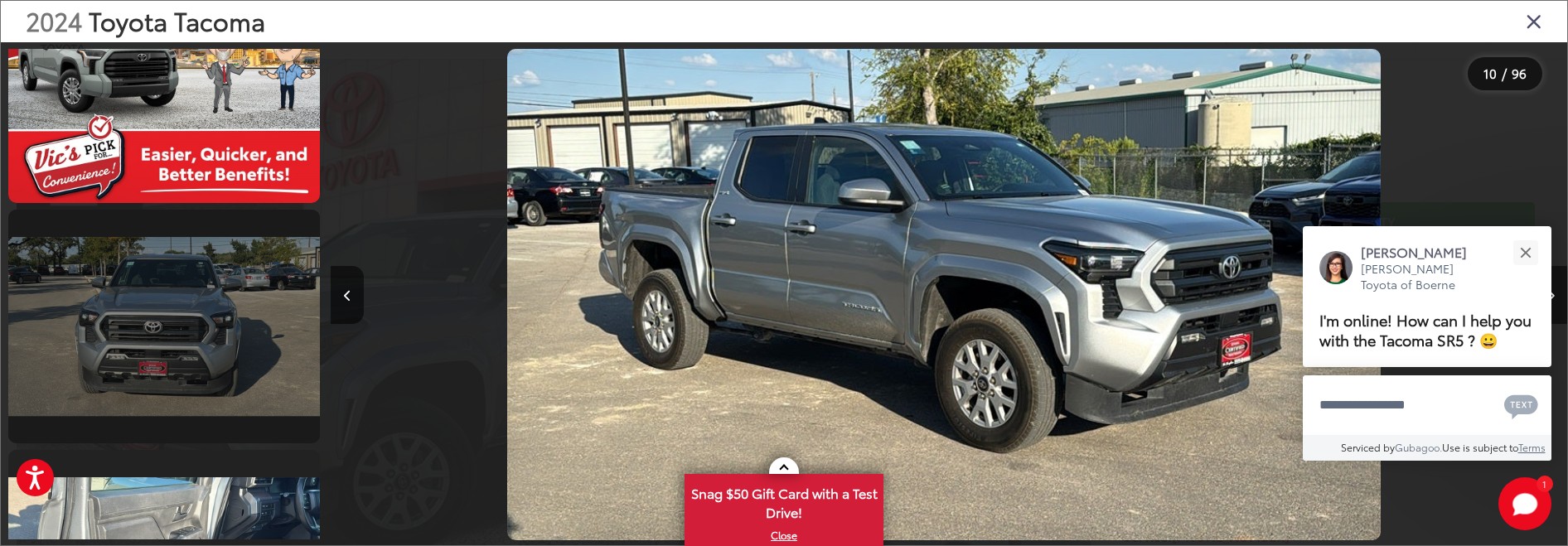
click at [225, 366] on link at bounding box center [164, 327] width 312 height 233
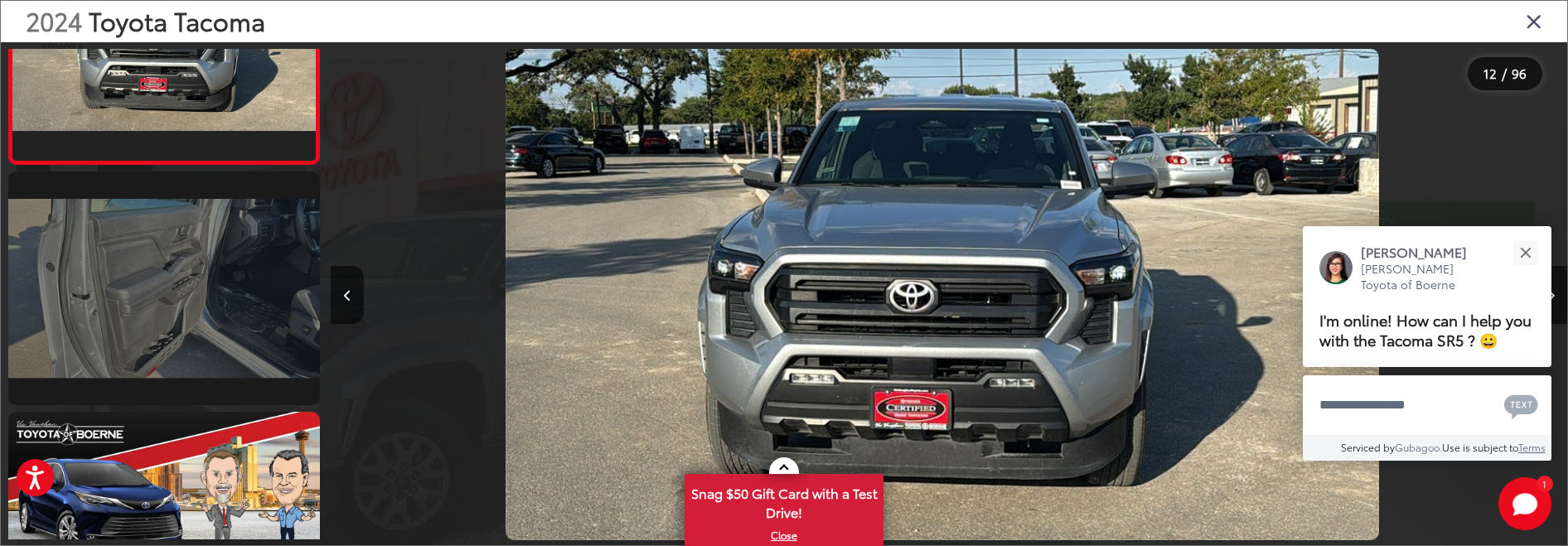
click at [218, 303] on link at bounding box center [164, 288] width 312 height 233
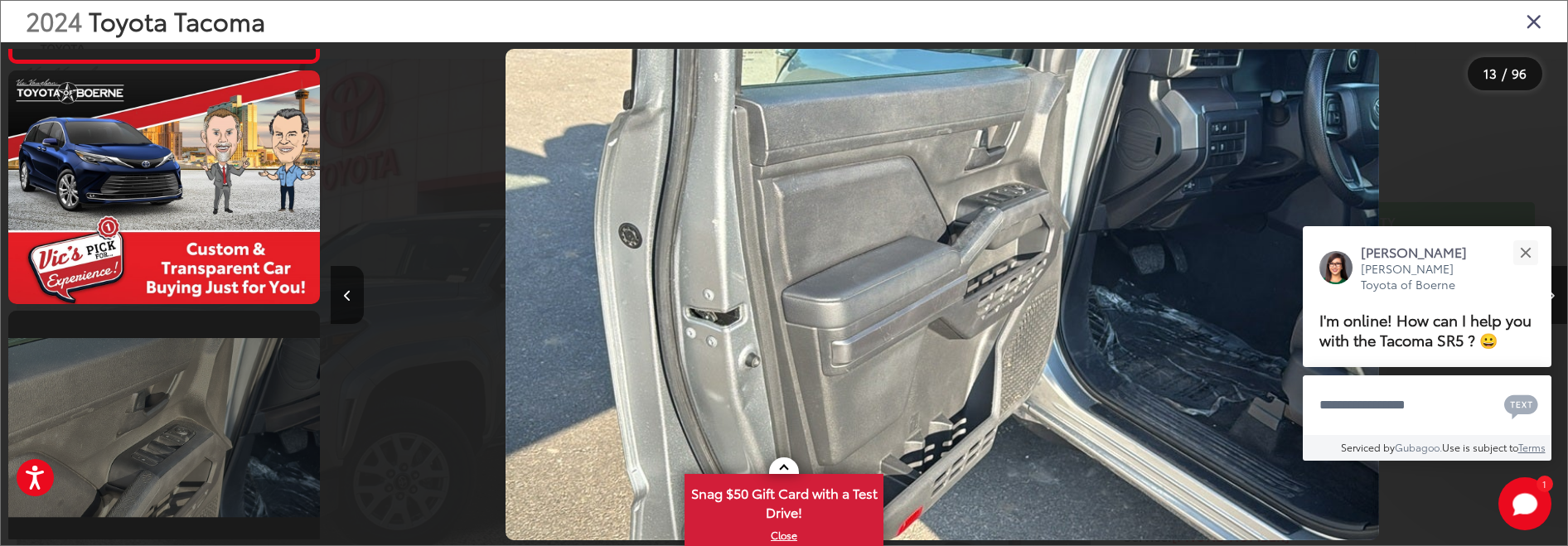
click at [202, 447] on link at bounding box center [164, 428] width 312 height 233
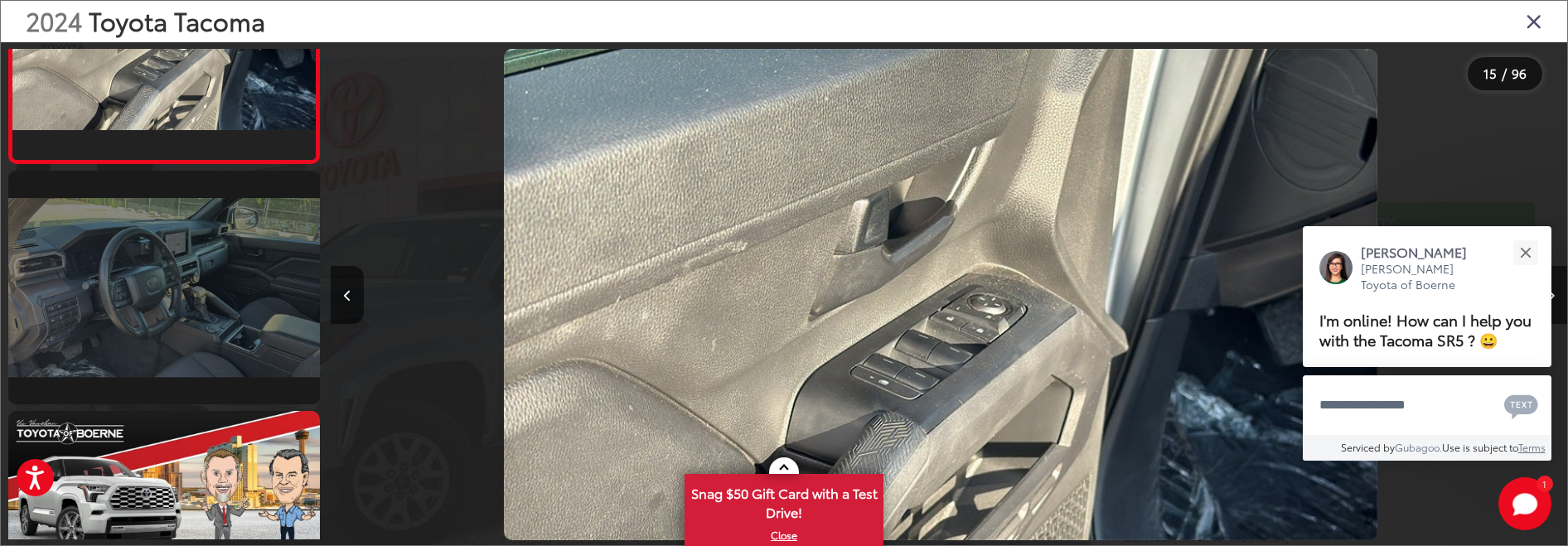
click at [233, 313] on link at bounding box center [164, 288] width 312 height 233
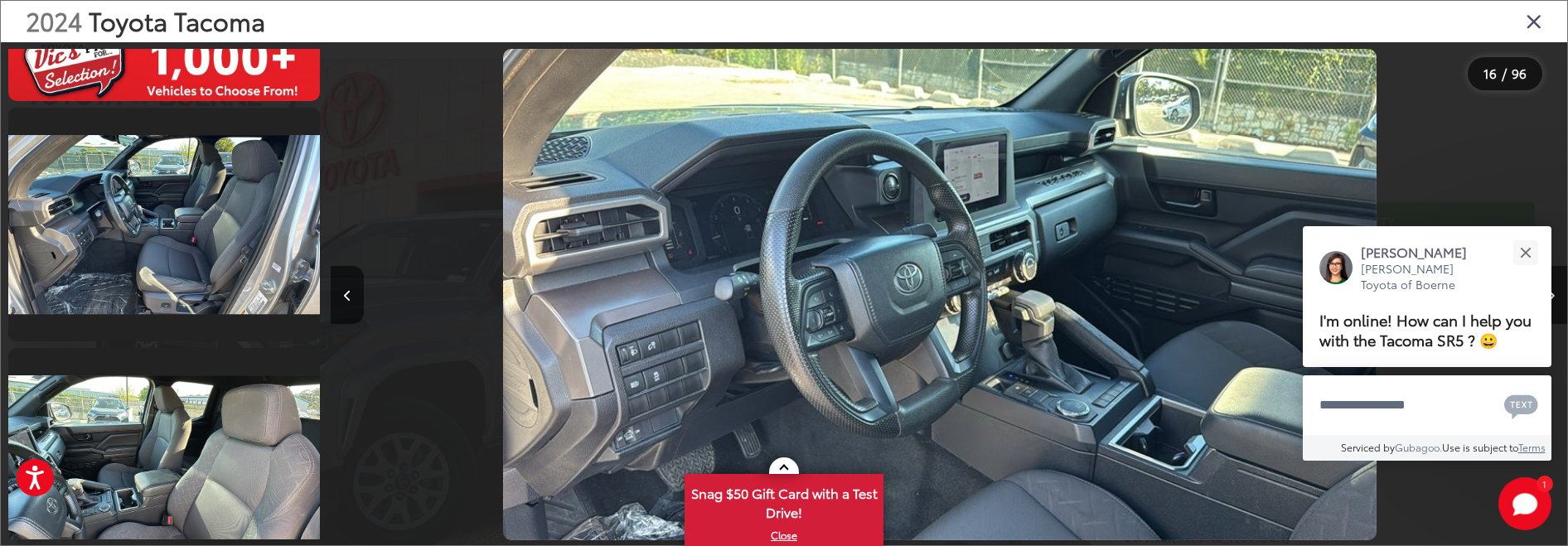
click at [234, 321] on link at bounding box center [164, 224] width 312 height 233
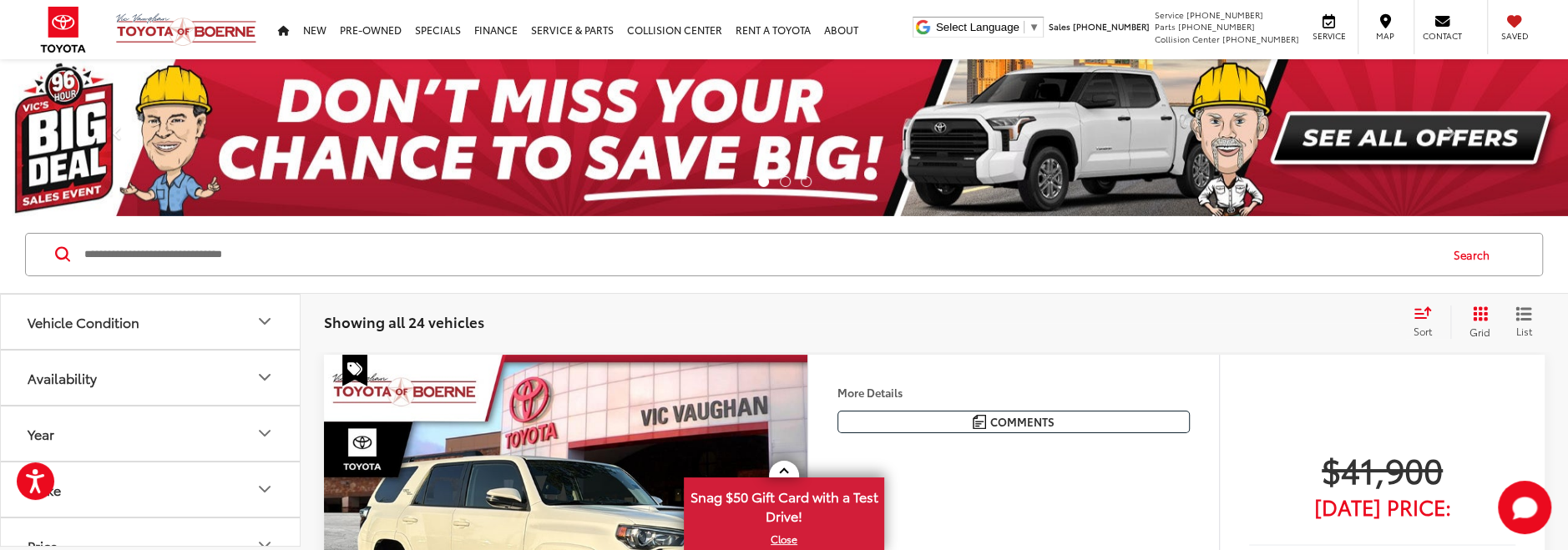
click at [273, 319] on icon "Vehicle Condition" at bounding box center [264, 322] width 20 height 20
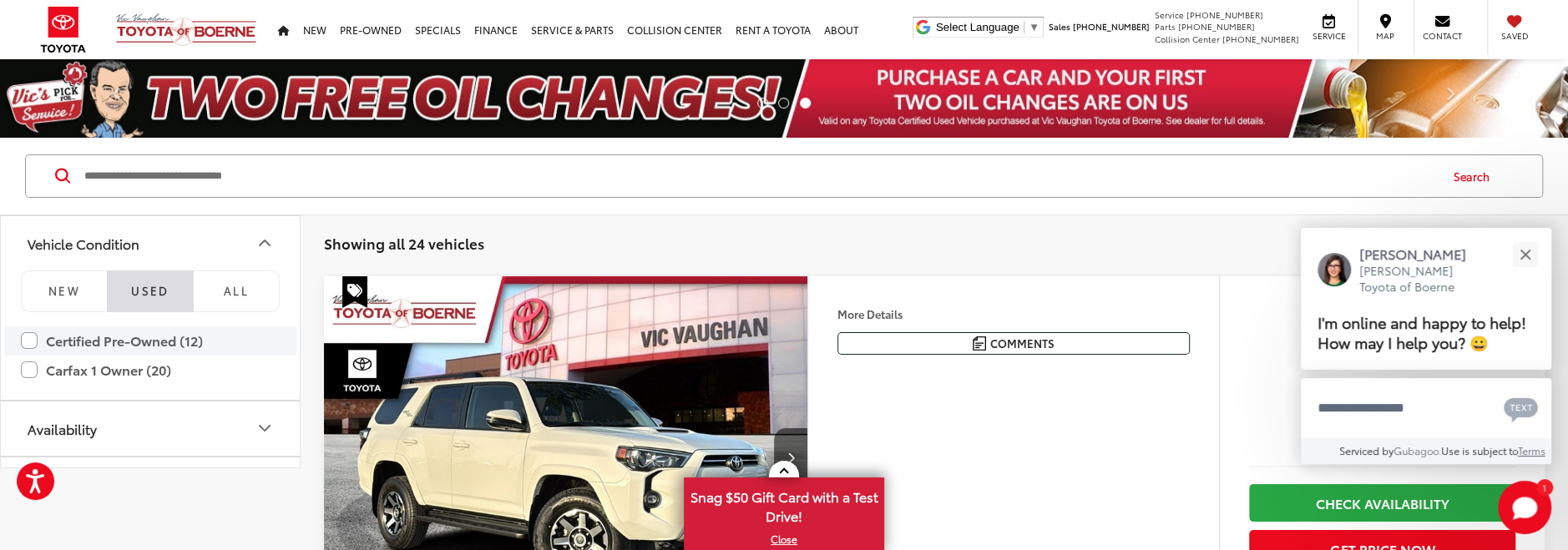
click at [30, 339] on label "Certified Pre-Owned (12)" at bounding box center [150, 341] width 259 height 29
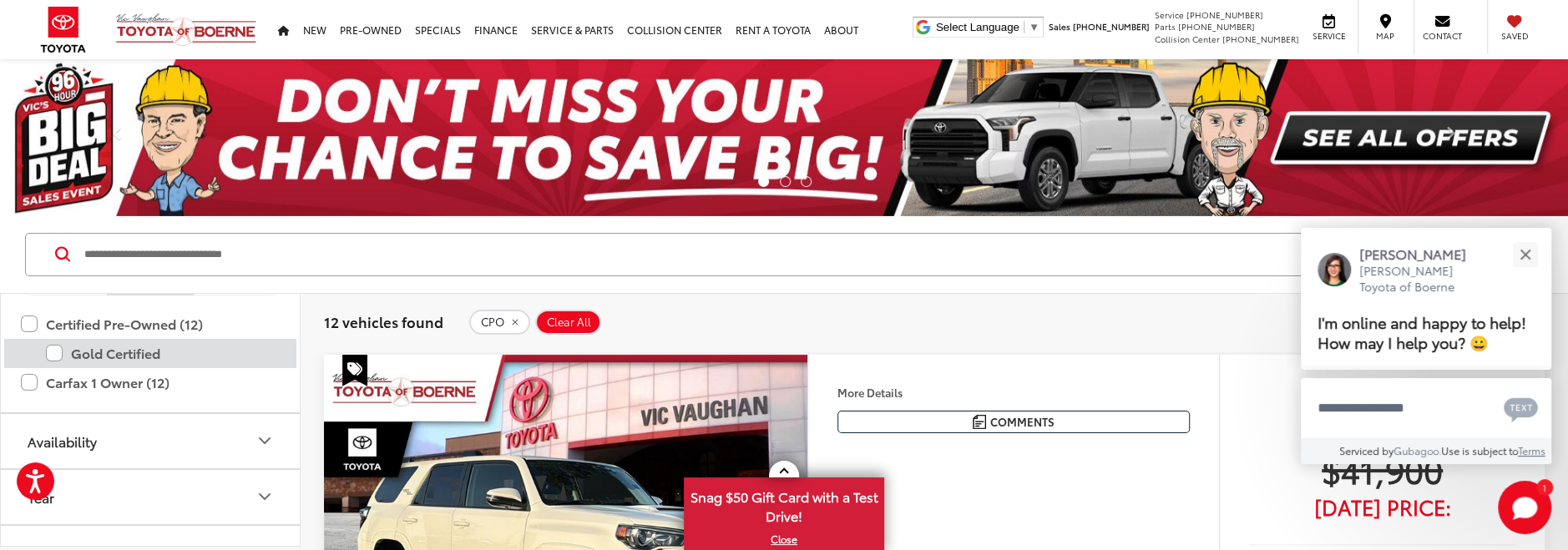
scroll to position [102, 0]
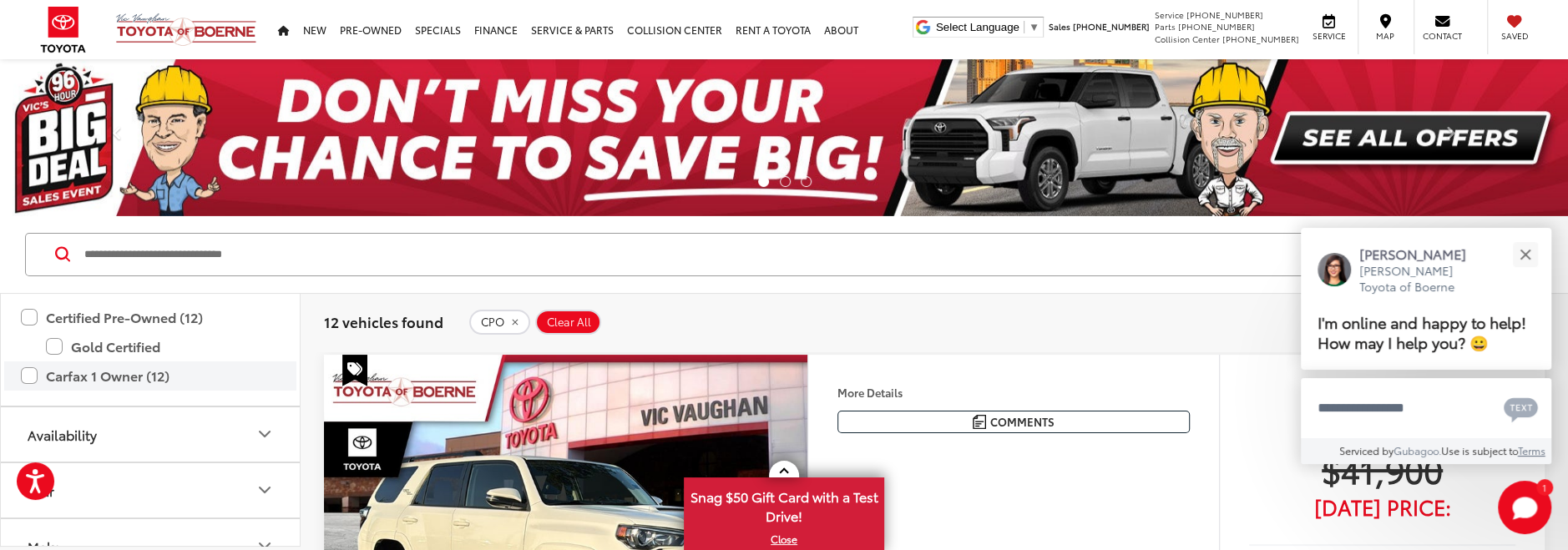
click at [29, 373] on label "Carfax 1 Owner (12)" at bounding box center [150, 376] width 259 height 29
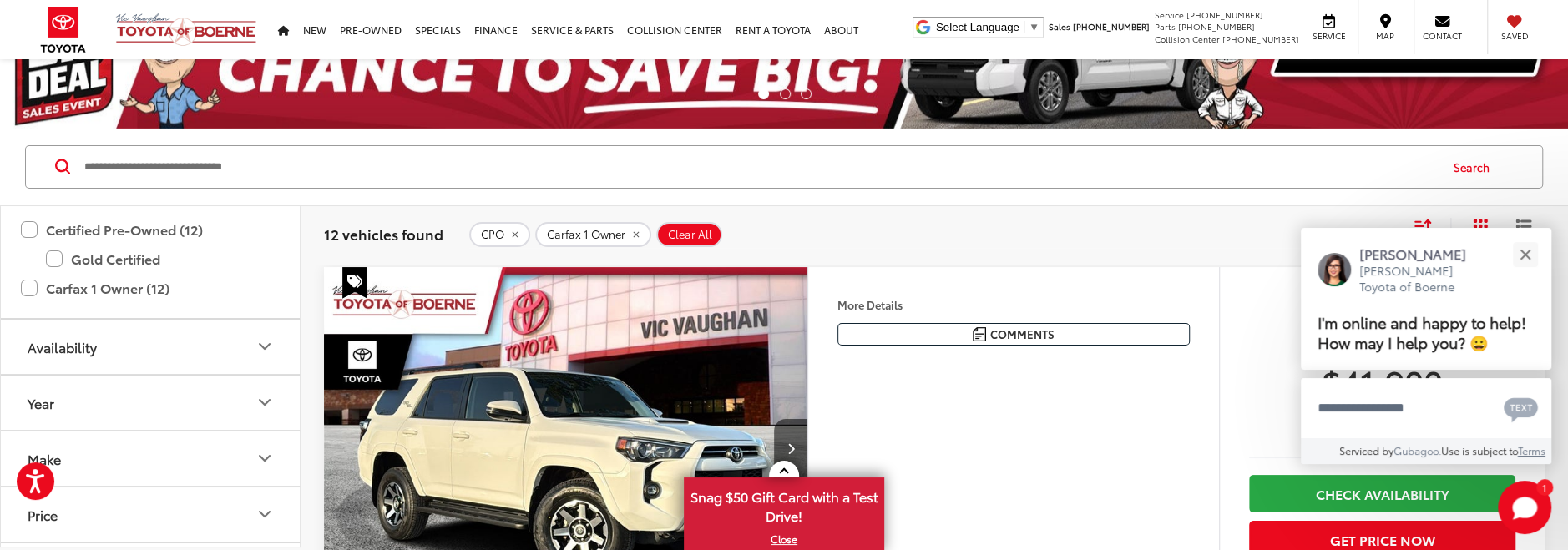
click at [253, 343] on button "Availability" at bounding box center [151, 347] width 301 height 55
click at [29, 386] on label "In Stock (24)" at bounding box center [150, 390] width 255 height 29
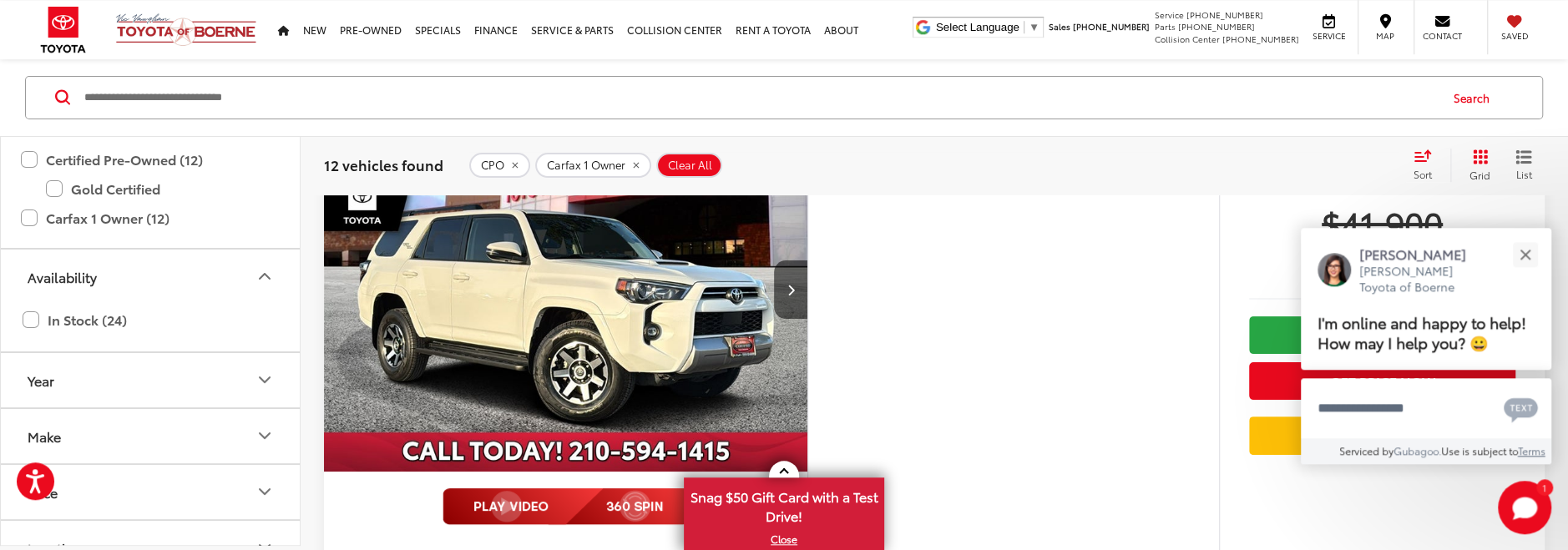
scroll to position [264, 0]
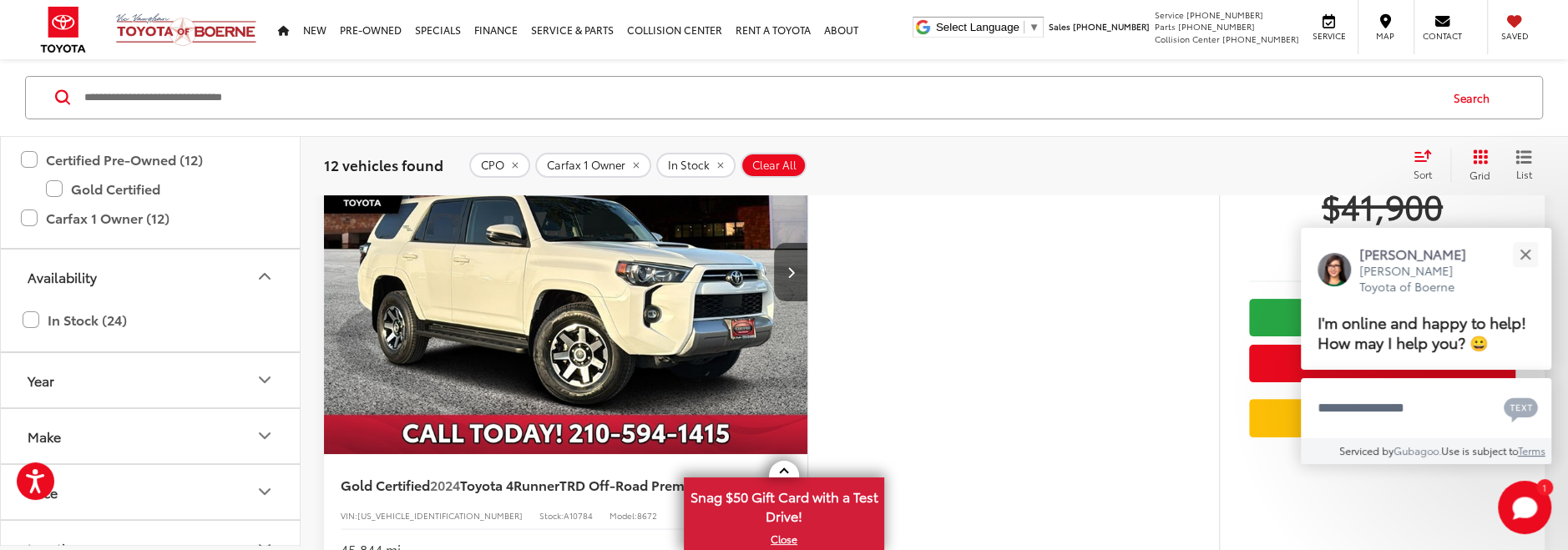
click at [265, 370] on icon "Year" at bounding box center [264, 380] width 20 height 20
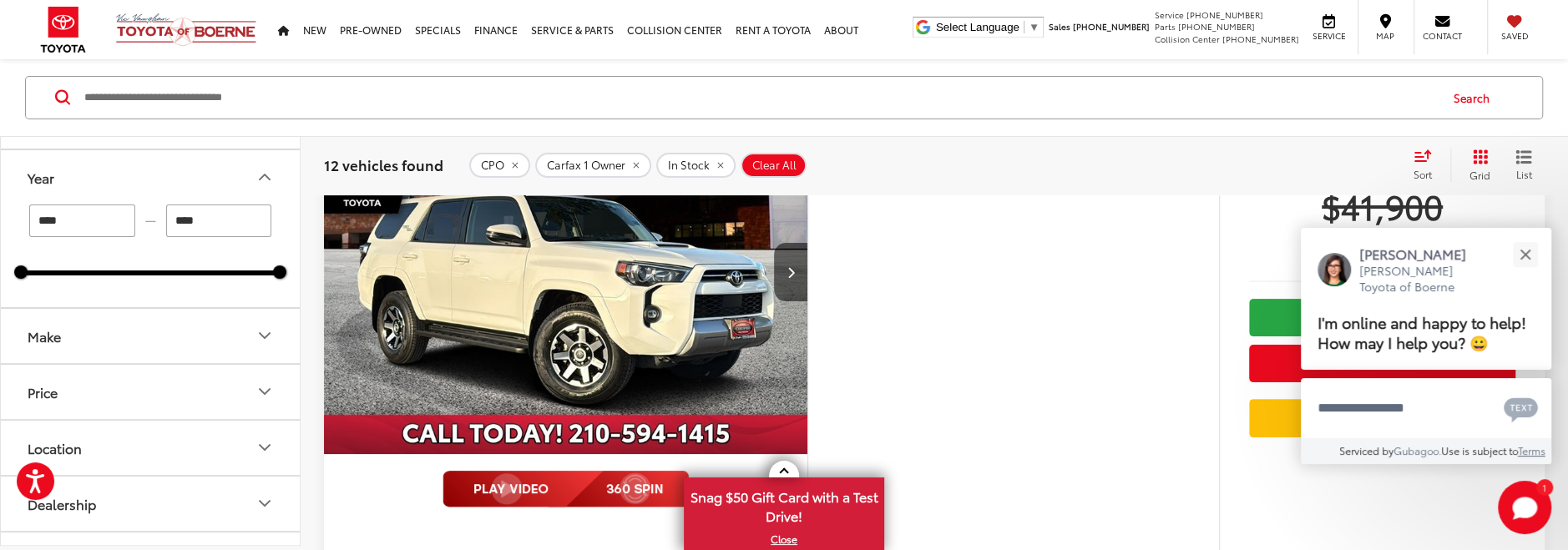
scroll to position [306, 0]
click at [259, 333] on icon "Make" at bounding box center [264, 335] width 10 height 5
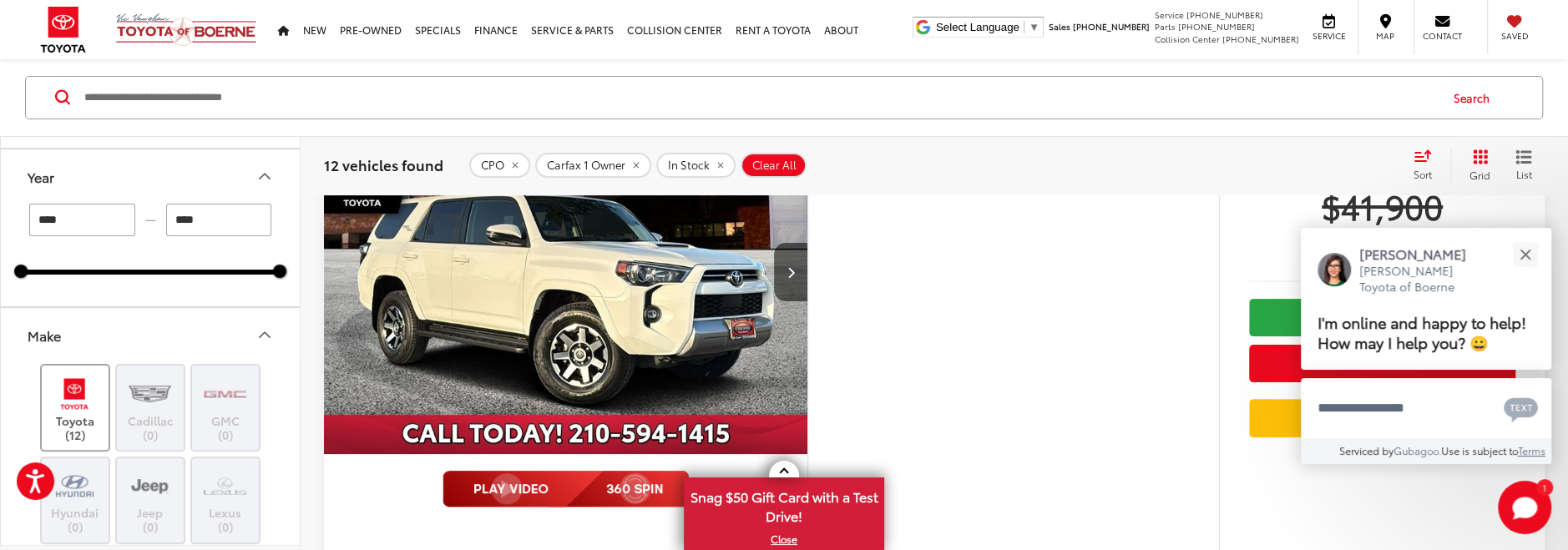
click at [70, 394] on img at bounding box center [75, 394] width 46 height 39
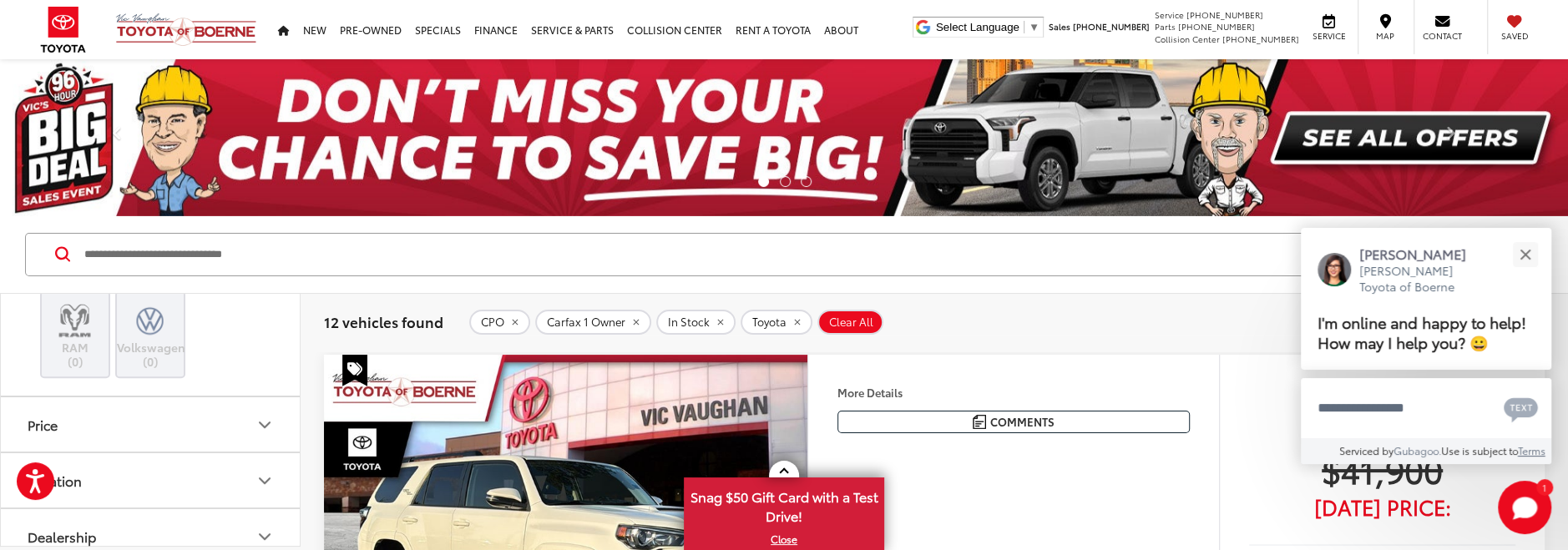
scroll to position [815, 0]
click at [264, 429] on icon "Price" at bounding box center [264, 437] width 20 height 20
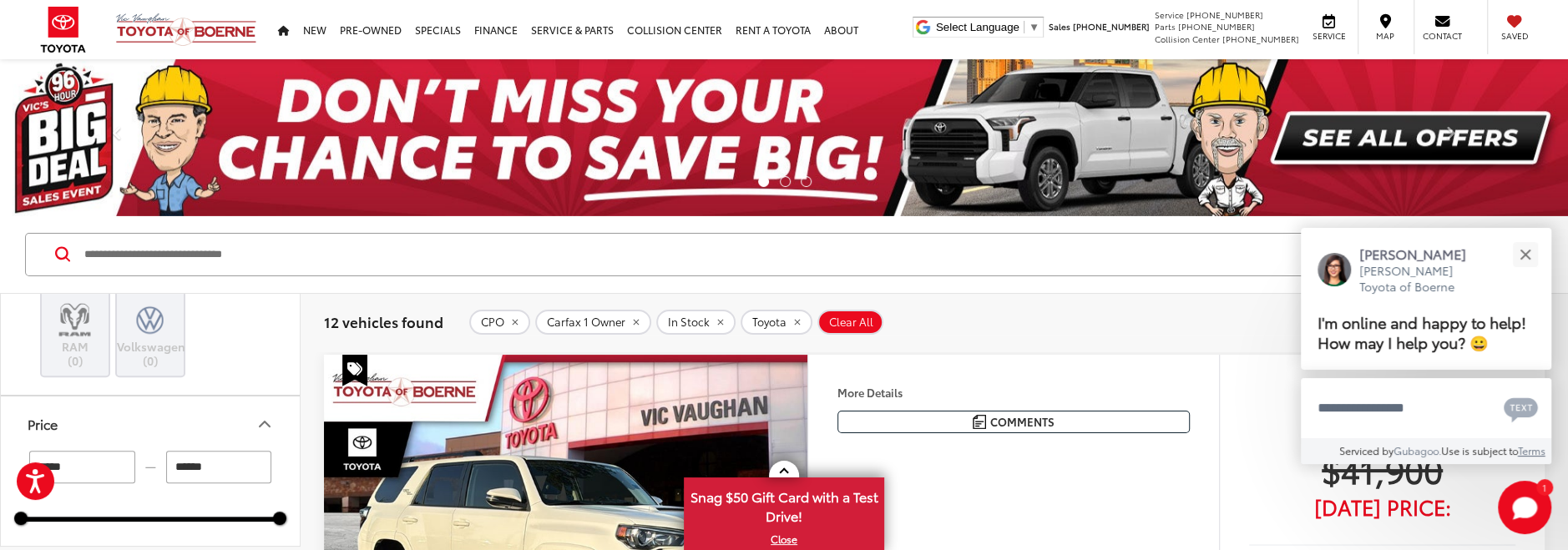
scroll to position [823, 0]
drag, startPoint x: 240, startPoint y: 465, endPoint x: 157, endPoint y: 458, distance: 83.3
click at [166, 458] on input "******" at bounding box center [219, 473] width 106 height 33
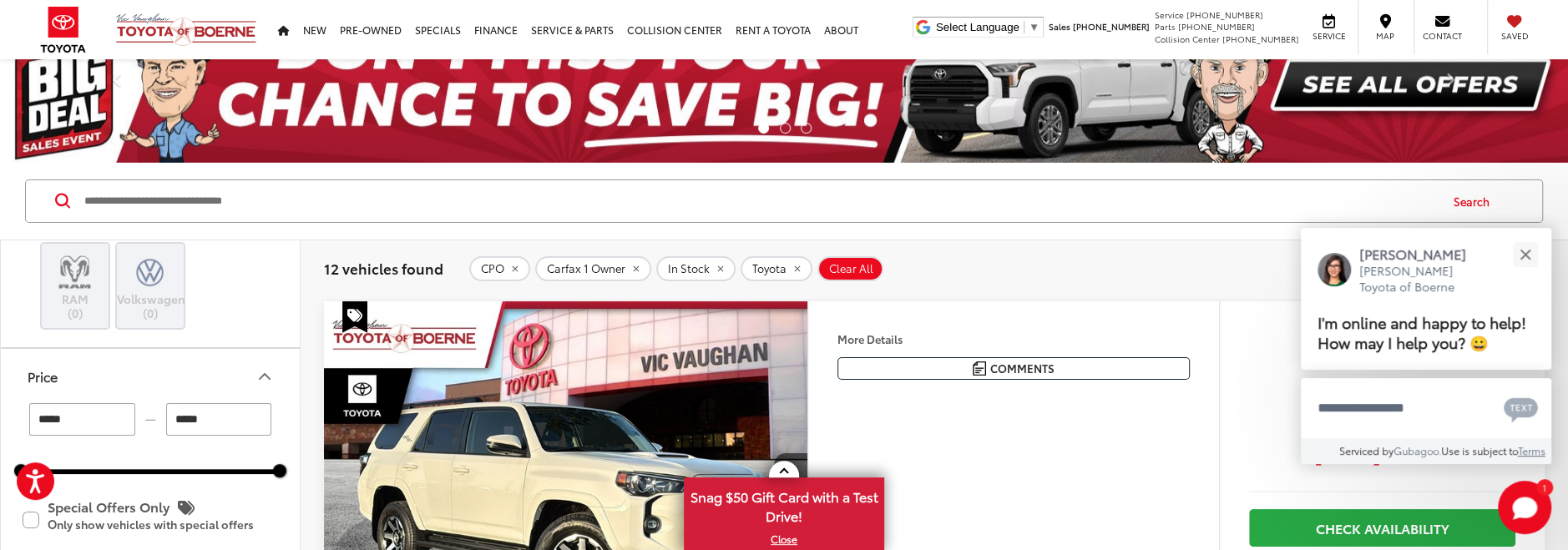
scroll to position [87, 0]
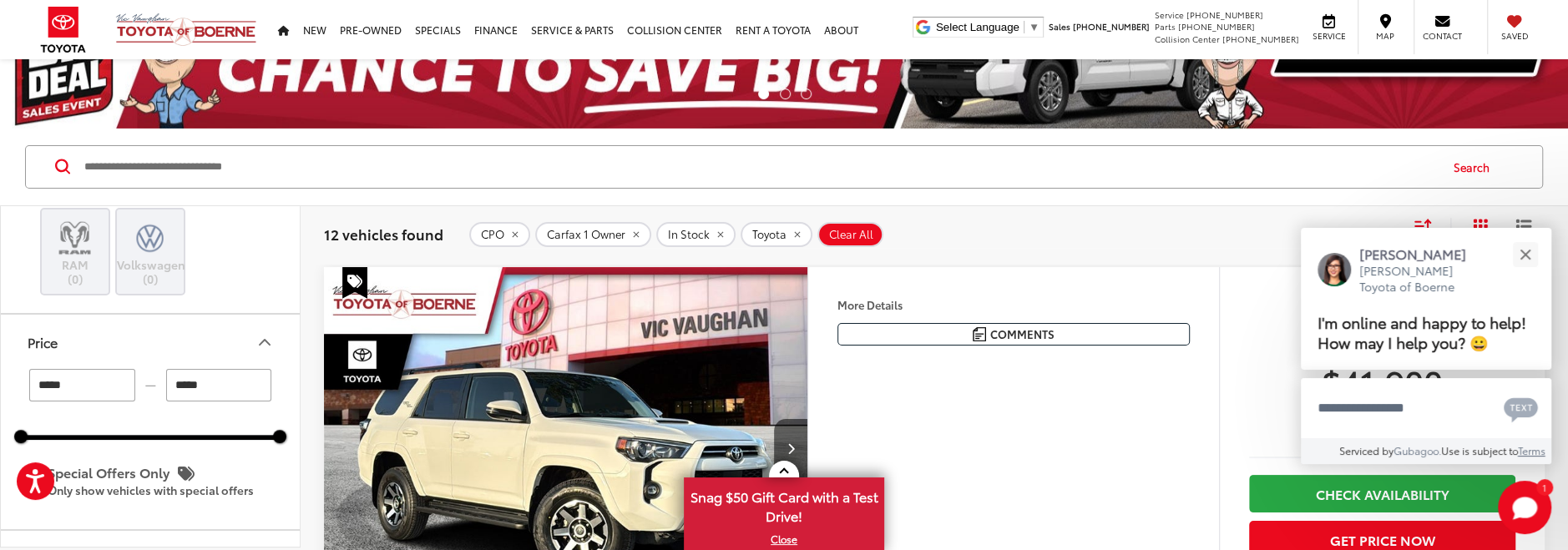
type input "******"
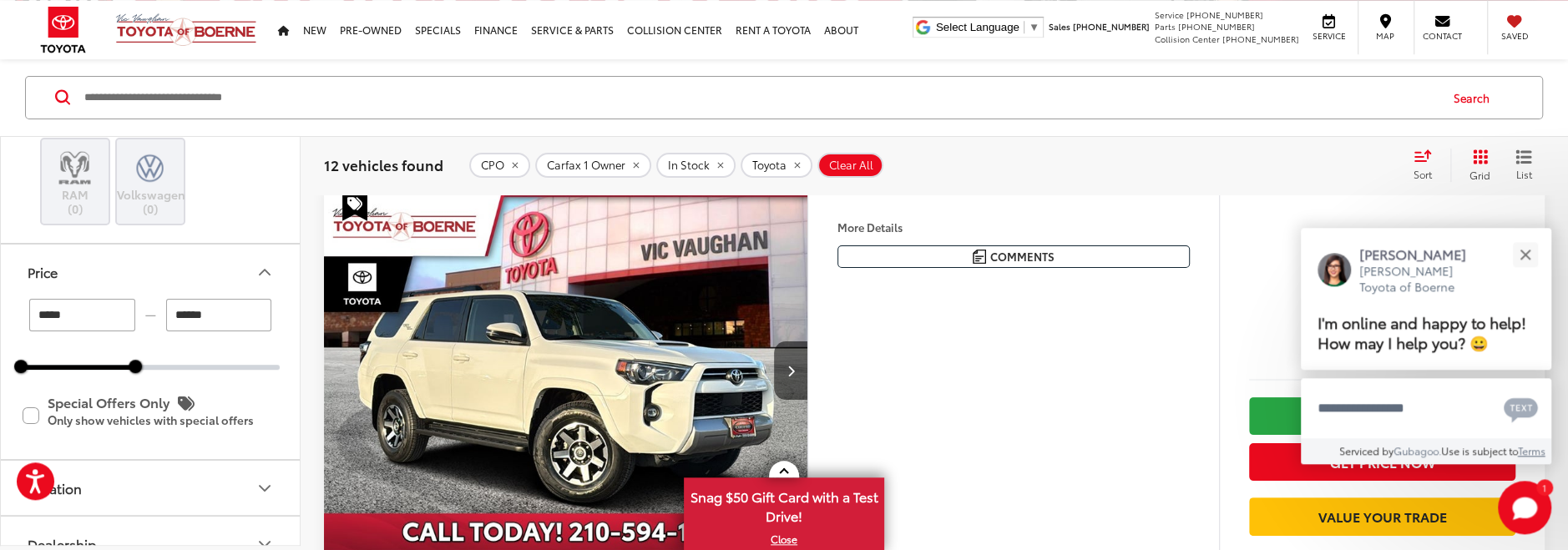
scroll to position [248, 0]
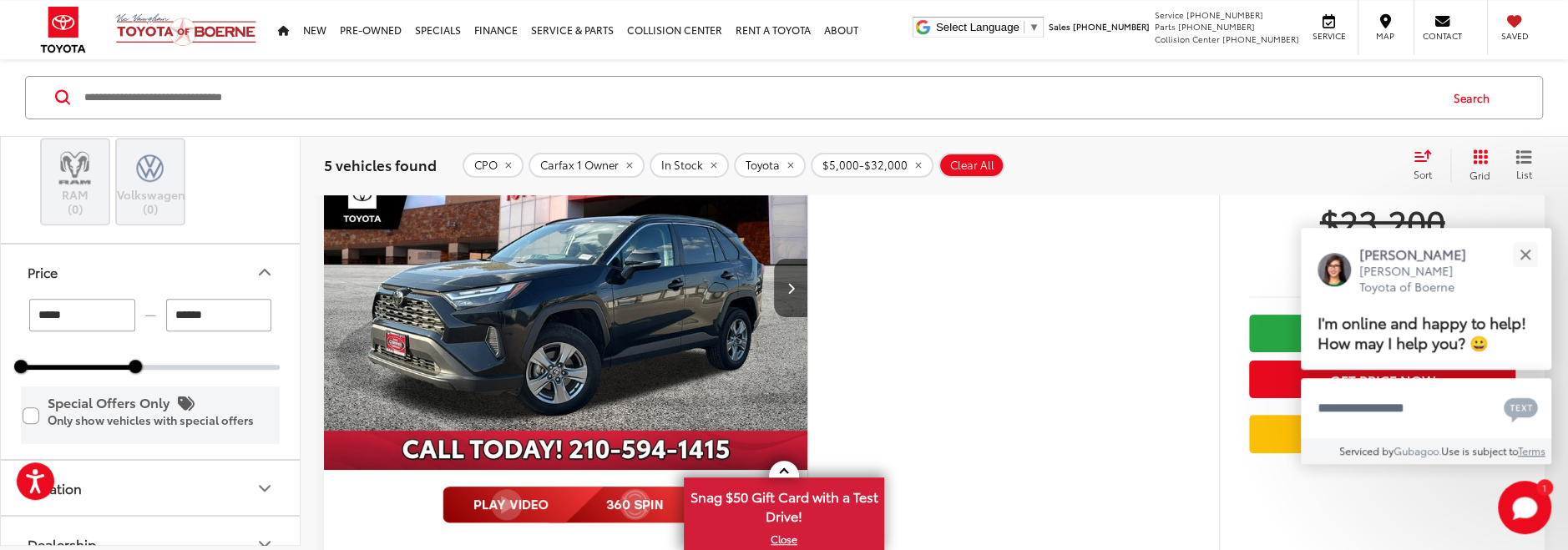
click at [27, 411] on label "Special Offers Only Only show vehicles with special offers" at bounding box center [150, 415] width 255 height 55
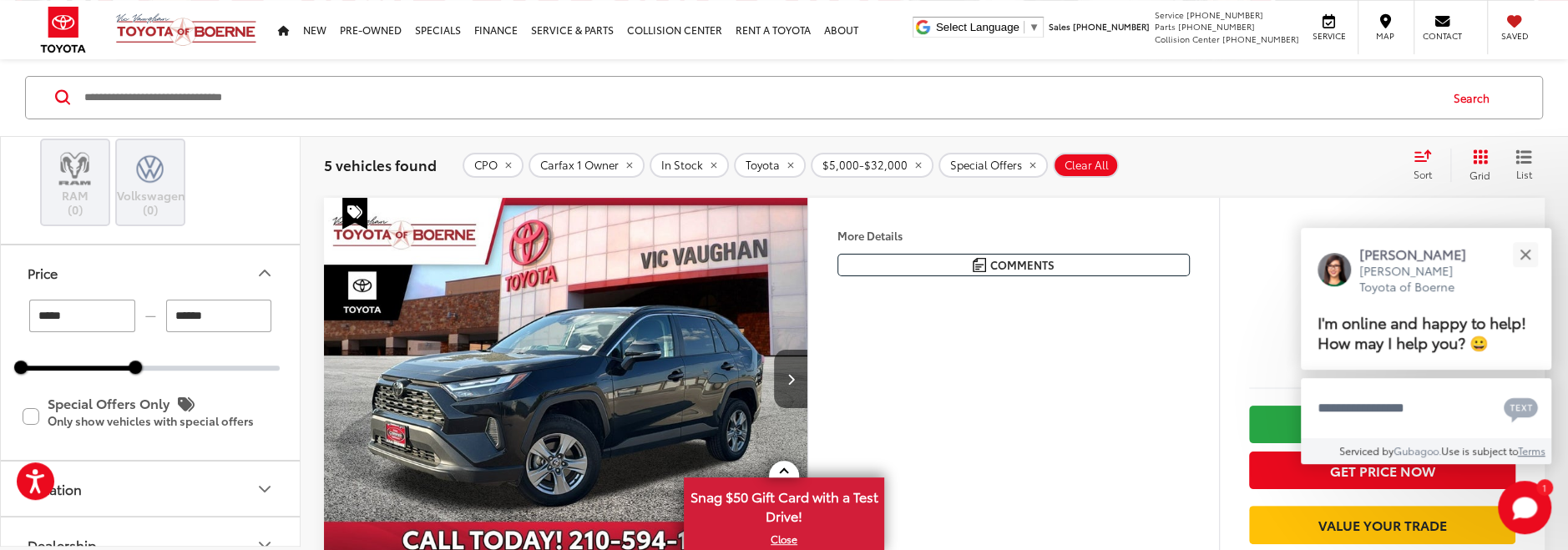
scroll to position [598, 0]
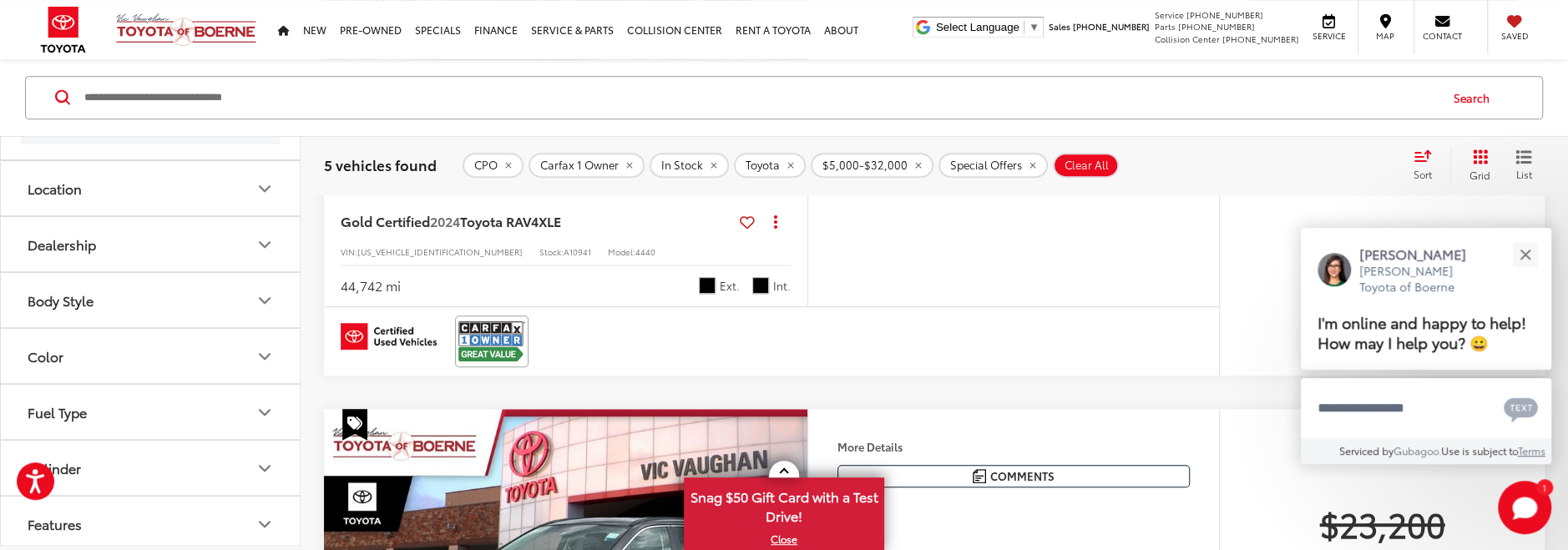
scroll to position [1129, 0]
click at [269, 286] on icon "Body Style" at bounding box center [264, 295] width 20 height 20
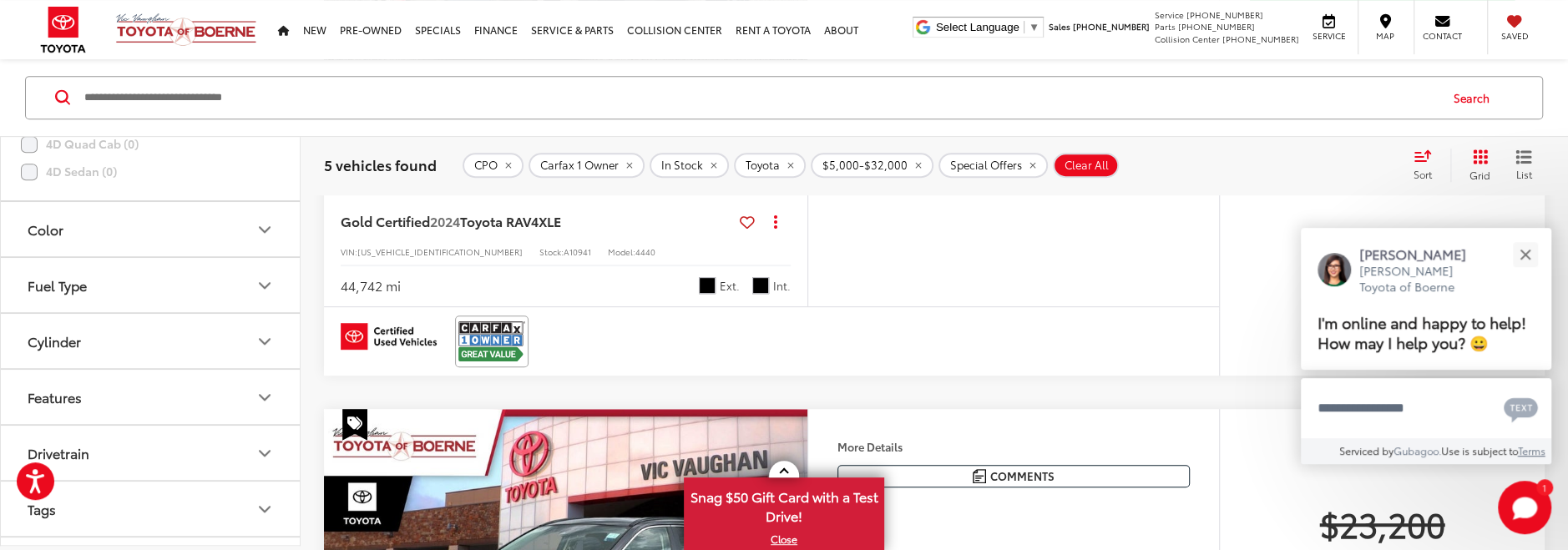
scroll to position [1434, 0]
click at [264, 271] on icon "Fuel Type" at bounding box center [264, 281] width 20 height 20
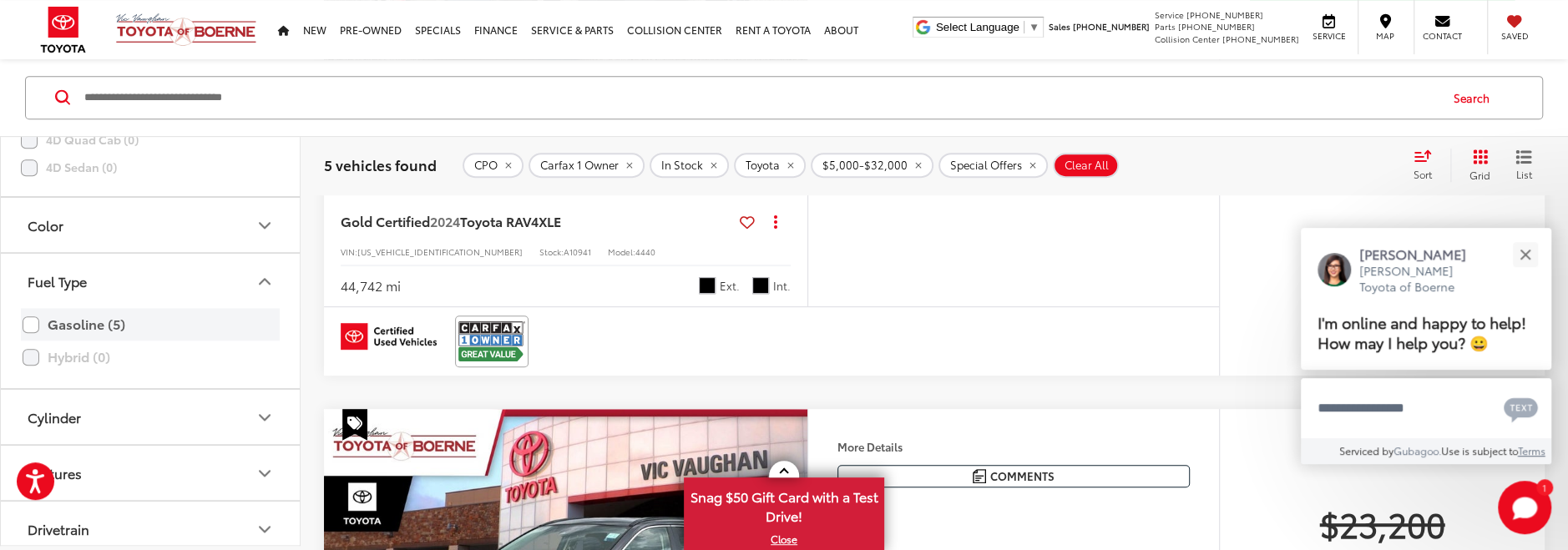
click at [34, 315] on label "Gasoline (5)" at bounding box center [150, 324] width 255 height 29
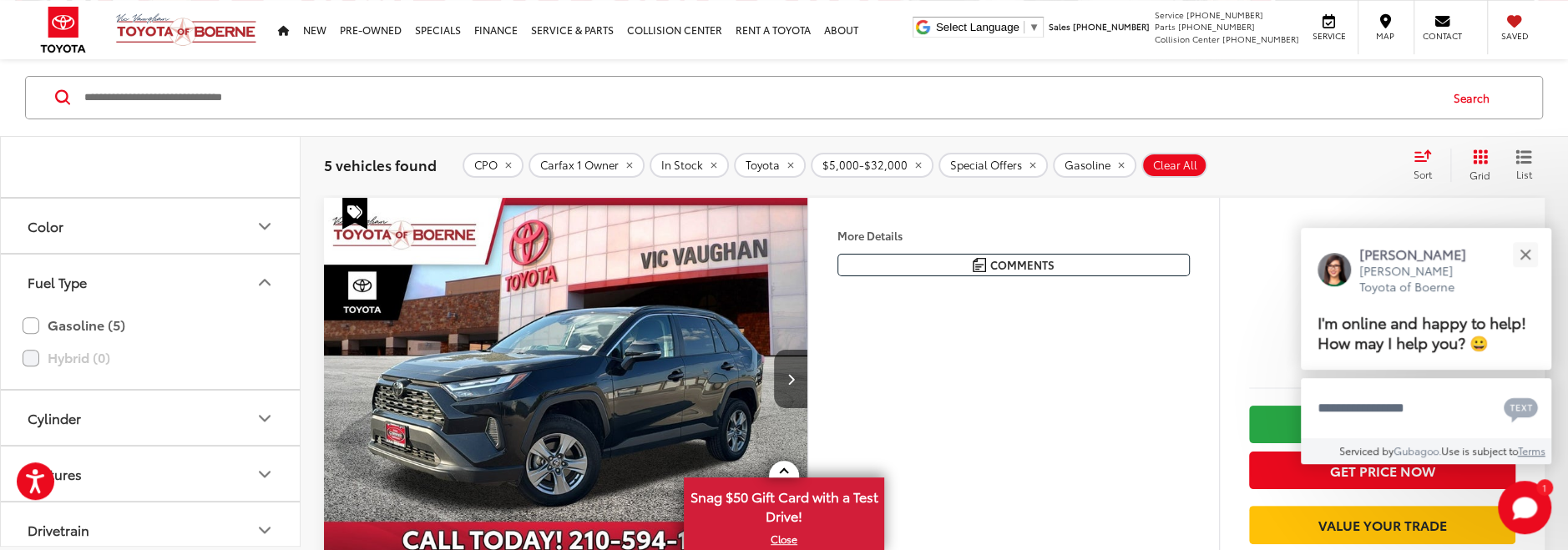
scroll to position [1536, 0]
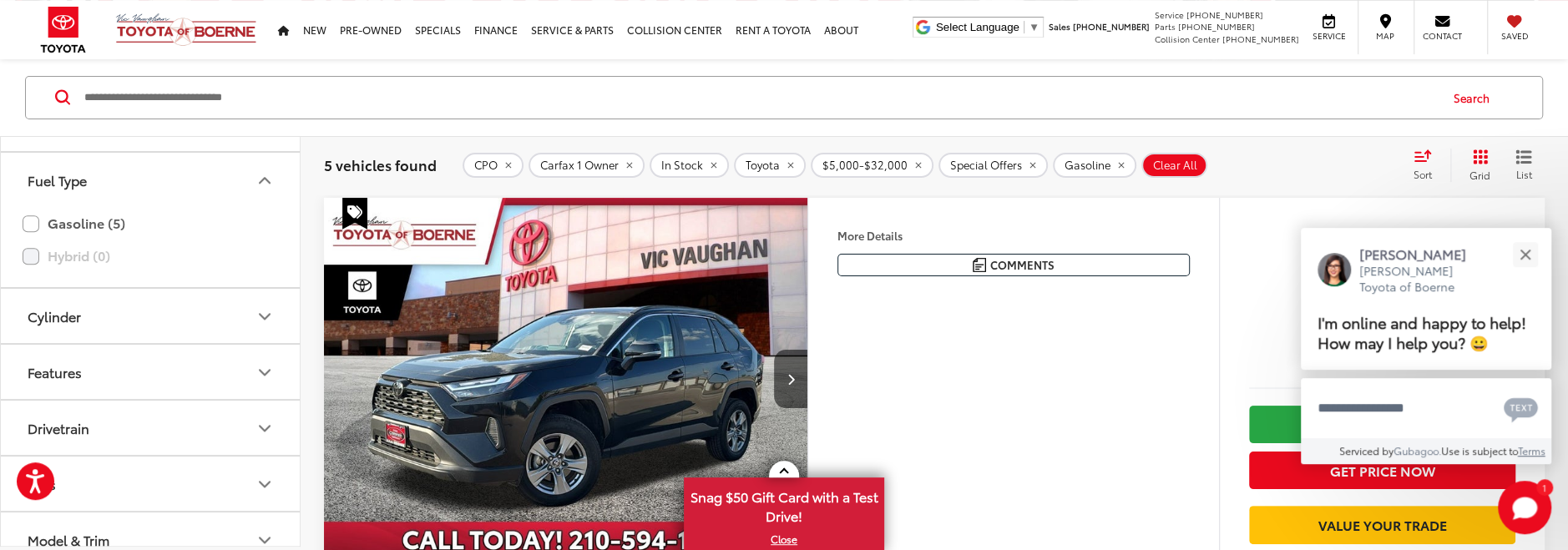
click at [269, 314] on icon "Cylinder" at bounding box center [264, 317] width 10 height 5
click at [32, 343] on label "4 (5)" at bounding box center [45, 357] width 50 height 28
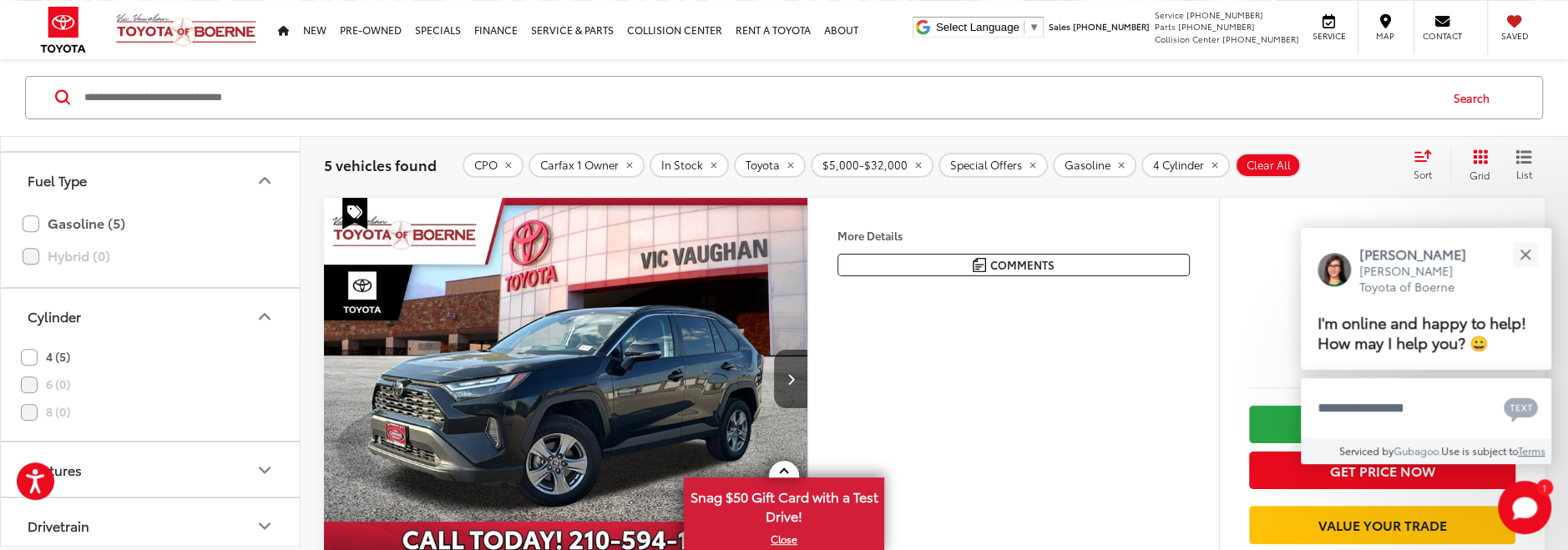
scroll to position [1696, 0]
click at [263, 356] on icon "Drivetrain" at bounding box center [264, 366] width 20 height 20
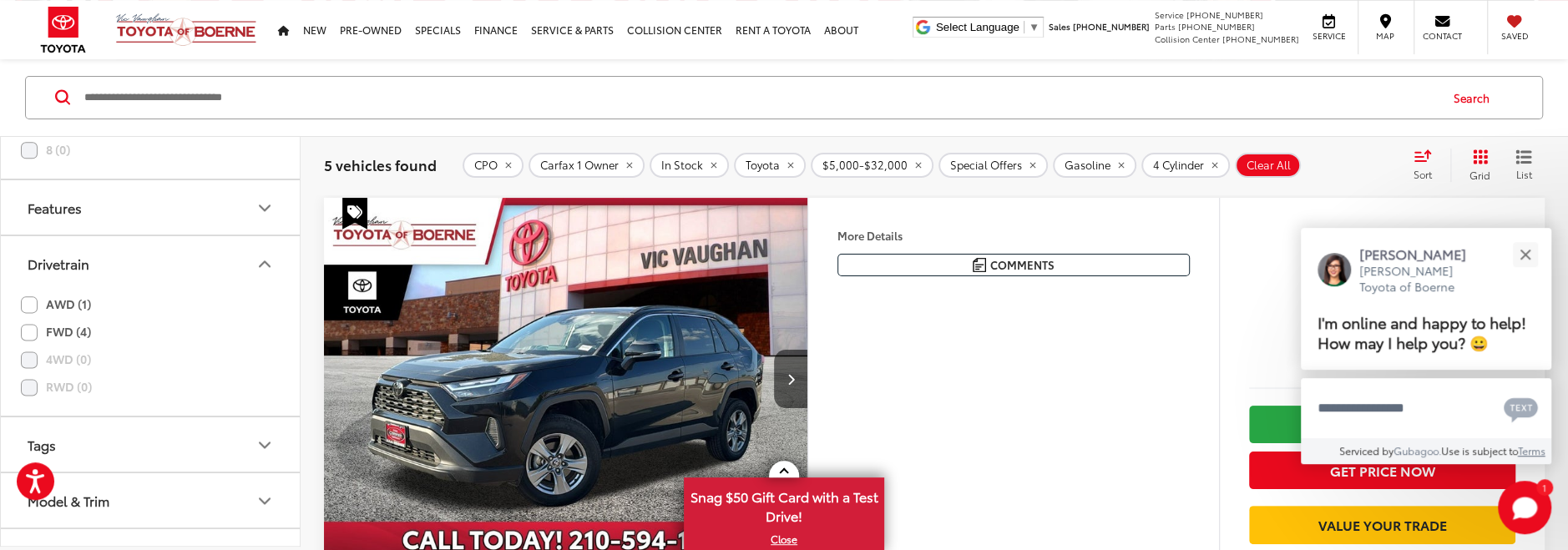
scroll to position [1821, 0]
